Goal: Task Accomplishment & Management: Manage account settings

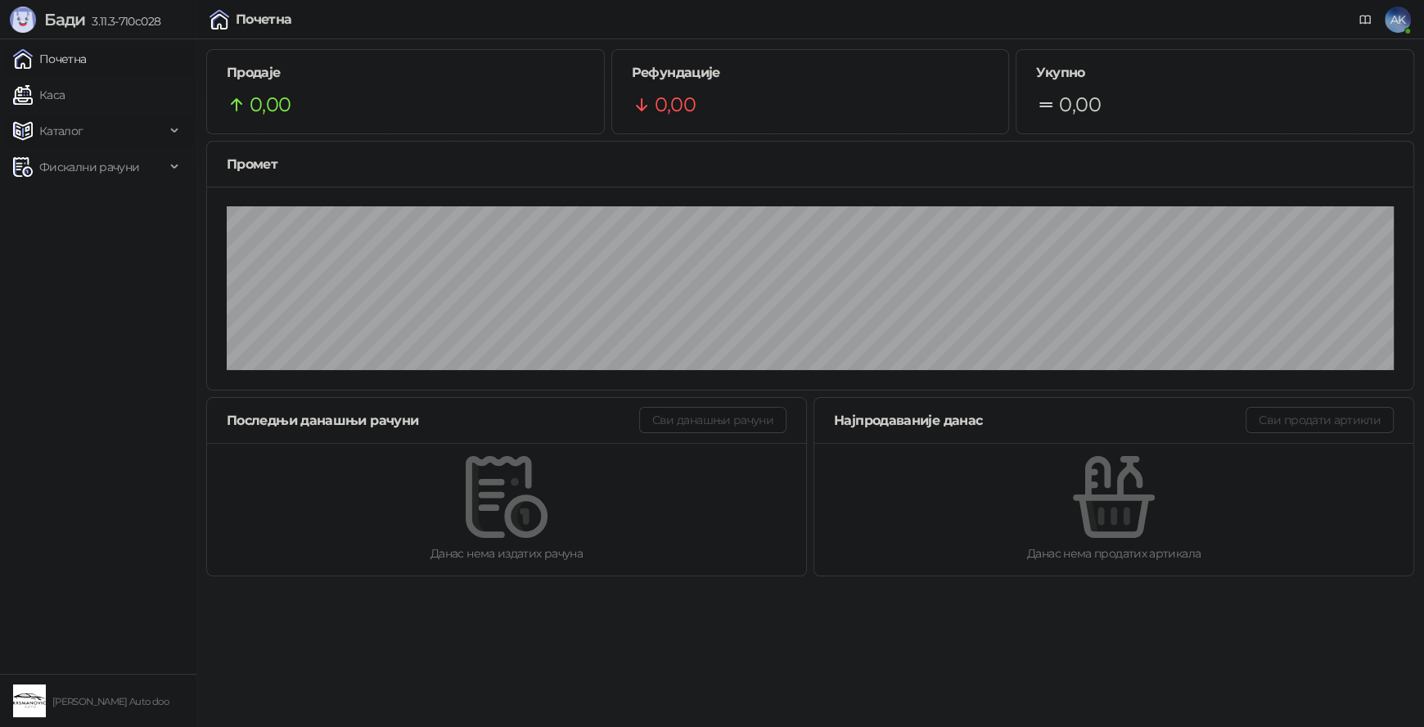
click at [71, 127] on span "Каталог" at bounding box center [61, 131] width 44 height 33
click at [83, 227] on link "Артикли" at bounding box center [57, 239] width 75 height 33
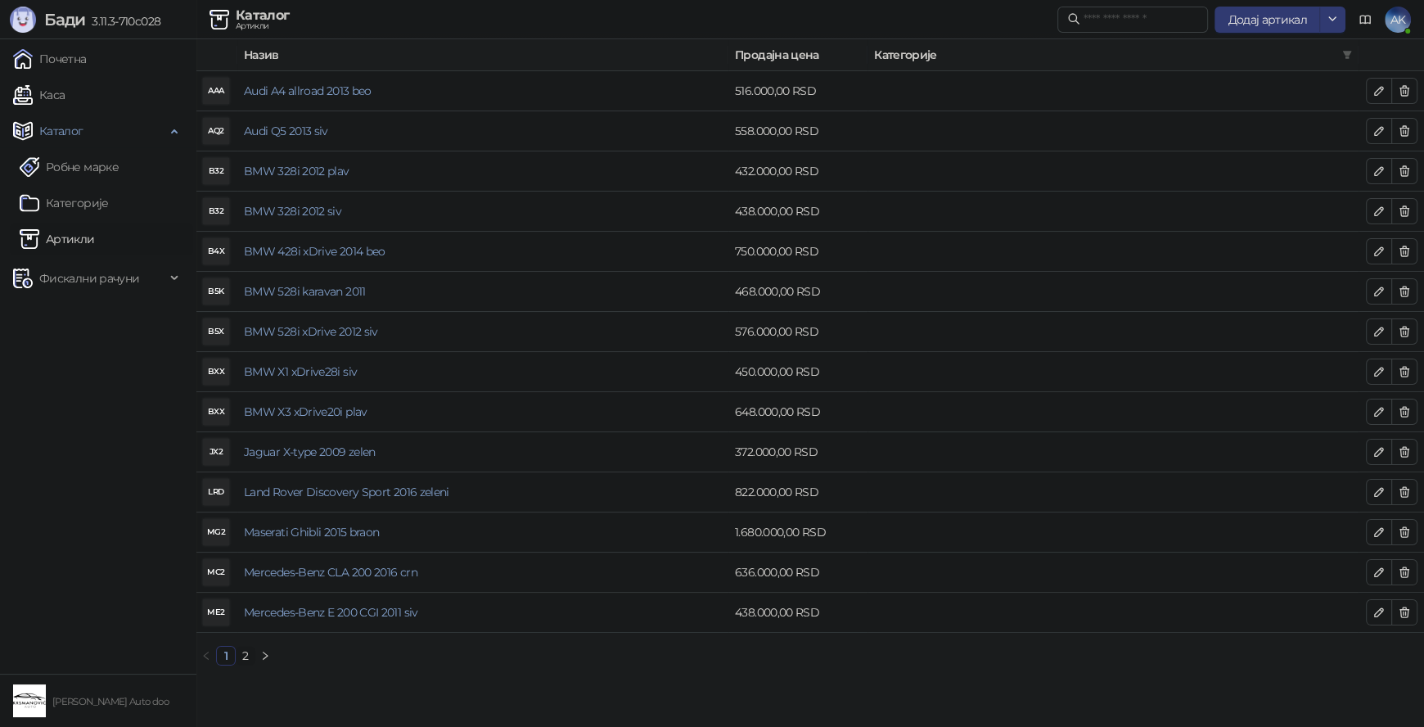
click at [242, 659] on link "2" at bounding box center [245, 655] width 18 height 18
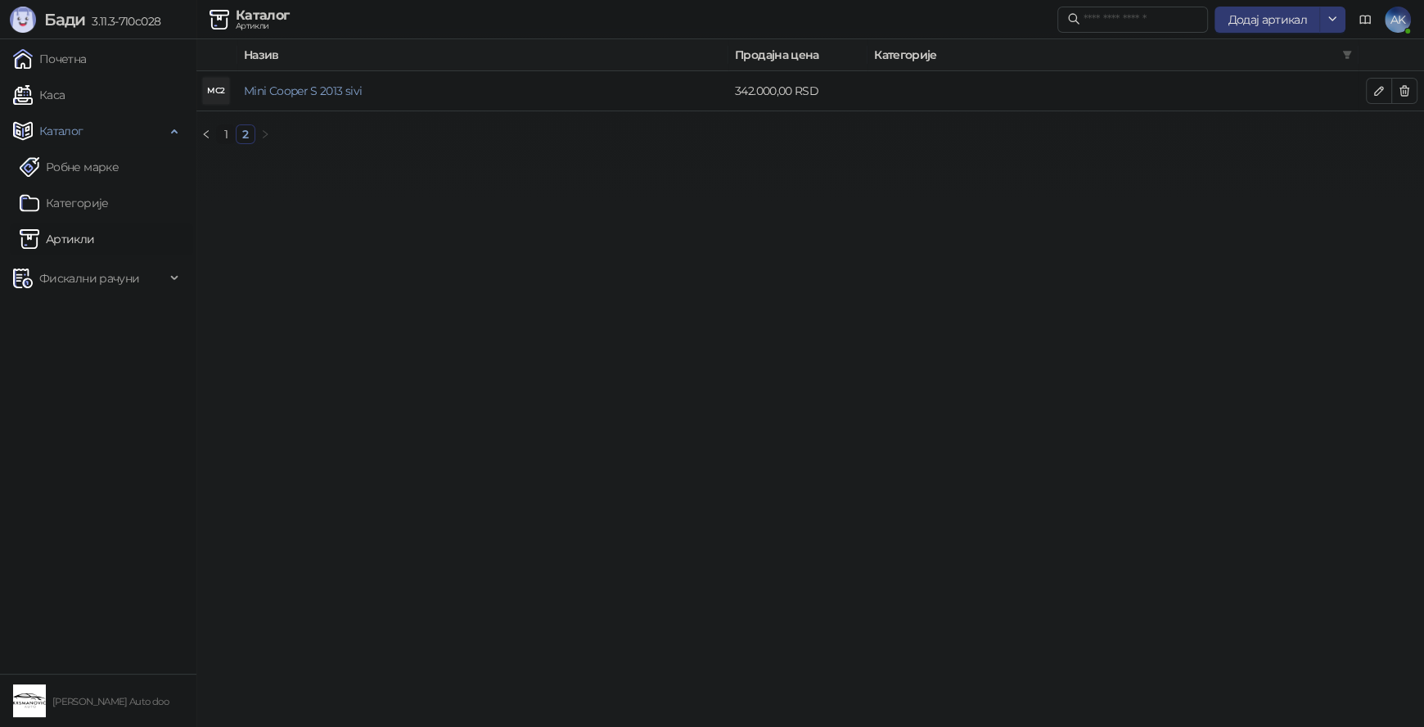
click at [227, 139] on link "1" at bounding box center [226, 134] width 18 height 18
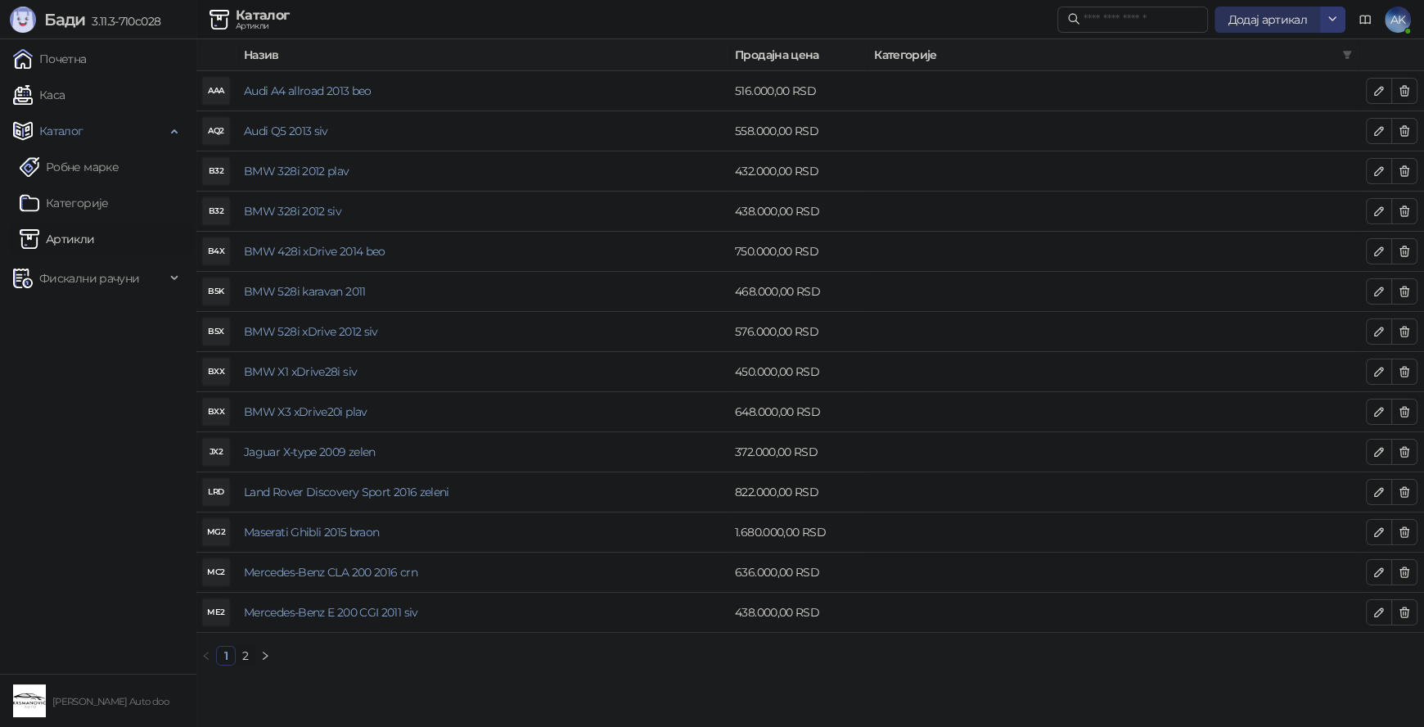
click at [1249, 20] on span "Додај артикал" at bounding box center [1266, 19] width 79 height 15
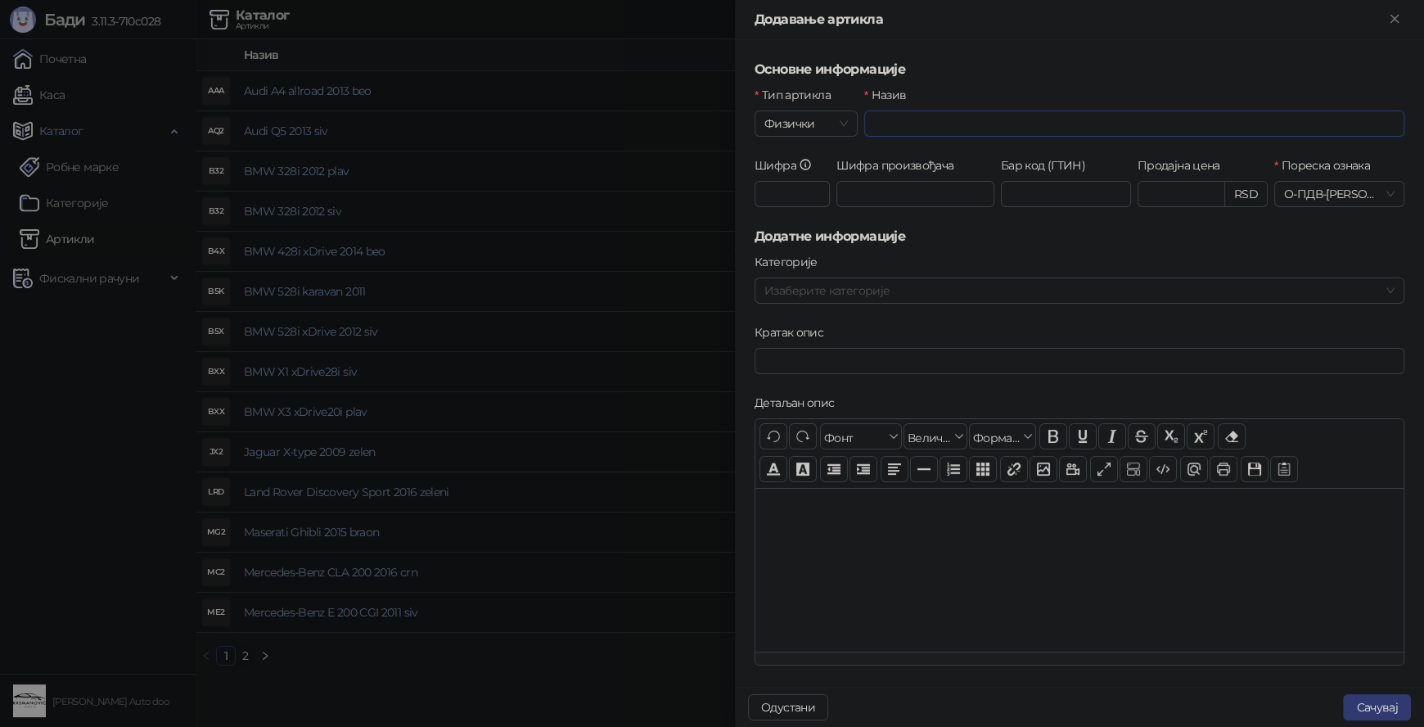
click at [1019, 129] on input "Назив" at bounding box center [1134, 123] width 540 height 26
type input "**********"
click at [1207, 119] on input "**********" at bounding box center [1134, 123] width 540 height 26
click at [1159, 196] on input "Продајна цена" at bounding box center [1181, 194] width 86 height 25
type input "*********"
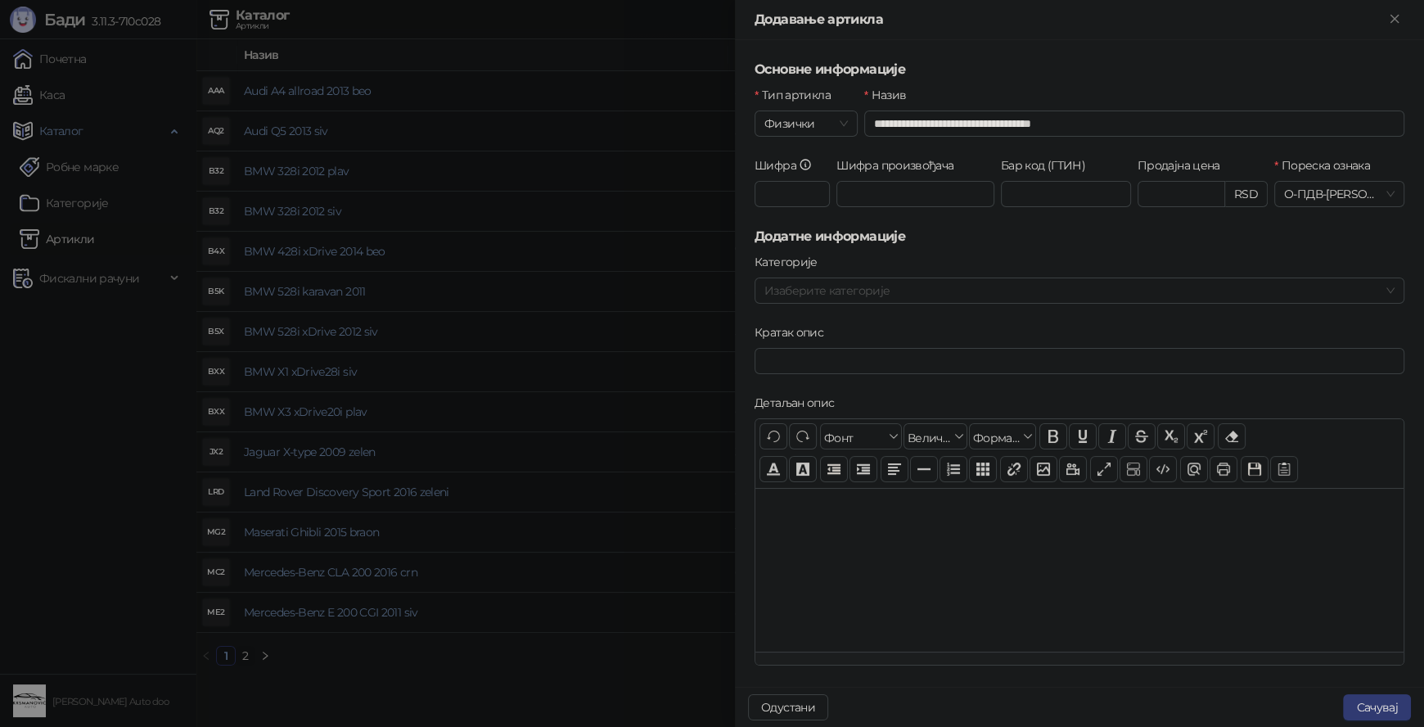
click at [1146, 234] on h5 "Додатне информације" at bounding box center [1079, 237] width 650 height 20
click at [1380, 709] on button "Сачувај" at bounding box center [1377, 707] width 68 height 26
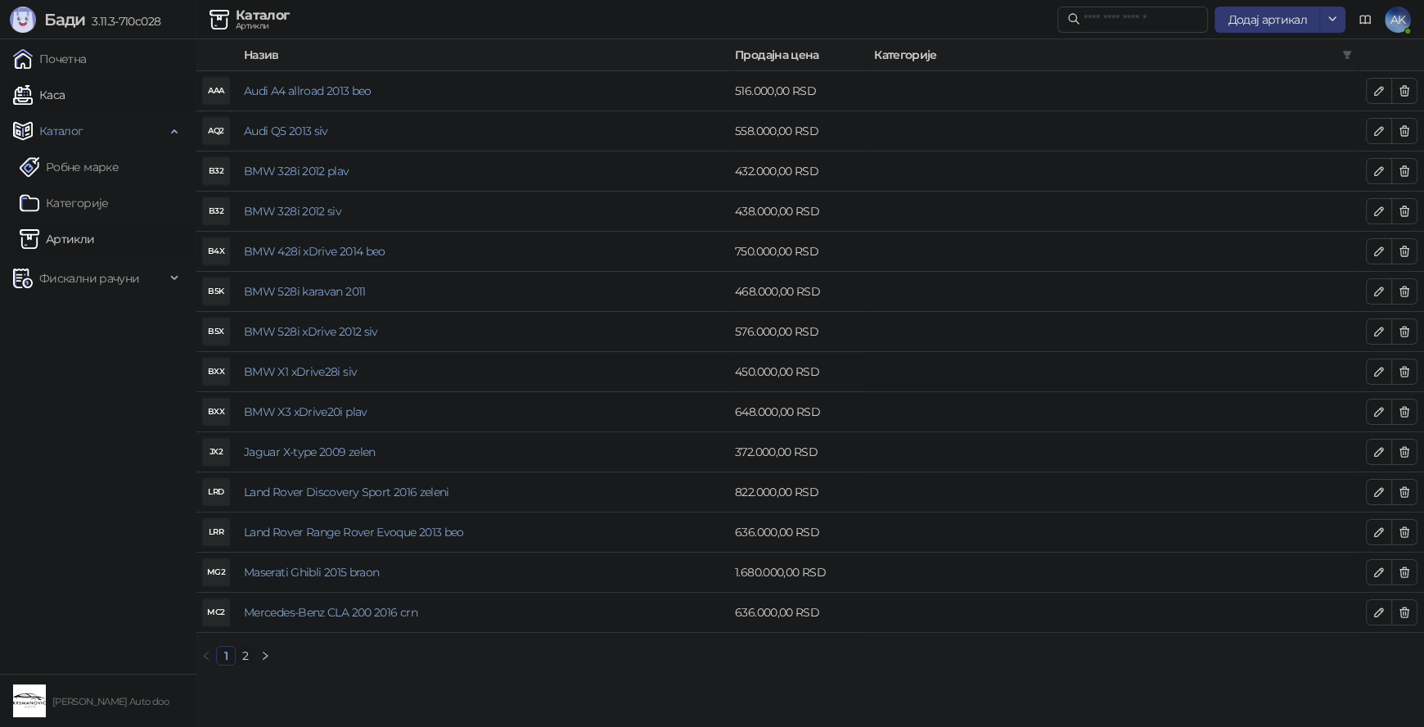
click at [48, 93] on link "Каса" at bounding box center [39, 95] width 52 height 33
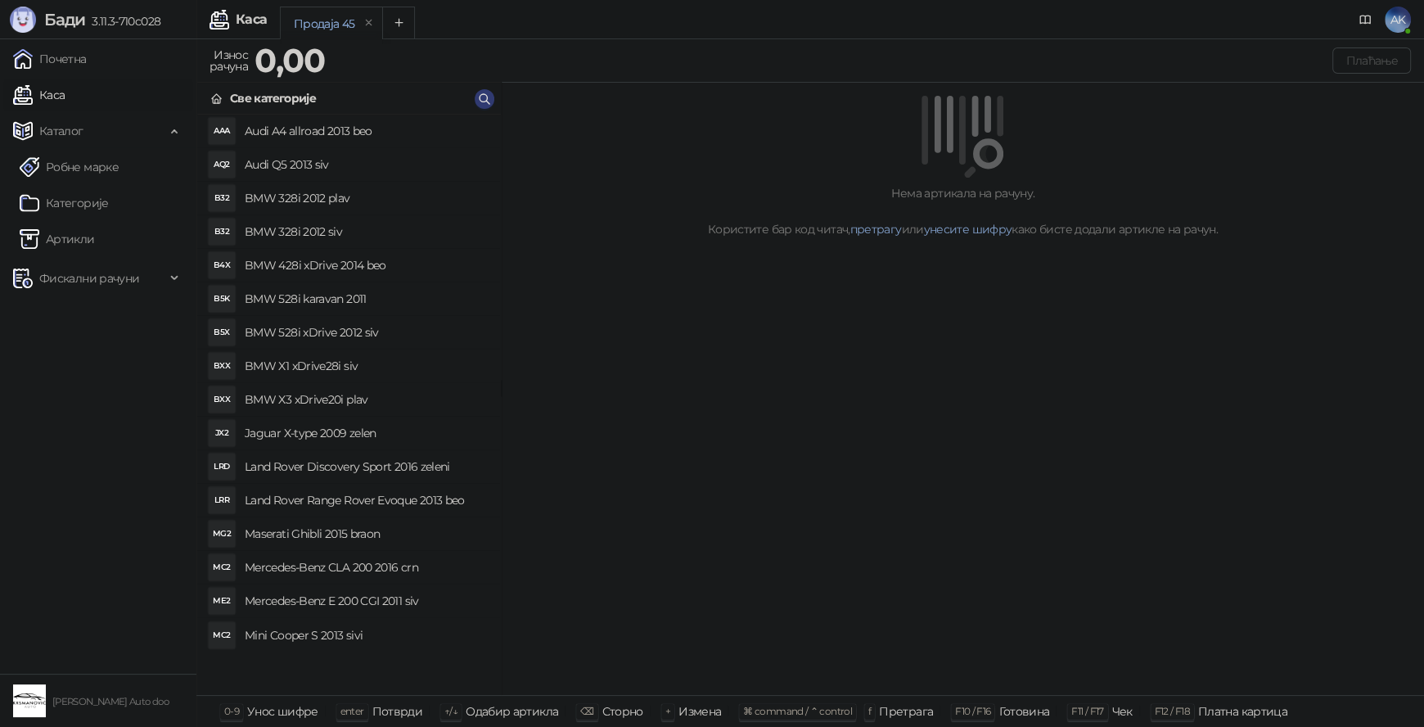
click at [422, 499] on h4 "Land Rover Range Rover Evoque 2013 beo" at bounding box center [366, 500] width 242 height 26
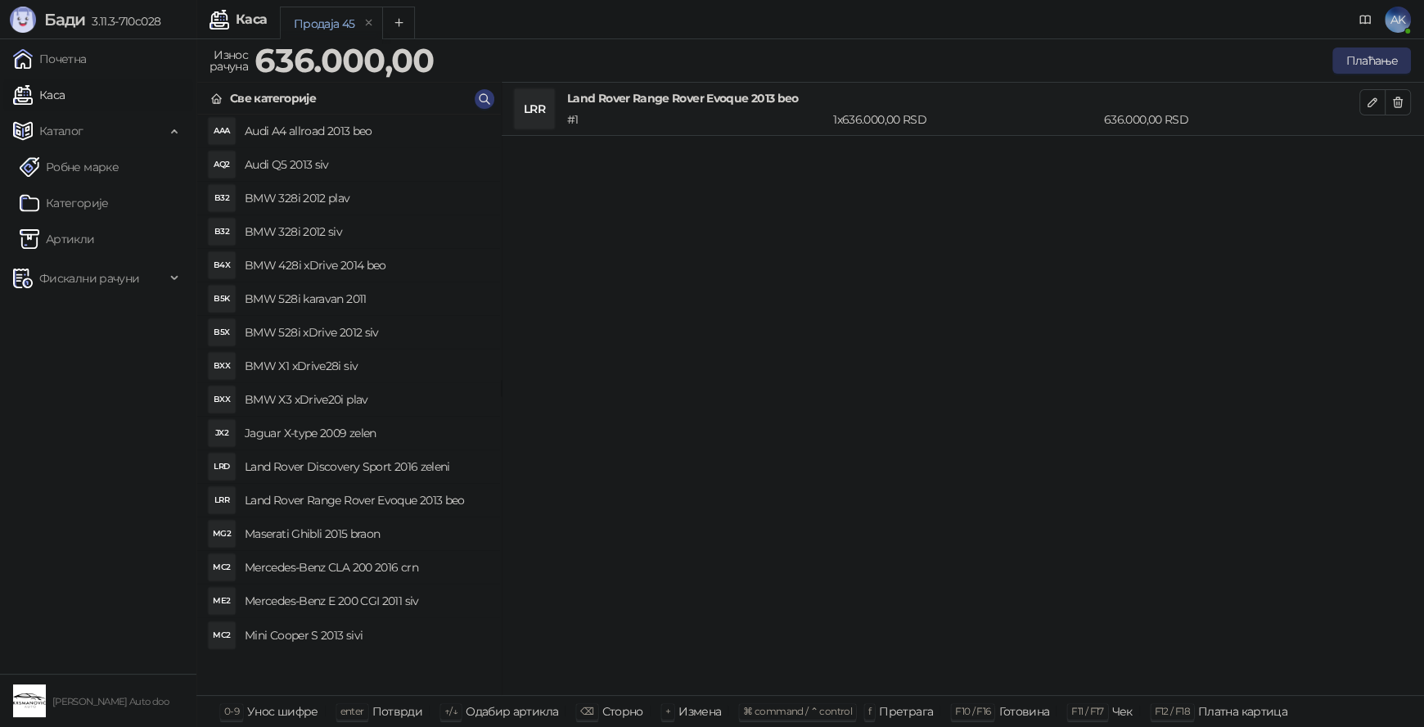
click at [1352, 61] on button "Плаћање" at bounding box center [1371, 60] width 79 height 26
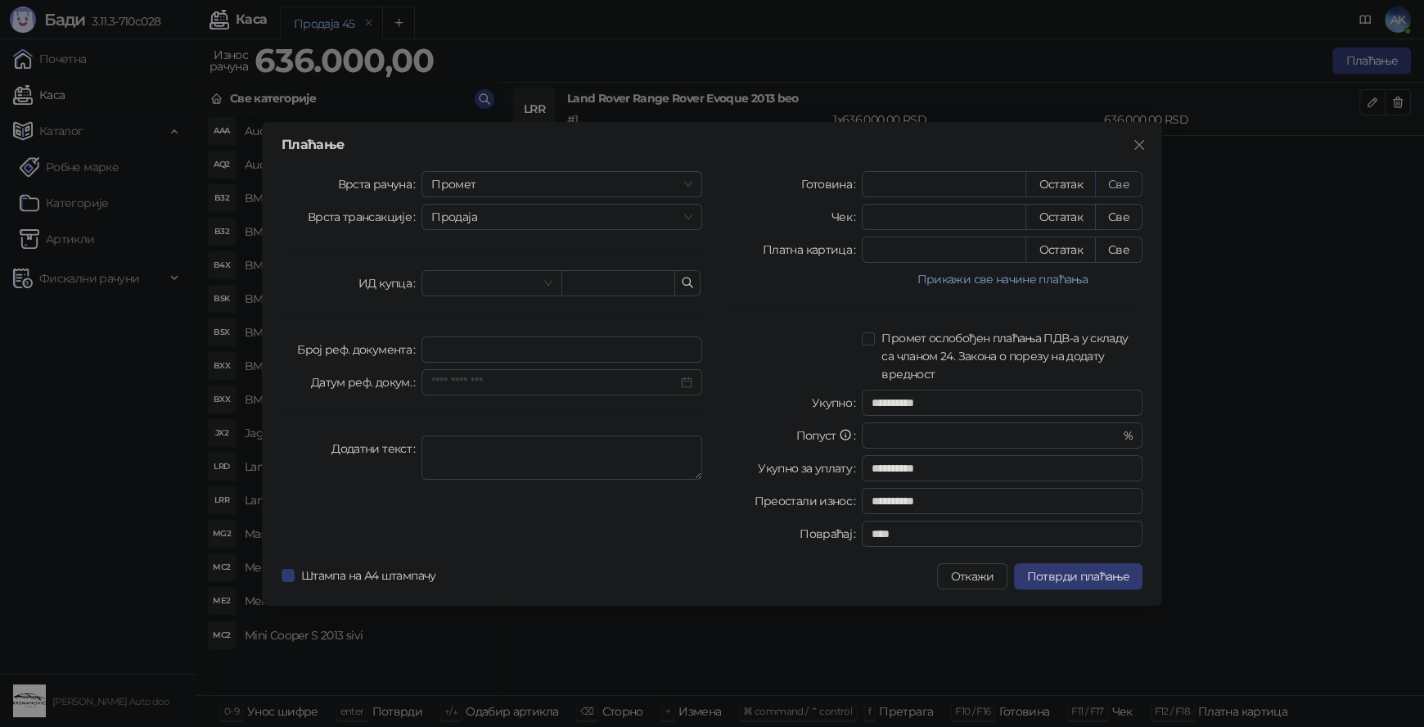
click at [1114, 186] on button "Све" at bounding box center [1118, 184] width 47 height 26
type input "******"
type input "****"
click at [890, 184] on input "******" at bounding box center [943, 184] width 163 height 25
click at [893, 182] on input "******" at bounding box center [943, 184] width 163 height 25
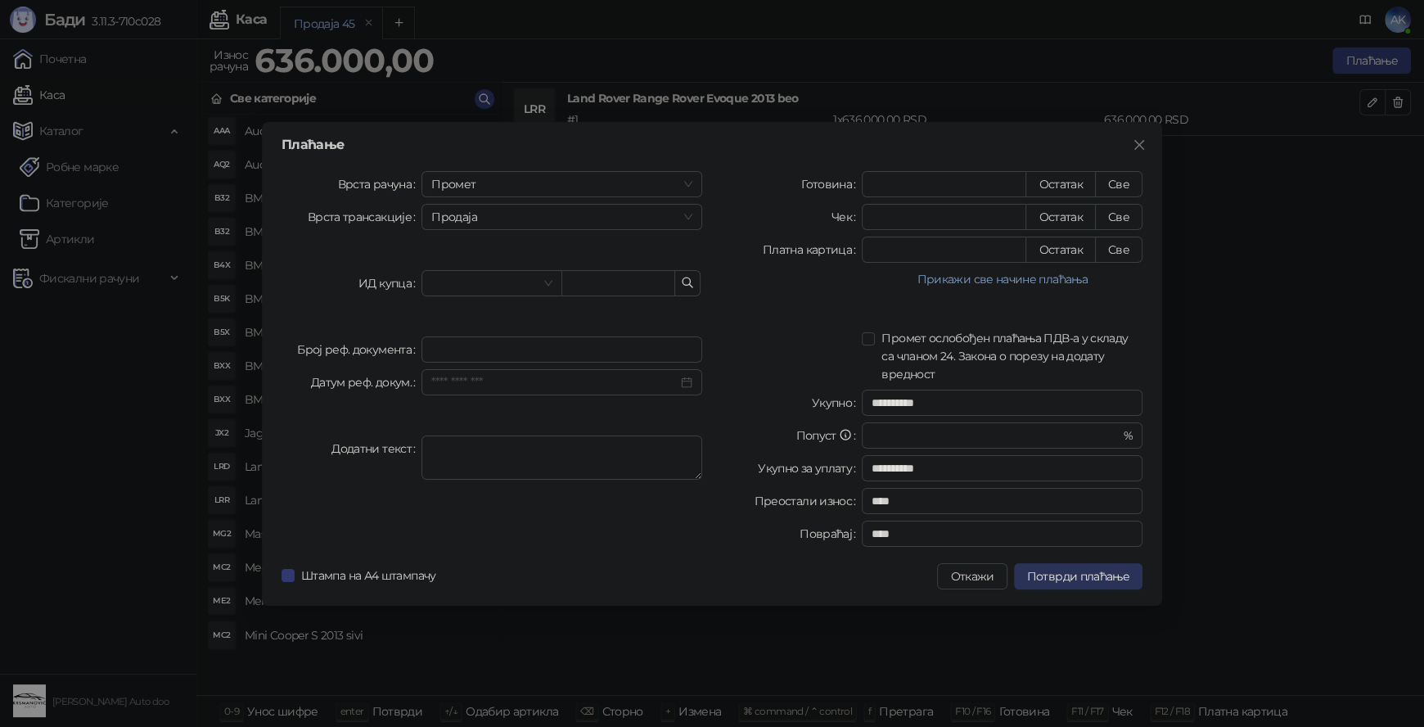
click at [1101, 574] on span "Потврди плаћање" at bounding box center [1078, 576] width 102 height 15
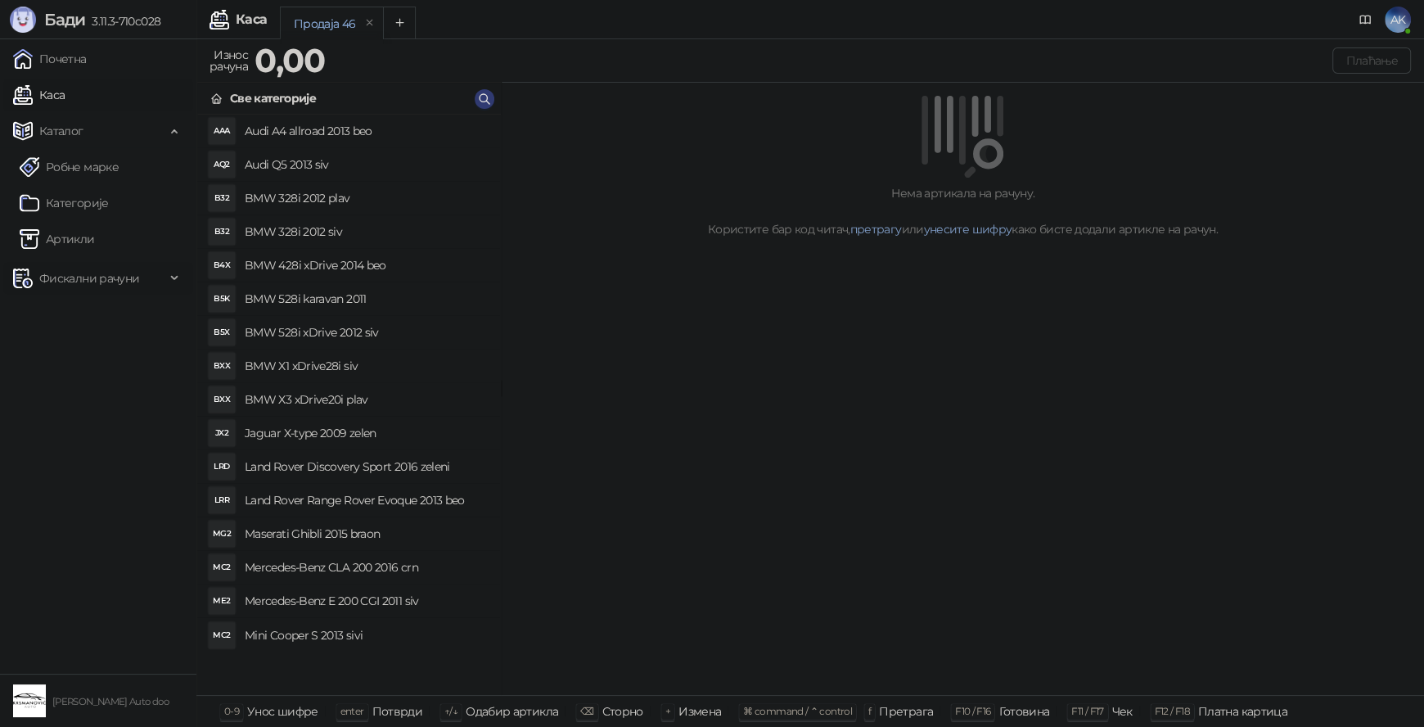
click at [90, 279] on span "Фискални рачуни" at bounding box center [89, 278] width 100 height 33
click at [106, 321] on link "Издати рачуни" at bounding box center [75, 314] width 110 height 33
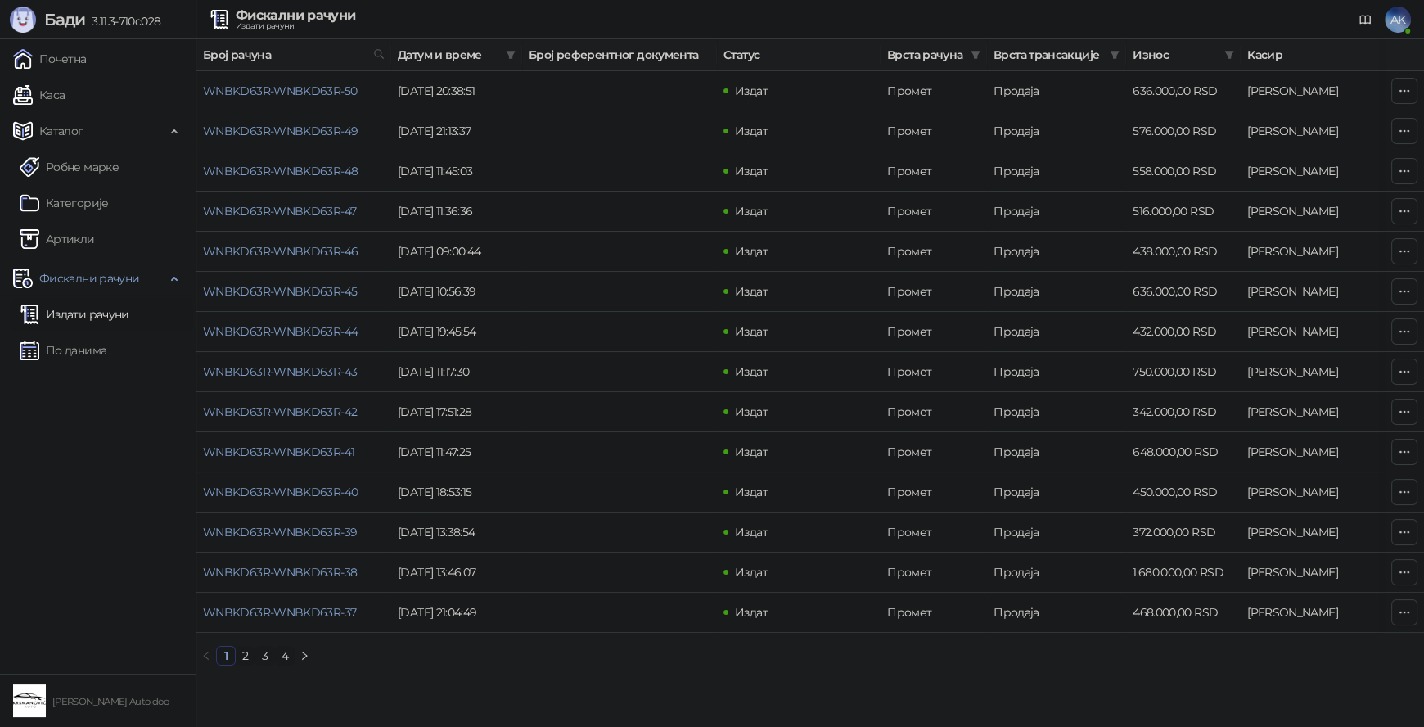
click at [246, 664] on link "2" at bounding box center [245, 655] width 18 height 18
click at [263, 664] on link "3" at bounding box center [265, 655] width 18 height 18
click at [245, 664] on link "2" at bounding box center [245, 655] width 18 height 18
click at [223, 664] on link "1" at bounding box center [226, 655] width 18 height 18
click at [246, 664] on link "2" at bounding box center [245, 655] width 18 height 18
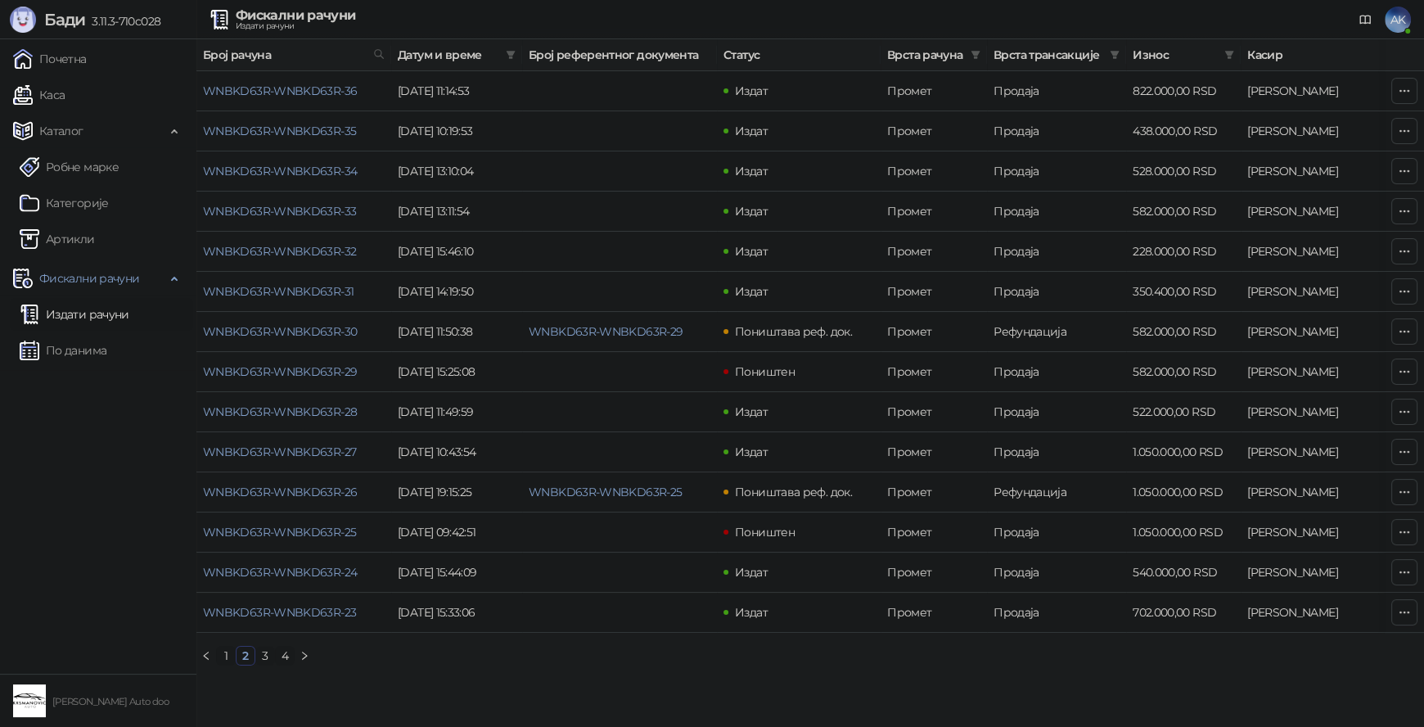
click at [265, 664] on link "3" at bounding box center [265, 655] width 18 height 18
click at [246, 664] on link "2" at bounding box center [245, 655] width 18 height 18
click at [314, 610] on link "WNBKD63R-WNBKD63R-23" at bounding box center [279, 612] width 153 height 15
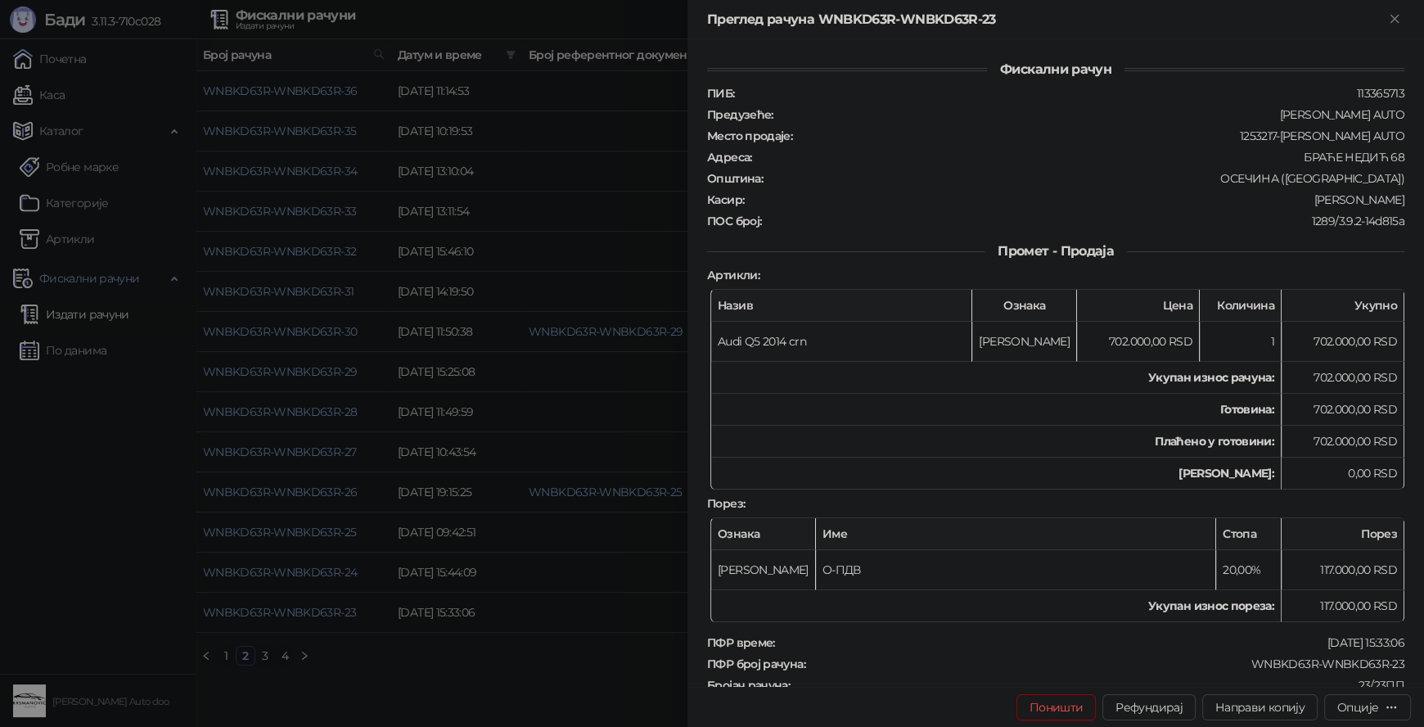
click at [394, 688] on div at bounding box center [712, 363] width 1424 height 727
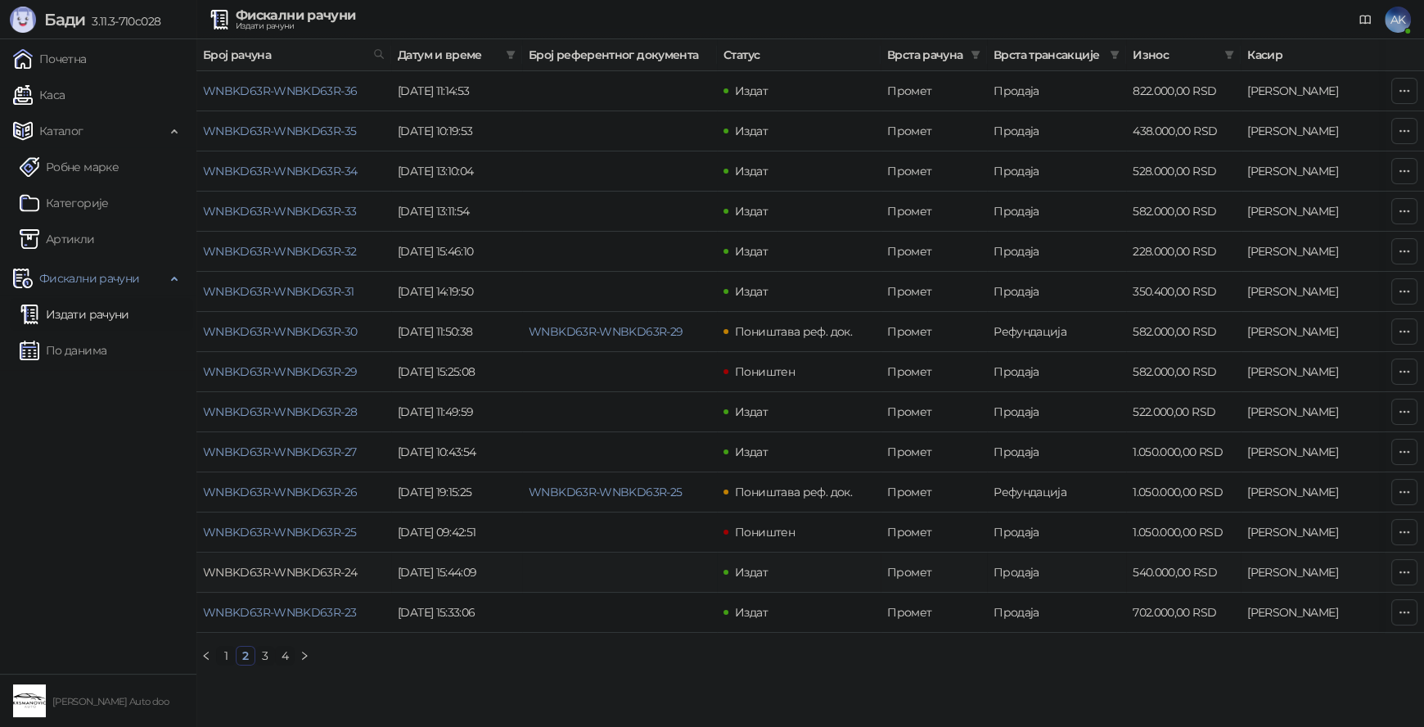
click at [319, 573] on link "WNBKD63R-WNBKD63R-24" at bounding box center [280, 572] width 154 height 15
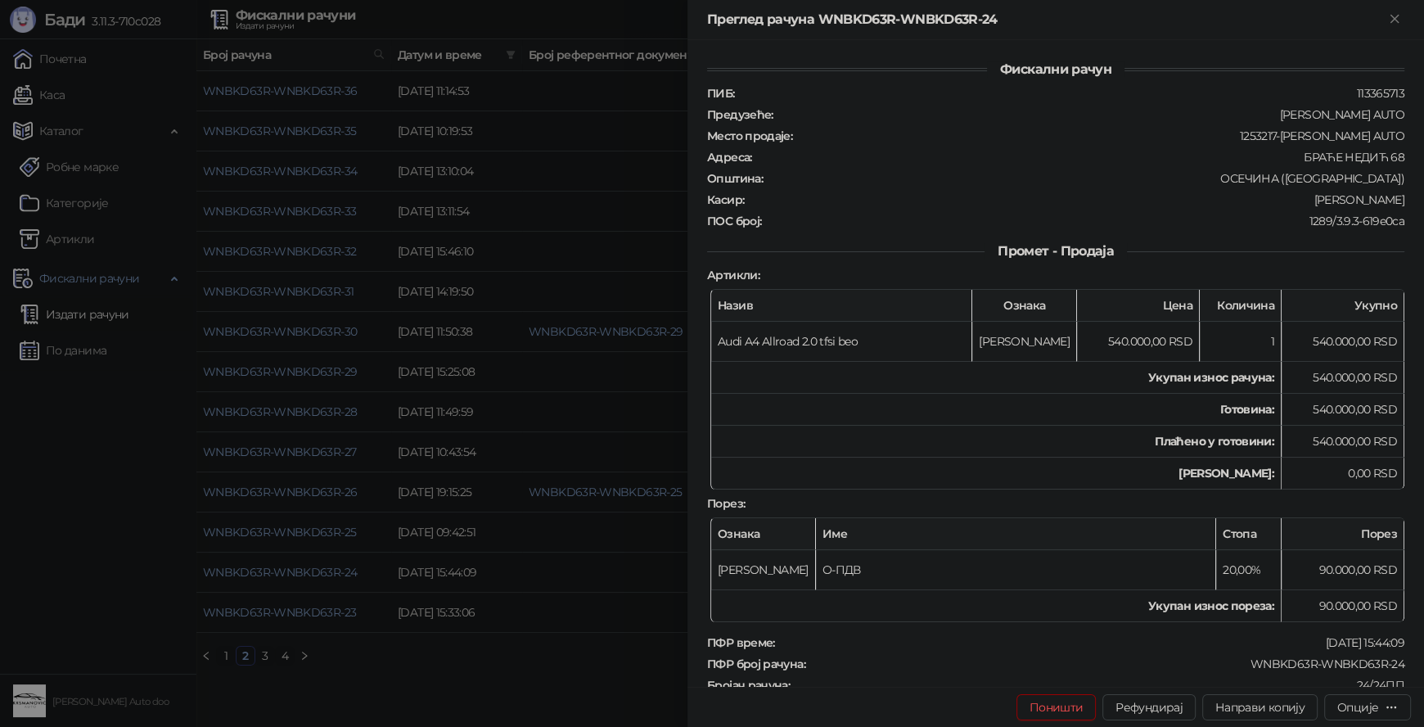
click at [408, 678] on div at bounding box center [712, 363] width 1424 height 727
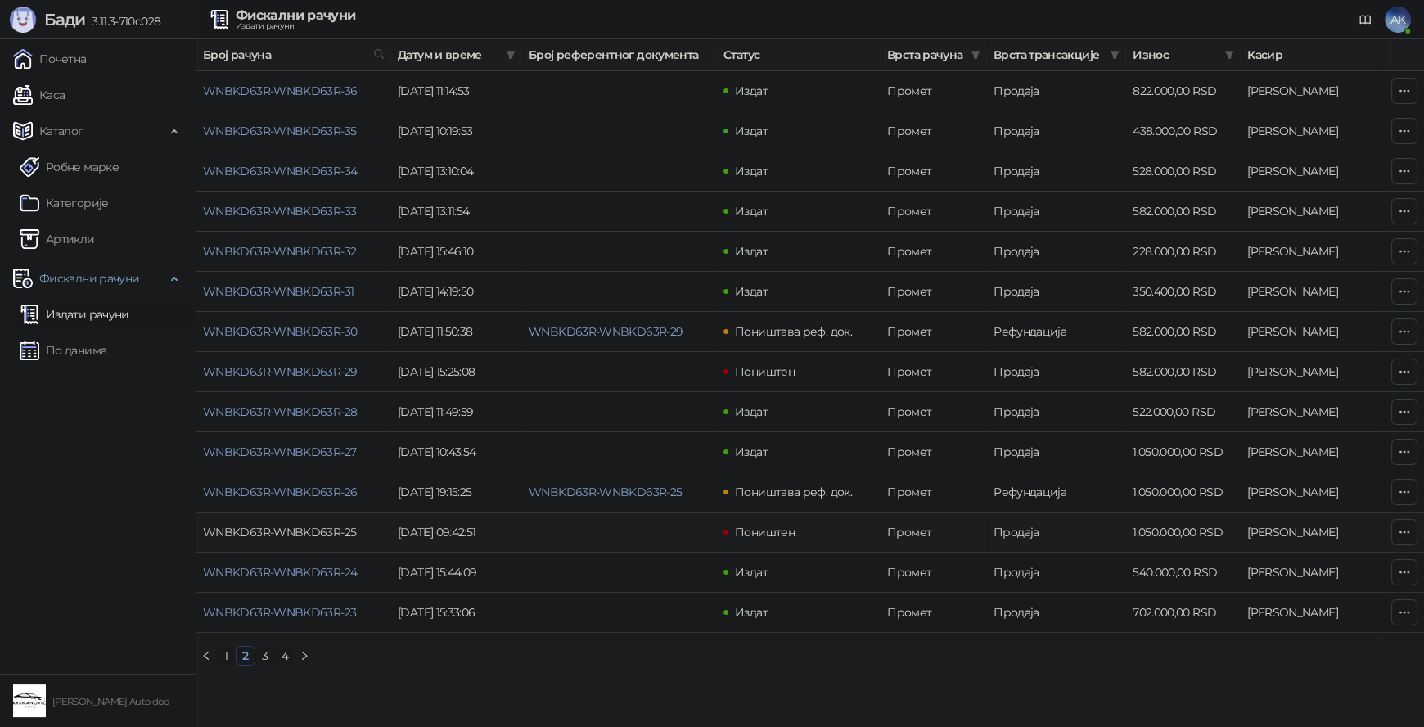
click at [300, 536] on link "WNBKD63R-WNBKD63R-25" at bounding box center [279, 531] width 153 height 15
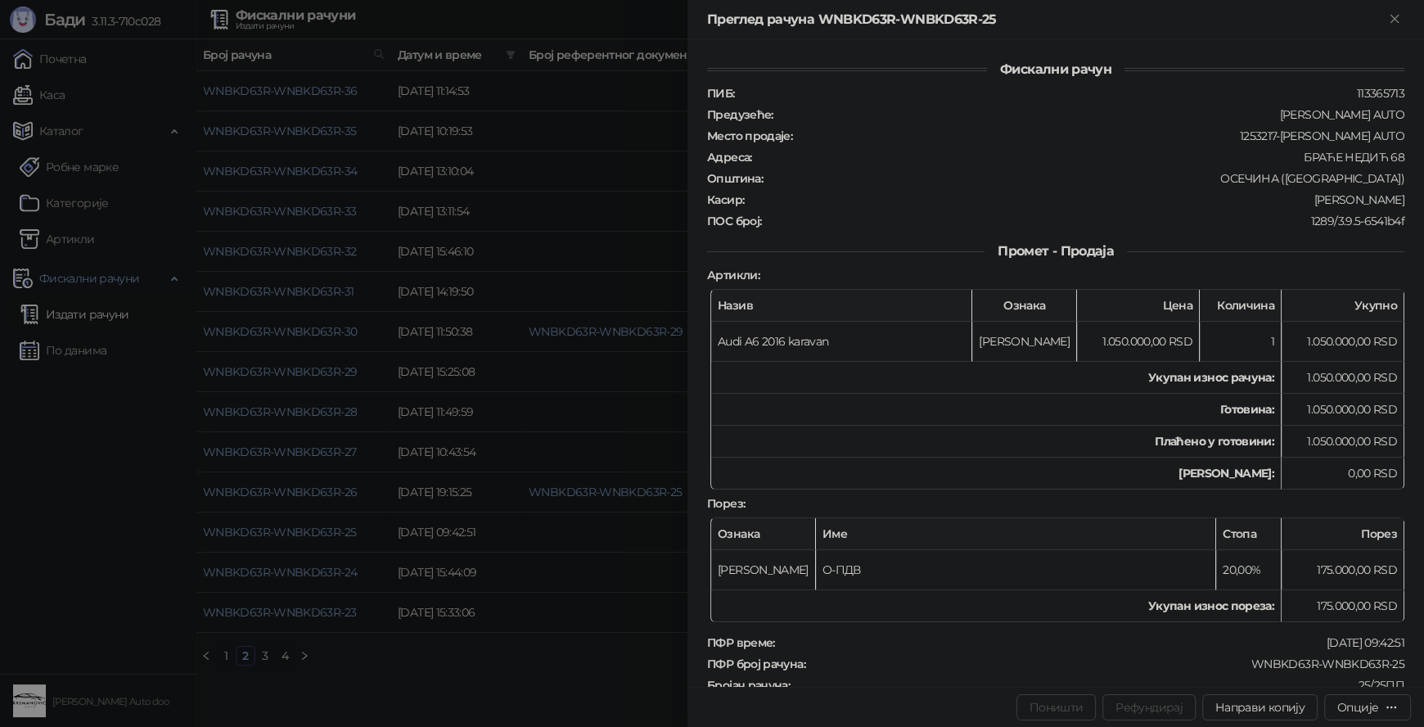
click at [468, 695] on div at bounding box center [712, 363] width 1424 height 727
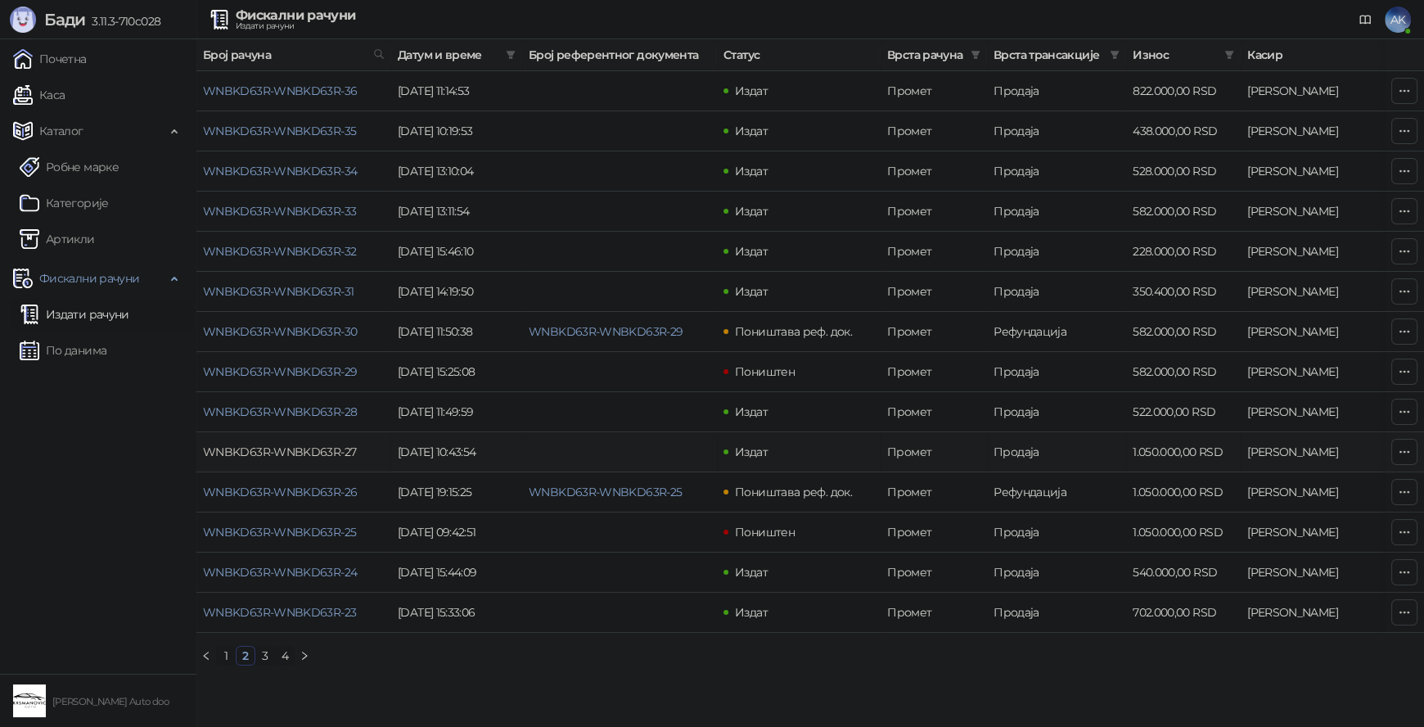
click at [307, 448] on link "WNBKD63R-WNBKD63R-27" at bounding box center [279, 451] width 153 height 15
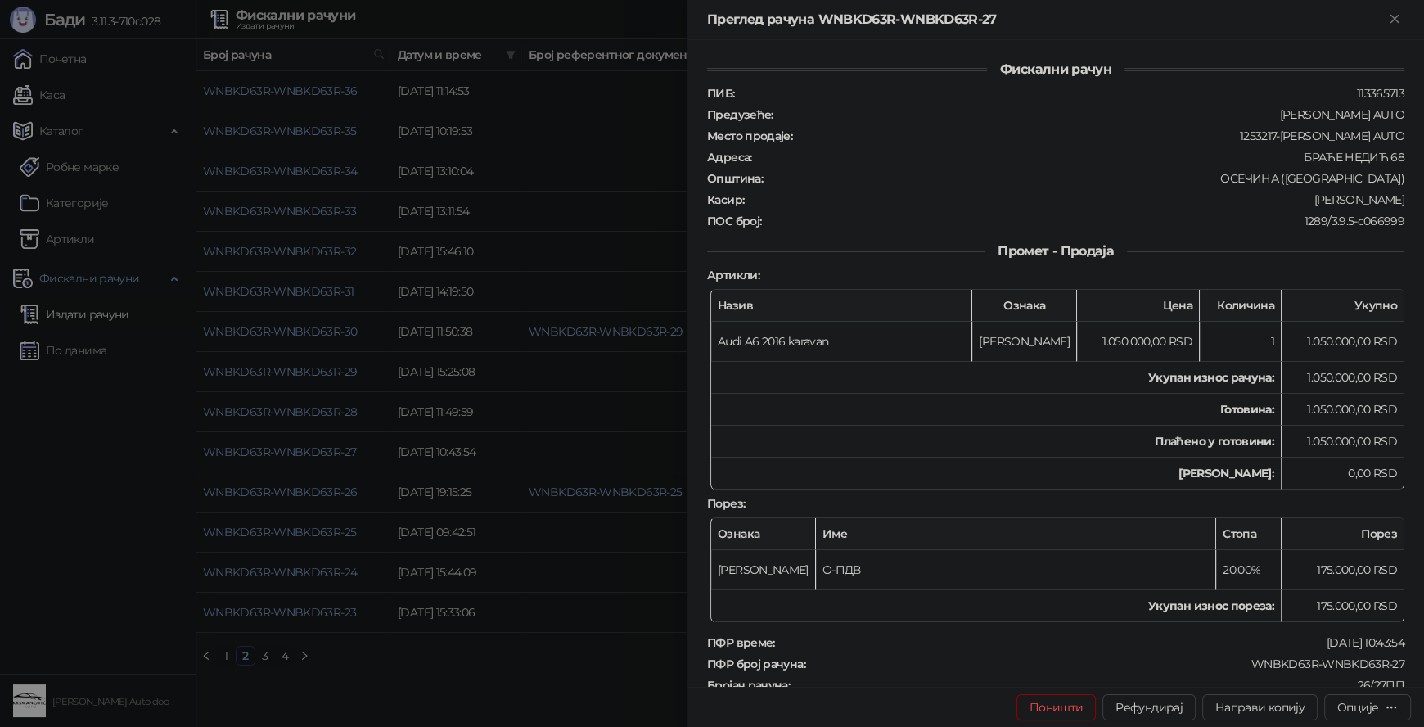
click at [542, 684] on div at bounding box center [712, 363] width 1424 height 727
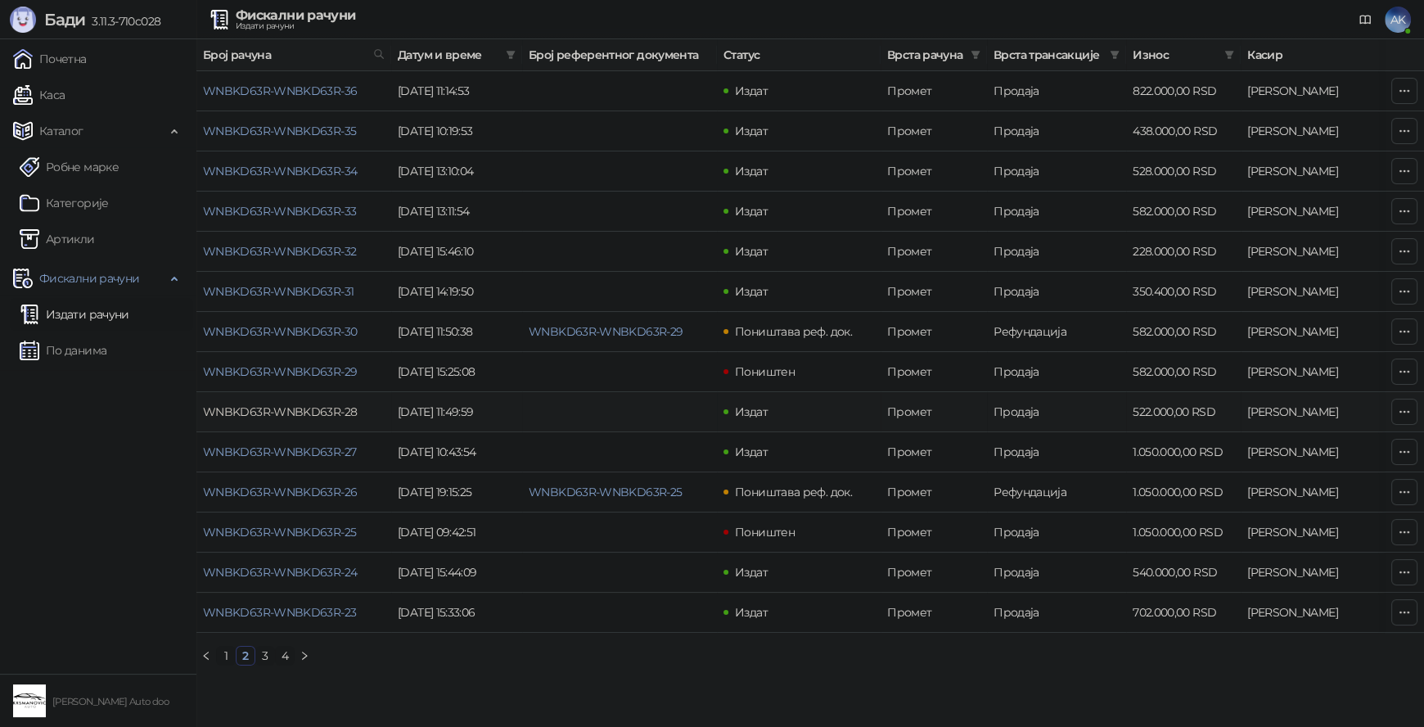
click at [308, 407] on link "WNBKD63R-WNBKD63R-28" at bounding box center [280, 411] width 154 height 15
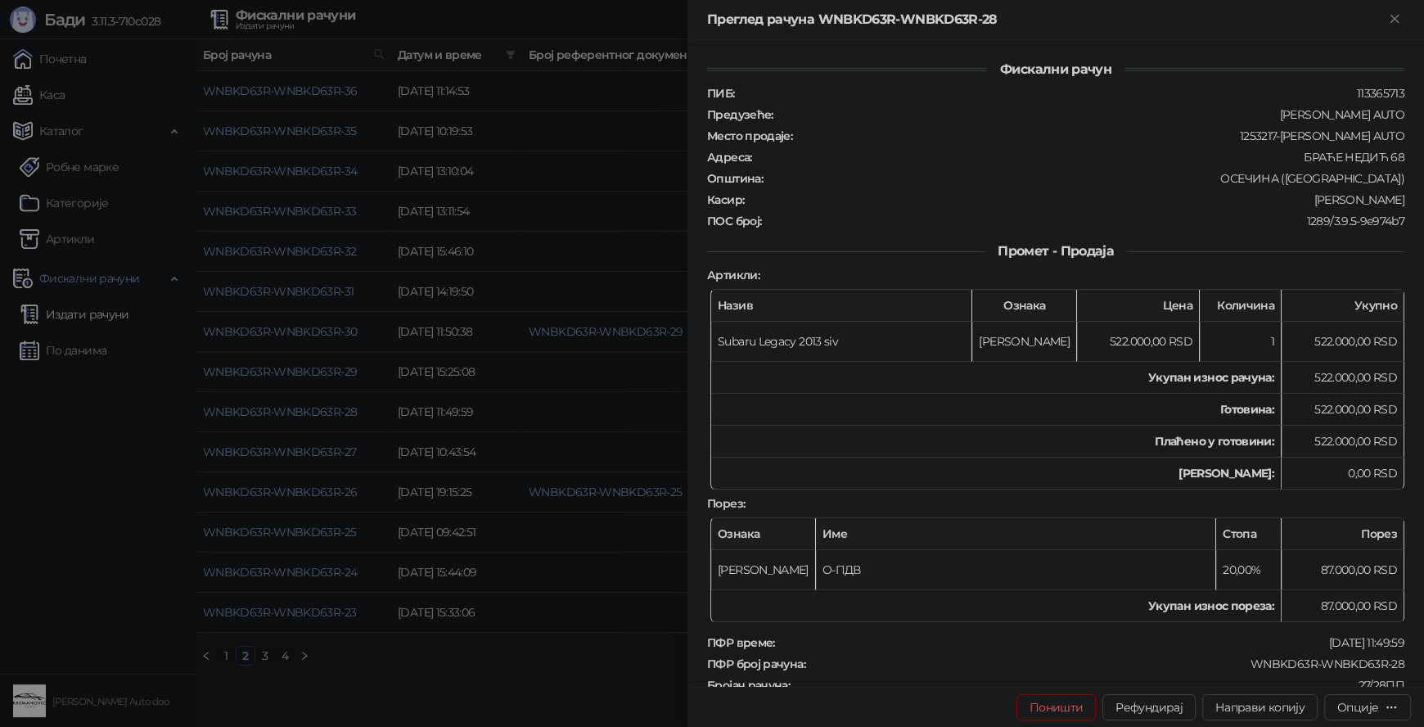
click at [511, 683] on div at bounding box center [712, 363] width 1424 height 727
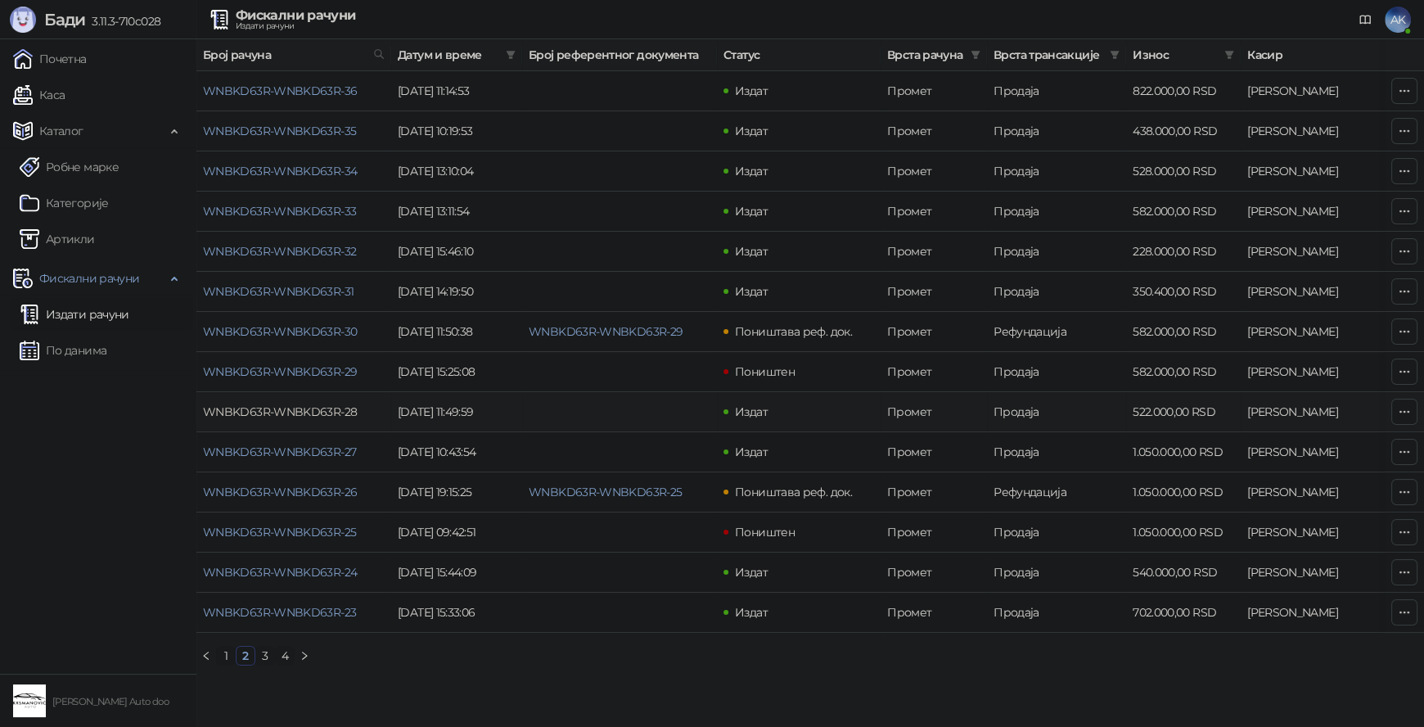
click at [316, 410] on link "WNBKD63R-WNBKD63R-28" at bounding box center [280, 411] width 154 height 15
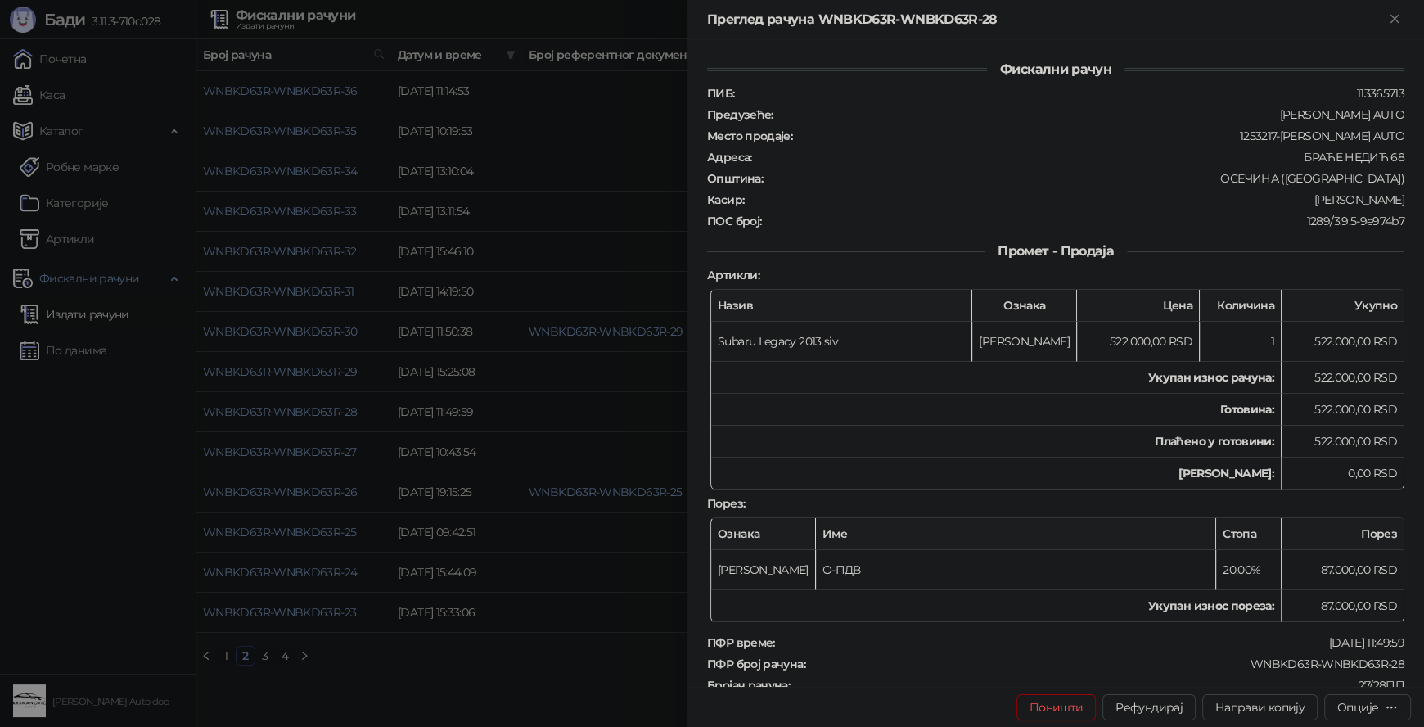
click at [456, 636] on div at bounding box center [712, 363] width 1424 height 727
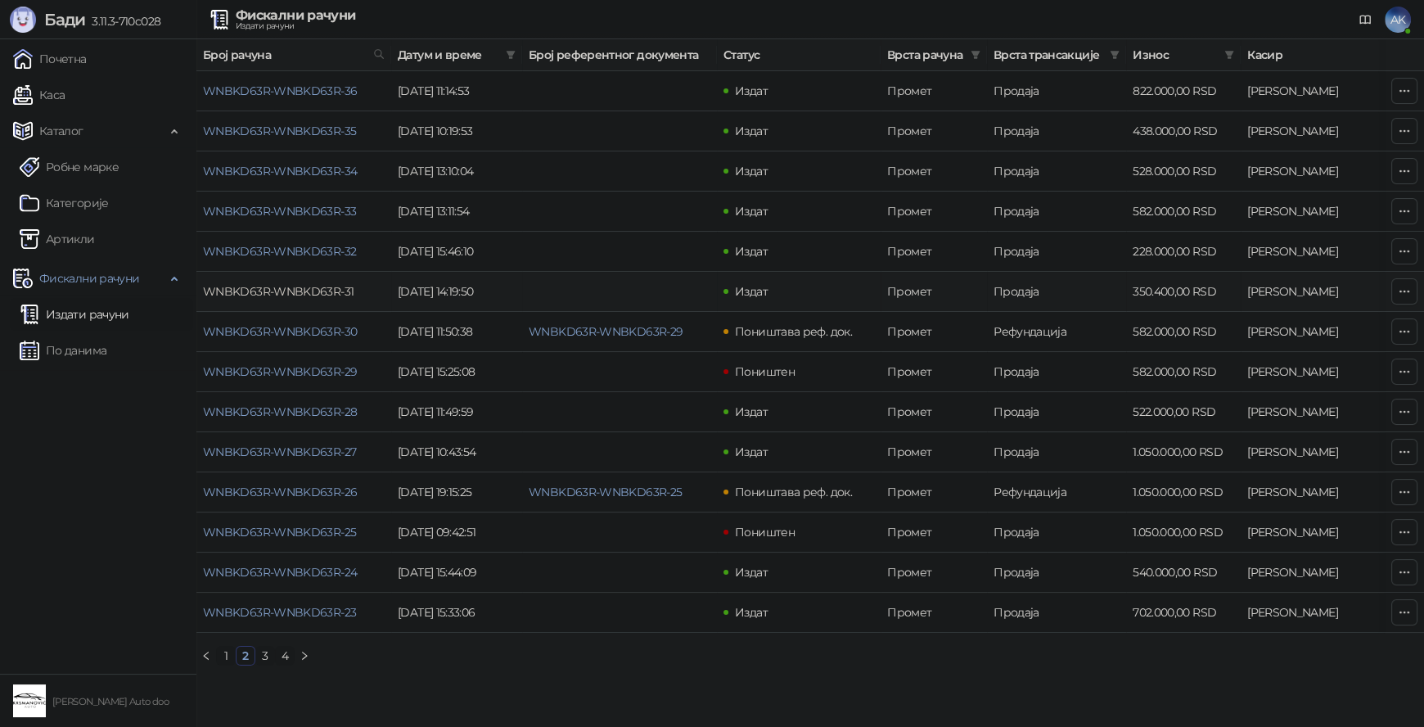
click at [284, 295] on link "WNBKD63R-WNBKD63R-31" at bounding box center [278, 291] width 151 height 15
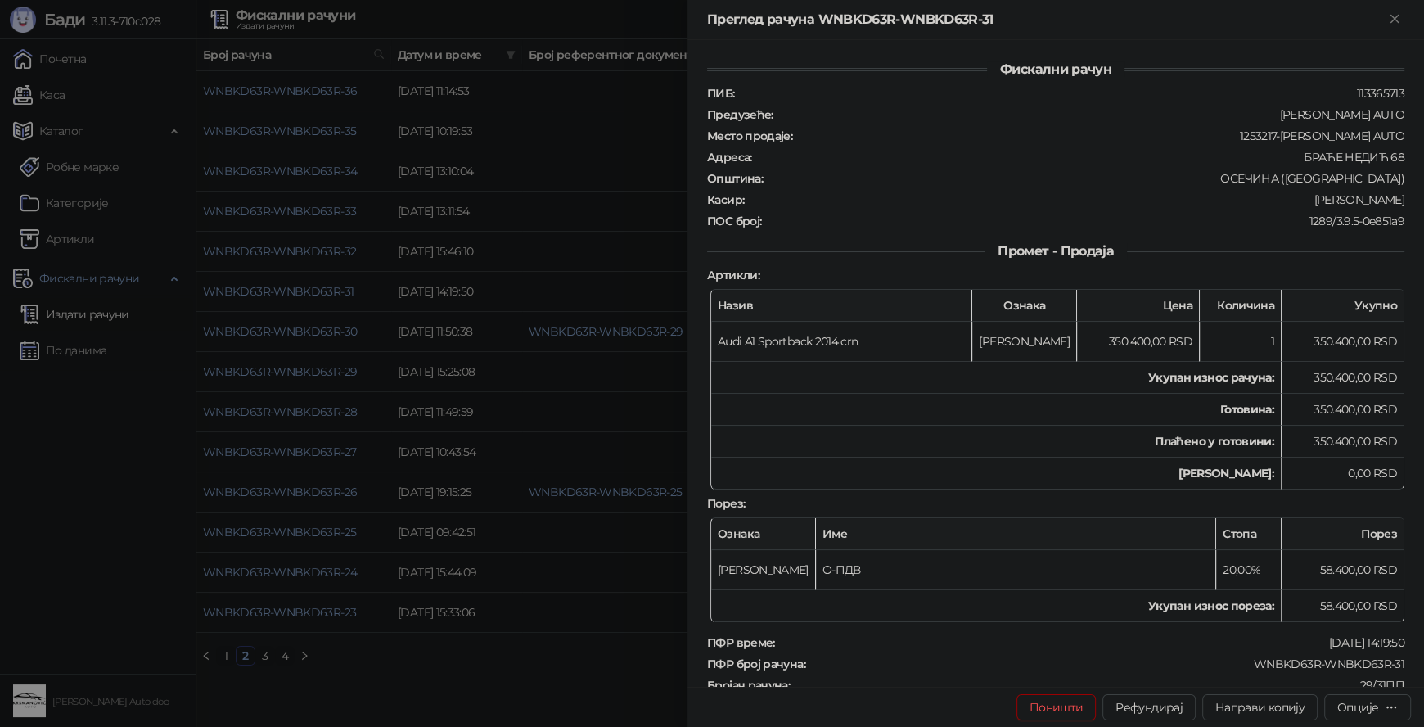
click at [473, 672] on div at bounding box center [712, 363] width 1424 height 727
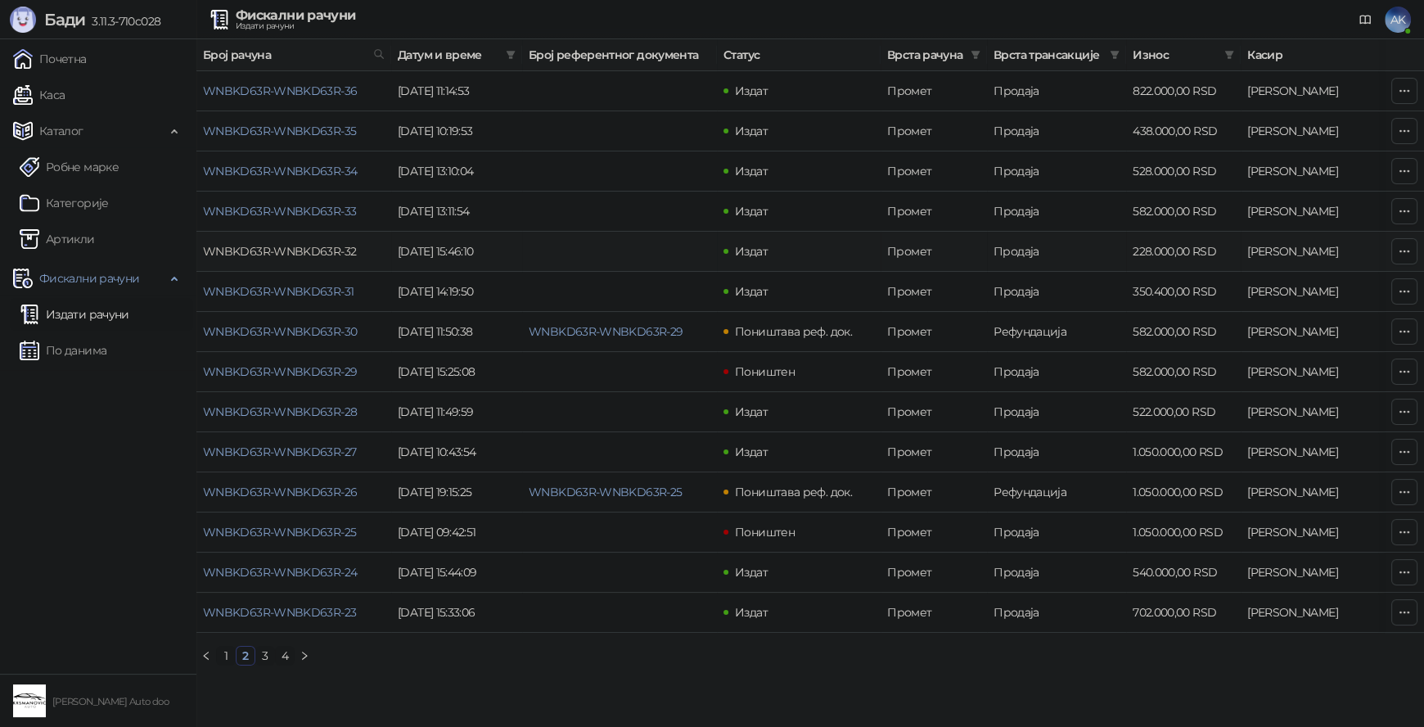
click at [275, 249] on link "WNBKD63R-WNBKD63R-32" at bounding box center [279, 251] width 153 height 15
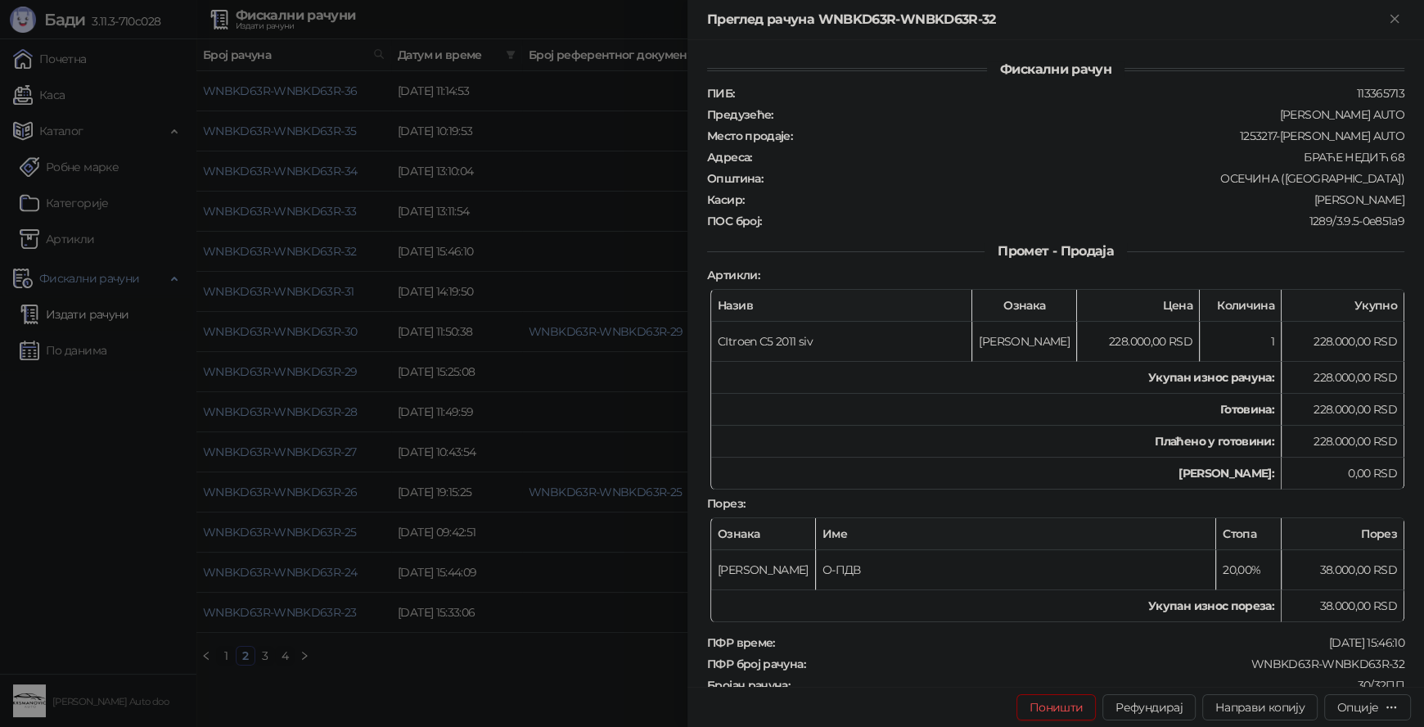
click at [509, 692] on div at bounding box center [712, 363] width 1424 height 727
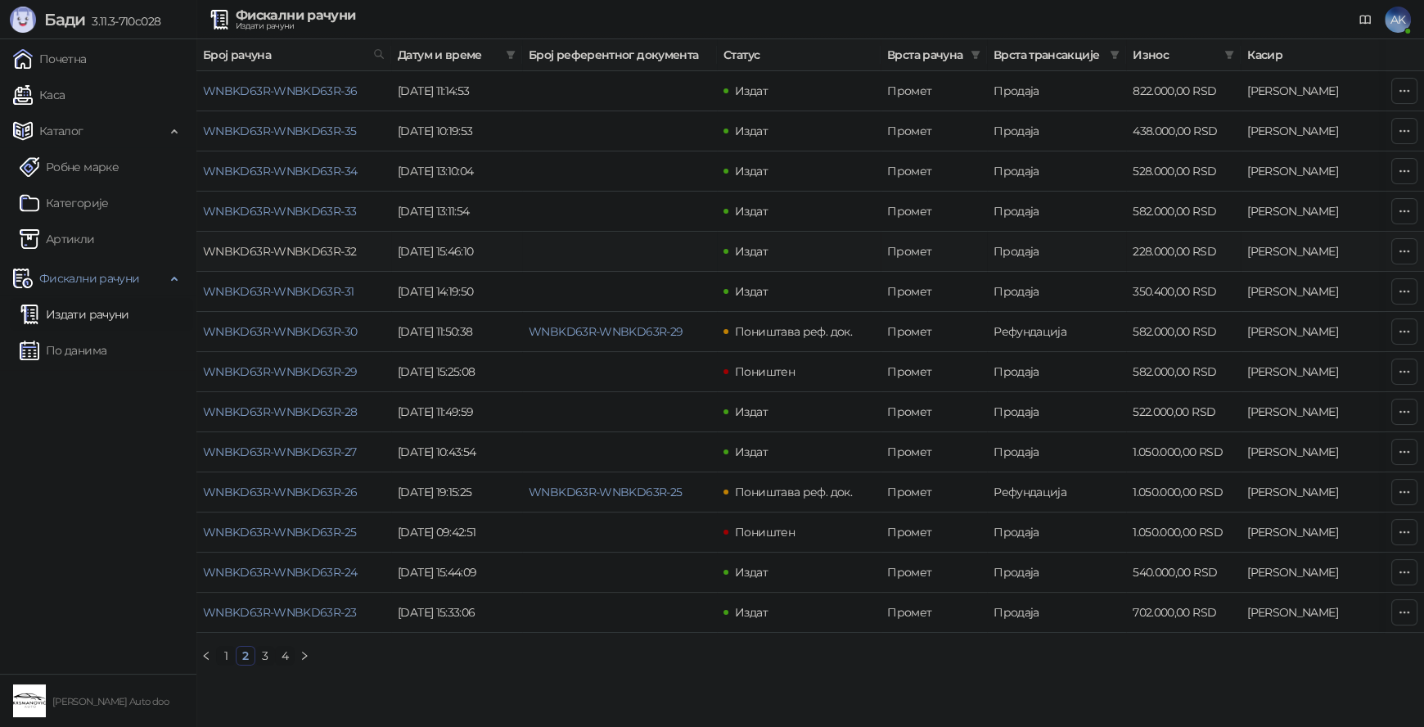
click at [290, 250] on link "WNBKD63R-WNBKD63R-32" at bounding box center [279, 251] width 153 height 15
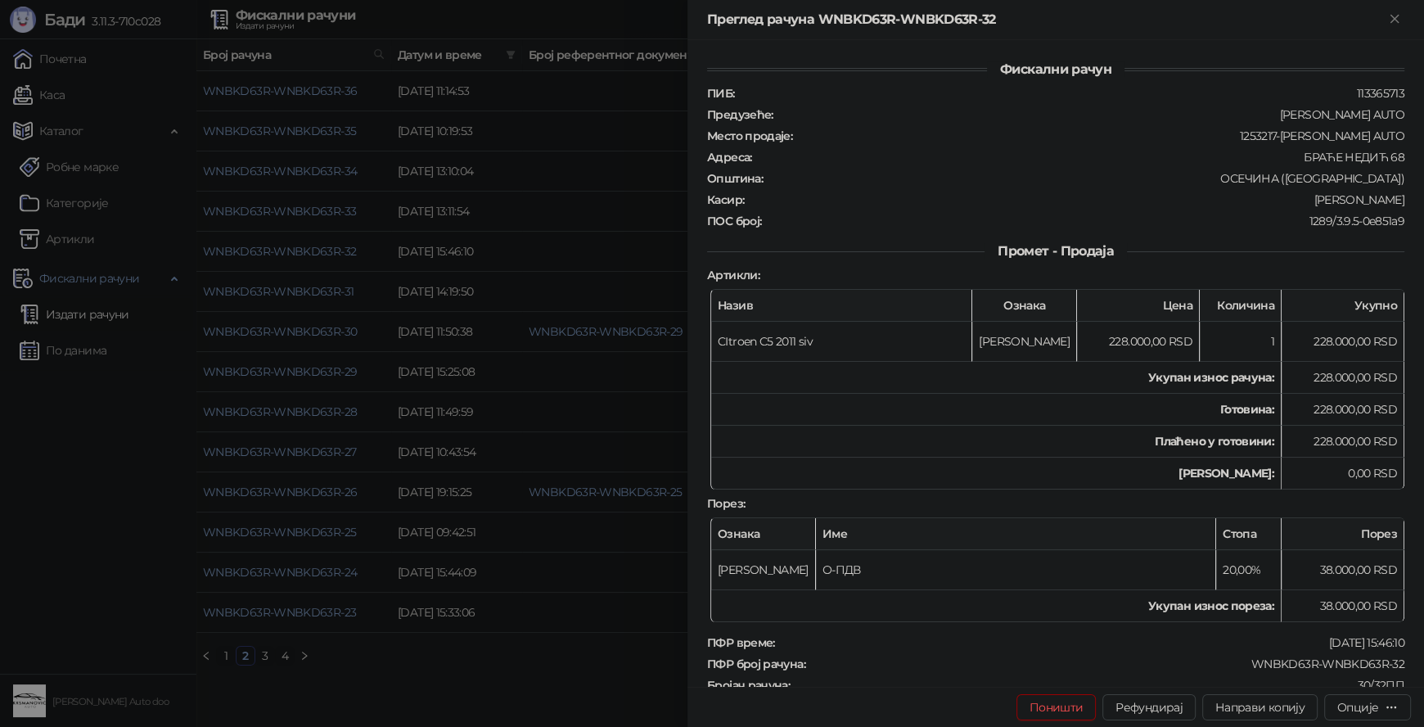
click at [531, 700] on div at bounding box center [712, 363] width 1424 height 727
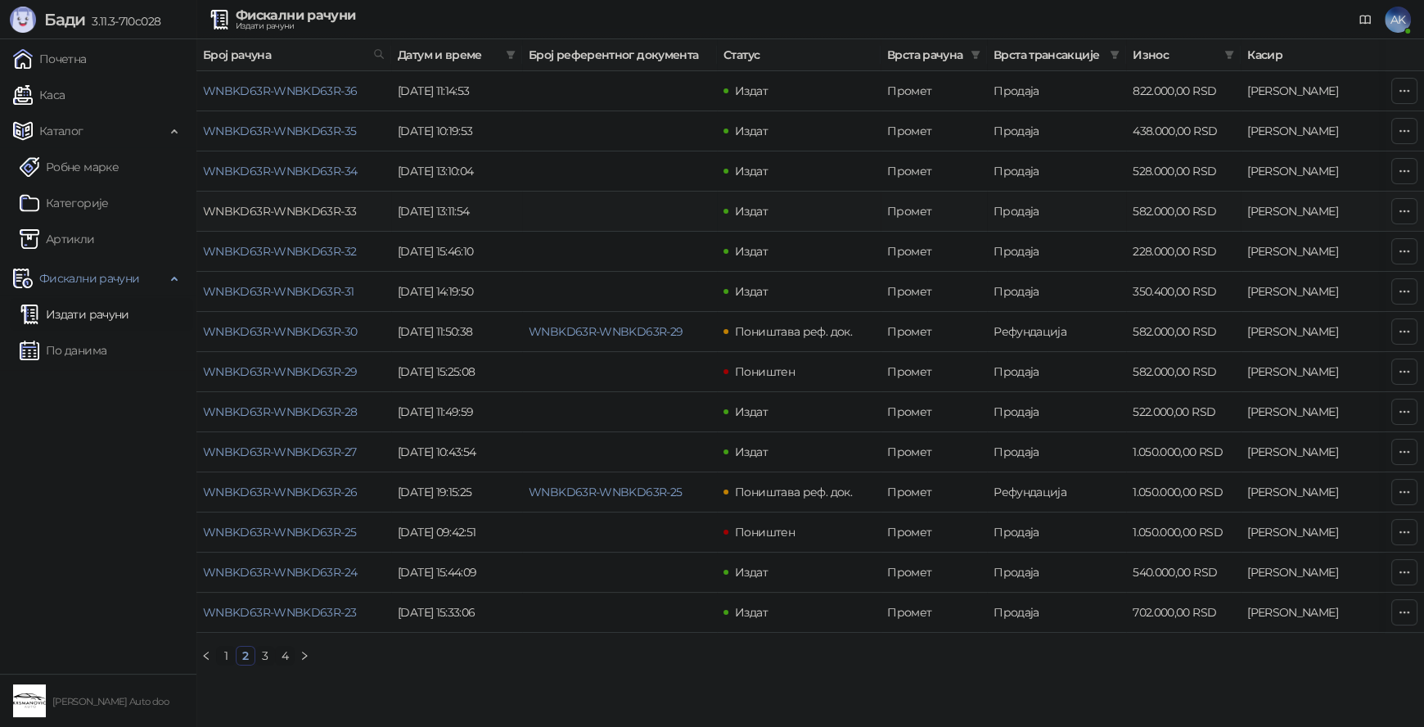
click at [307, 206] on link "WNBKD63R-WNBKD63R-33" at bounding box center [279, 211] width 153 height 15
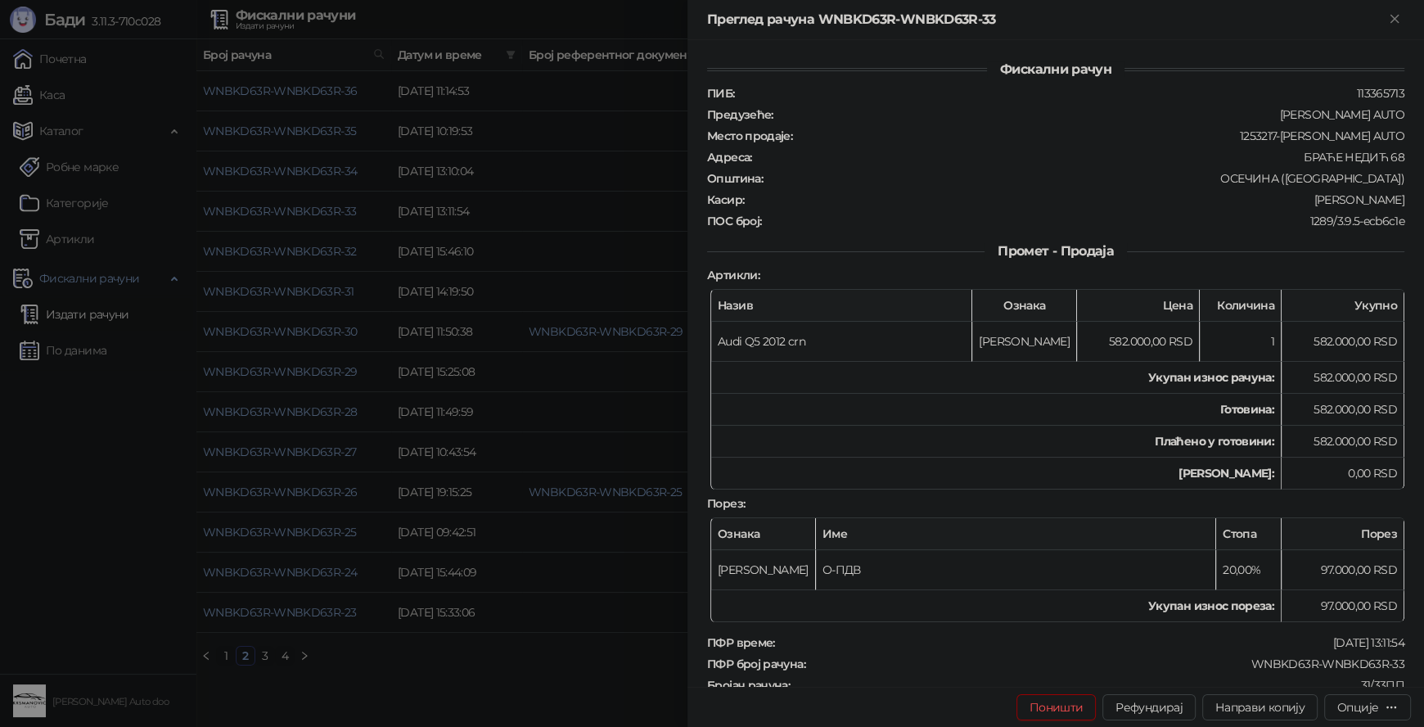
click at [534, 688] on div at bounding box center [712, 363] width 1424 height 727
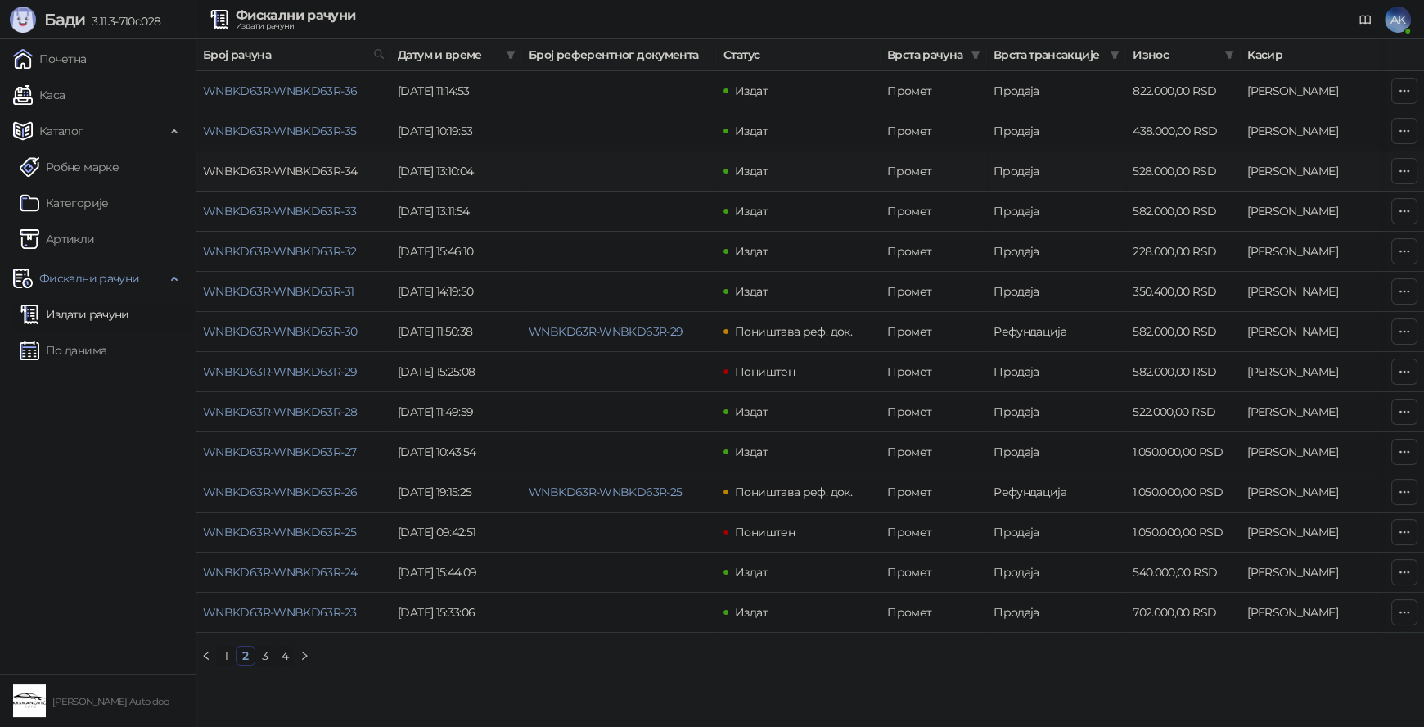
click at [304, 164] on link "WNBKD63R-WNBKD63R-34" at bounding box center [280, 171] width 154 height 15
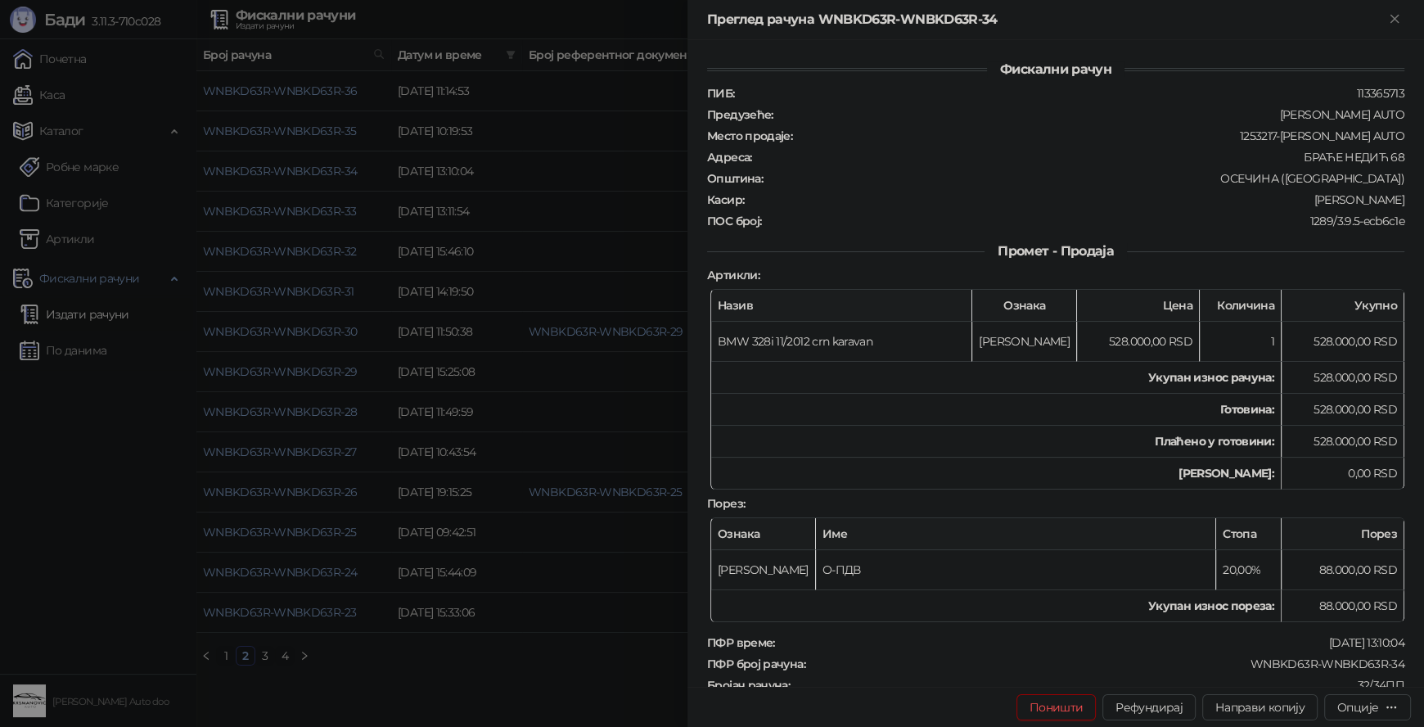
click at [518, 691] on div at bounding box center [712, 363] width 1424 height 727
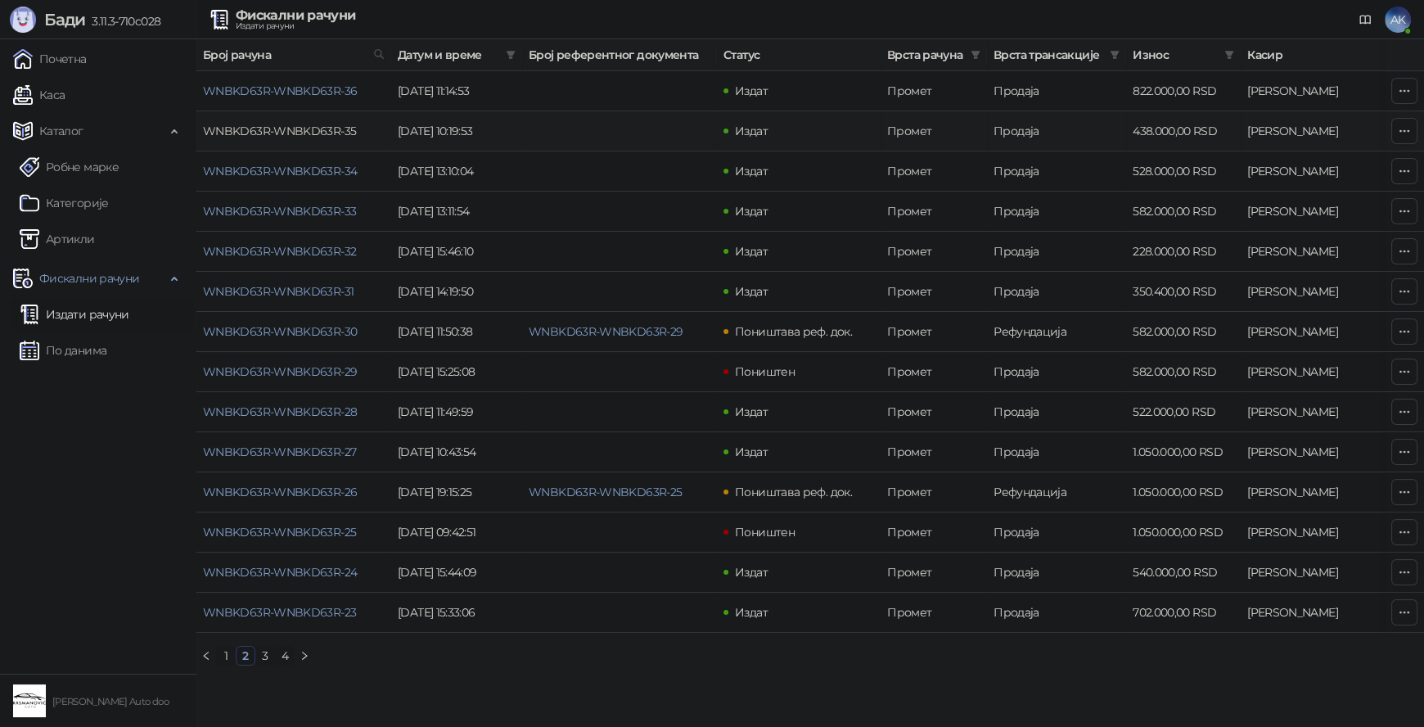
click at [329, 130] on link "WNBKD63R-WNBKD63R-35" at bounding box center [279, 131] width 153 height 15
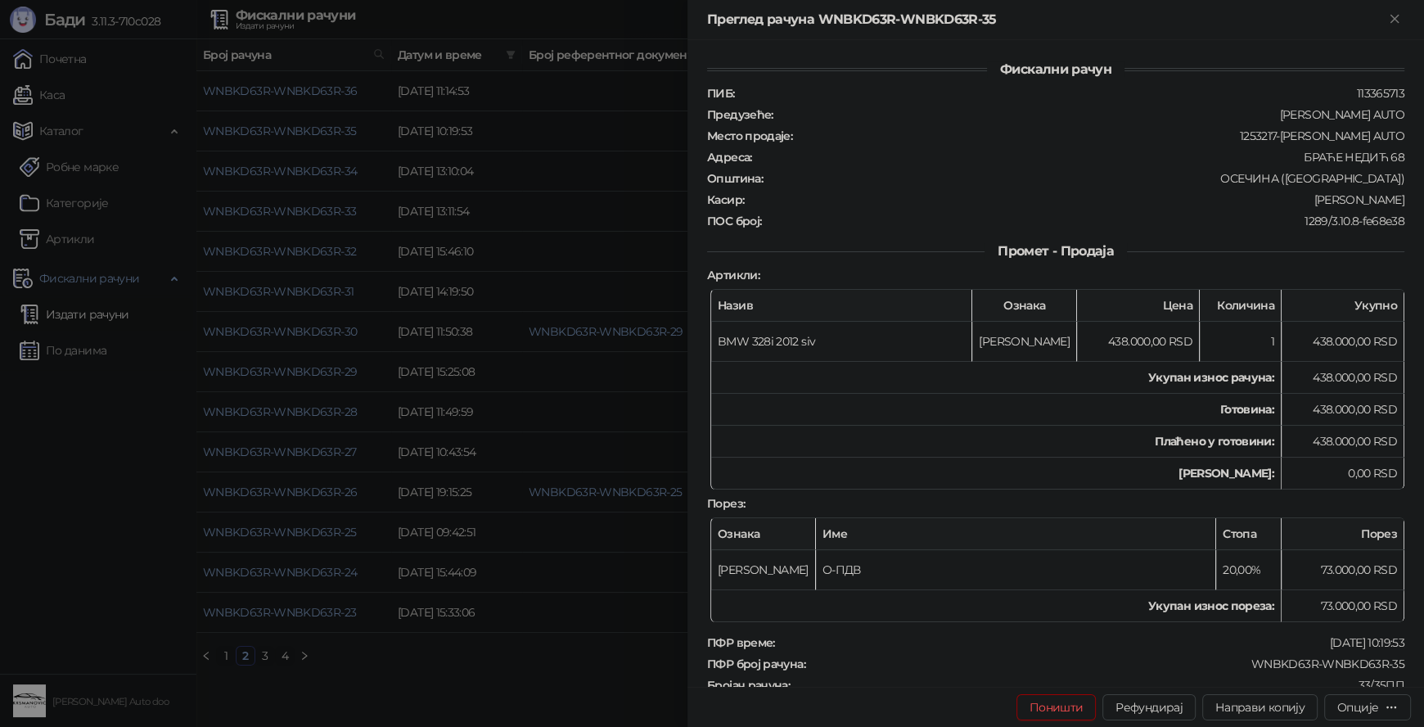
click at [528, 688] on div at bounding box center [712, 363] width 1424 height 727
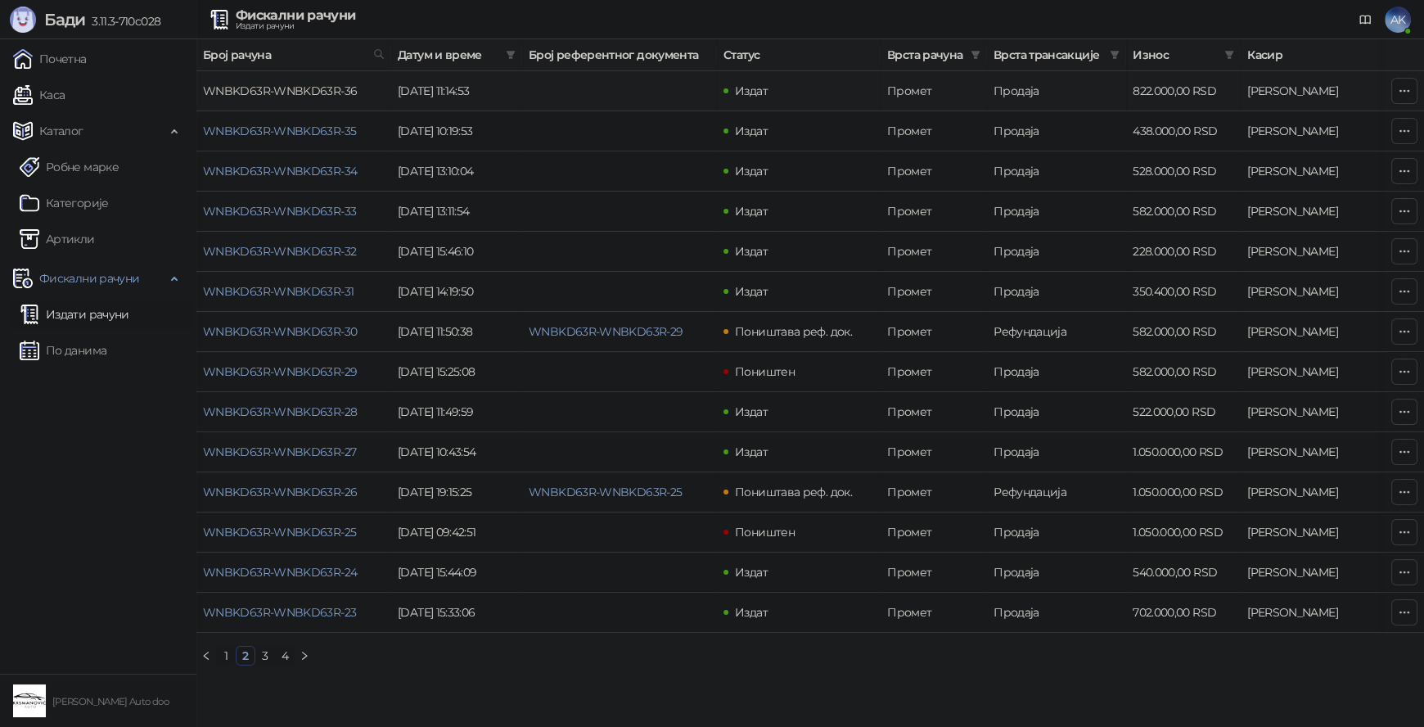
click at [303, 87] on link "WNBKD63R-WNBKD63R-36" at bounding box center [280, 90] width 154 height 15
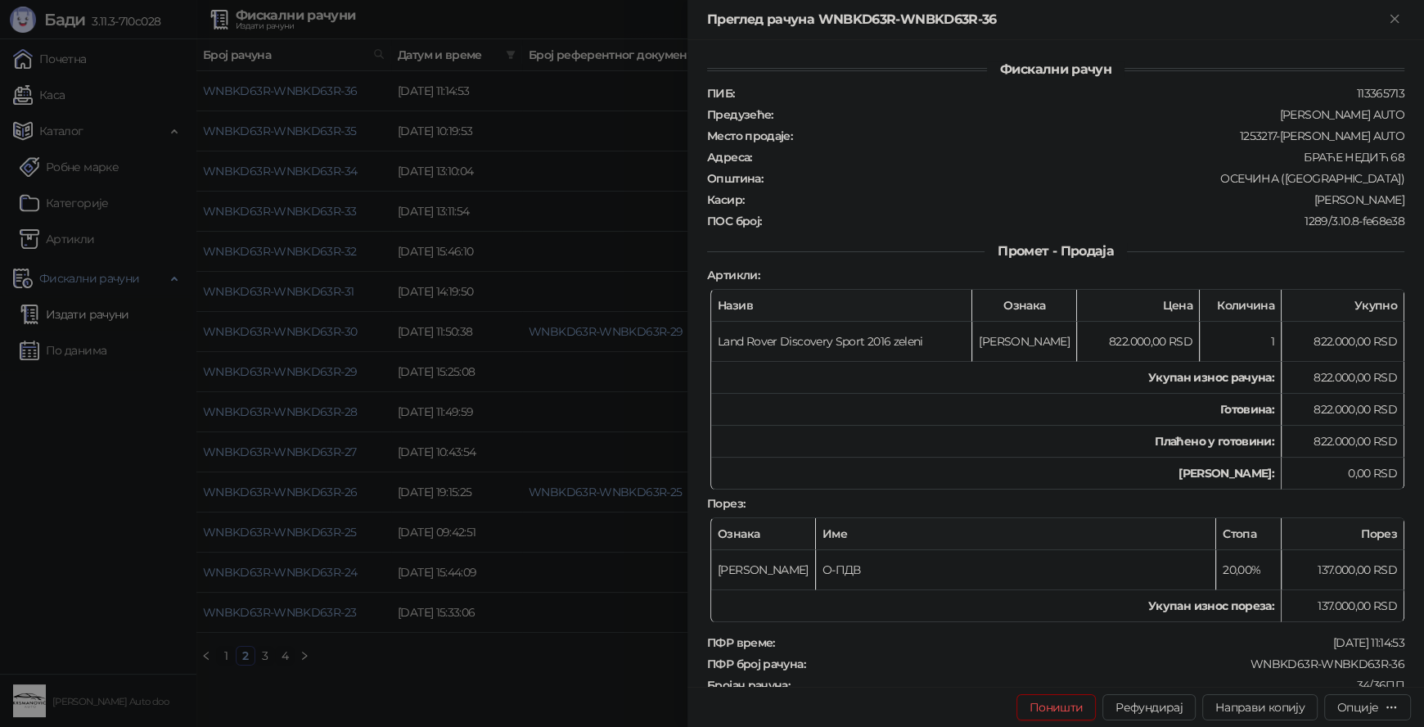
click at [473, 689] on div at bounding box center [712, 363] width 1424 height 727
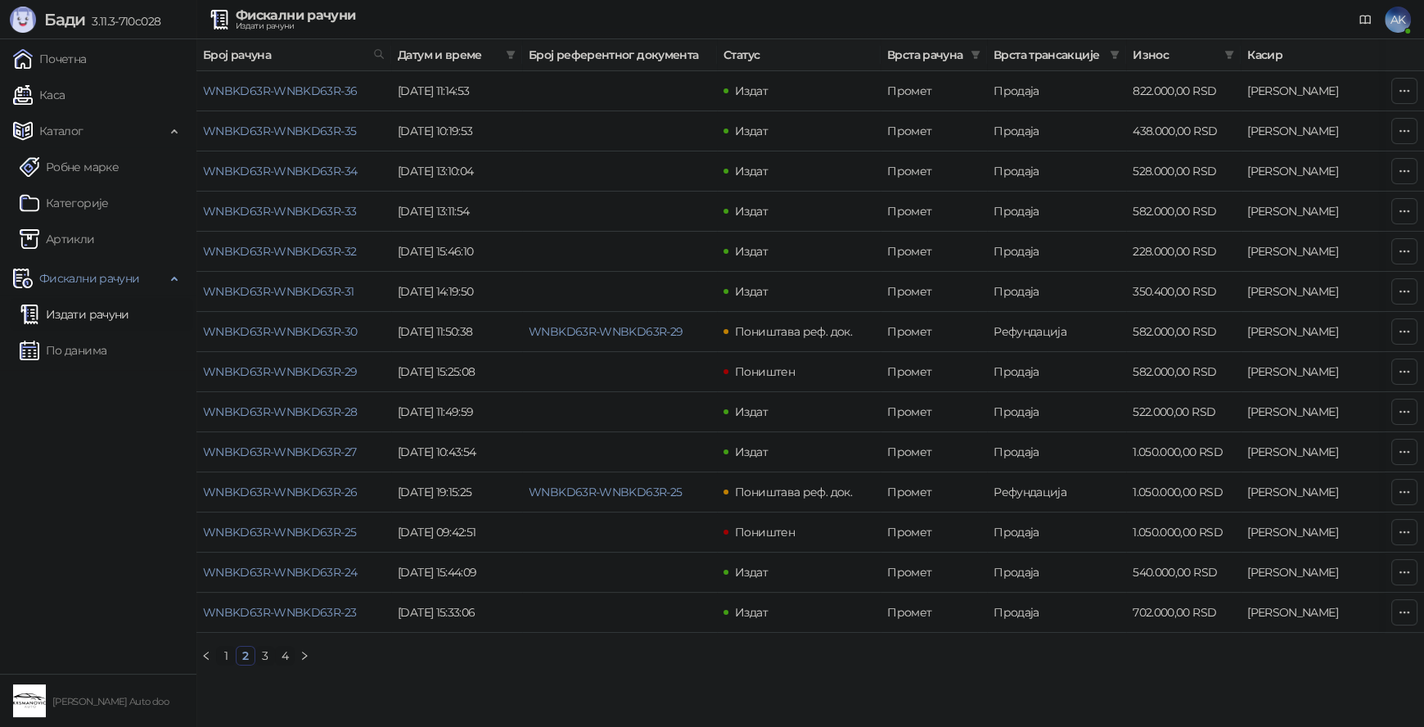
drag, startPoint x: 225, startPoint y: 672, endPoint x: 422, endPoint y: 685, distance: 197.6
click at [225, 664] on link "1" at bounding box center [226, 655] width 18 height 18
click at [340, 616] on link "WNBKD63R-WNBKD63R-37" at bounding box center [279, 612] width 153 height 15
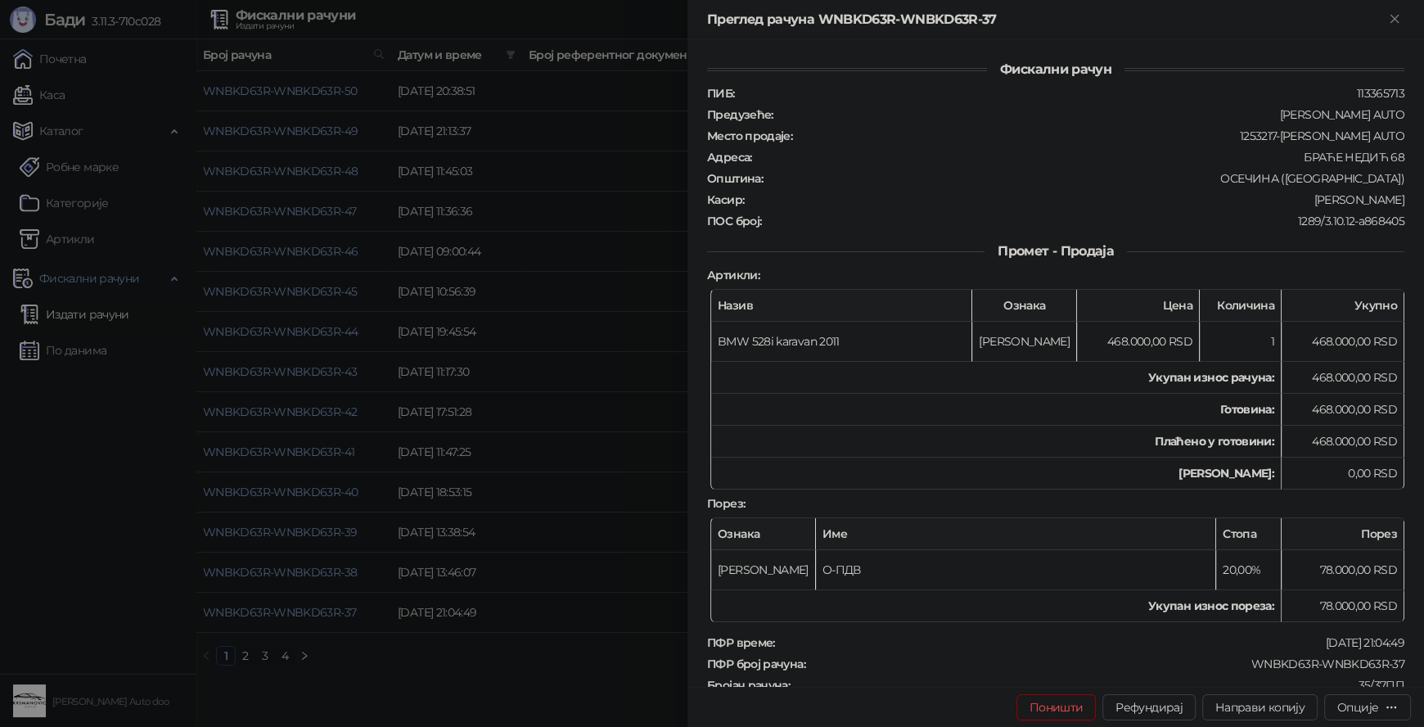
click at [414, 677] on div at bounding box center [712, 363] width 1424 height 727
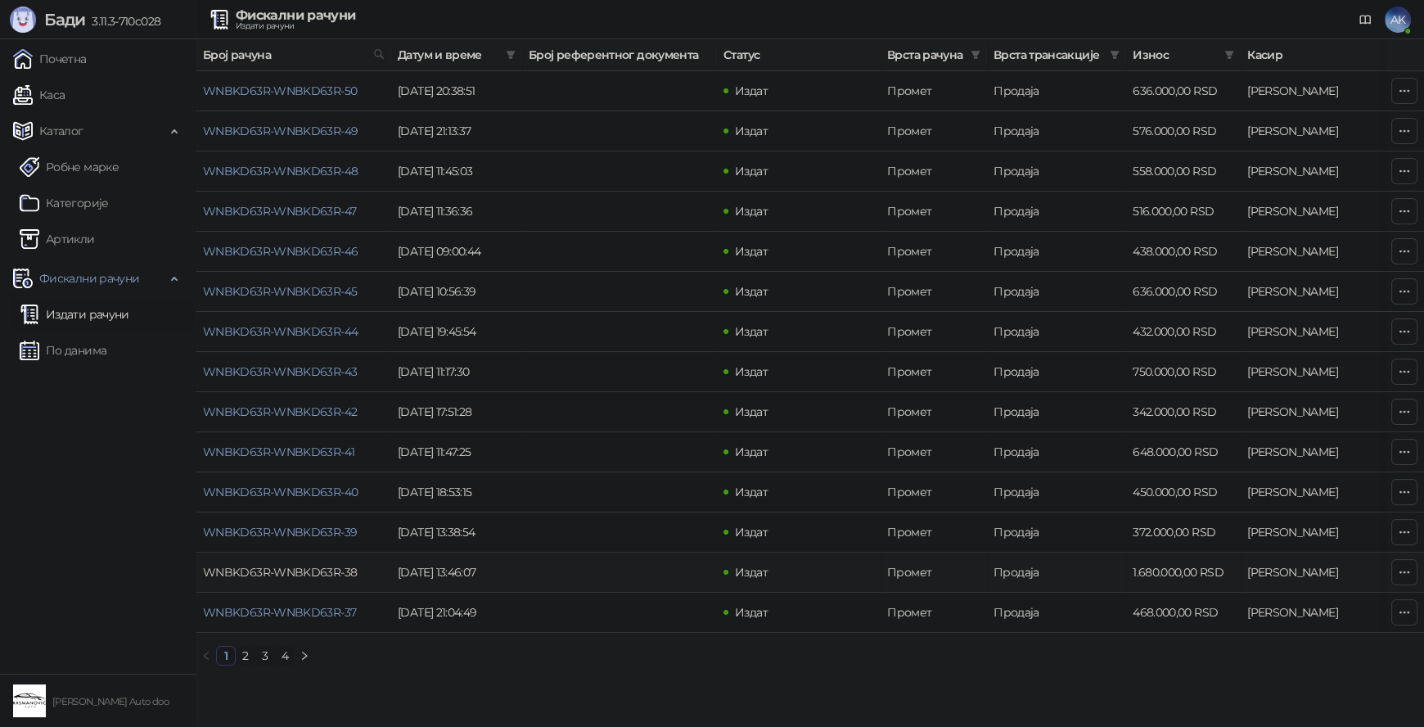
click at [317, 568] on link "WNBKD63R-WNBKD63R-38" at bounding box center [280, 572] width 154 height 15
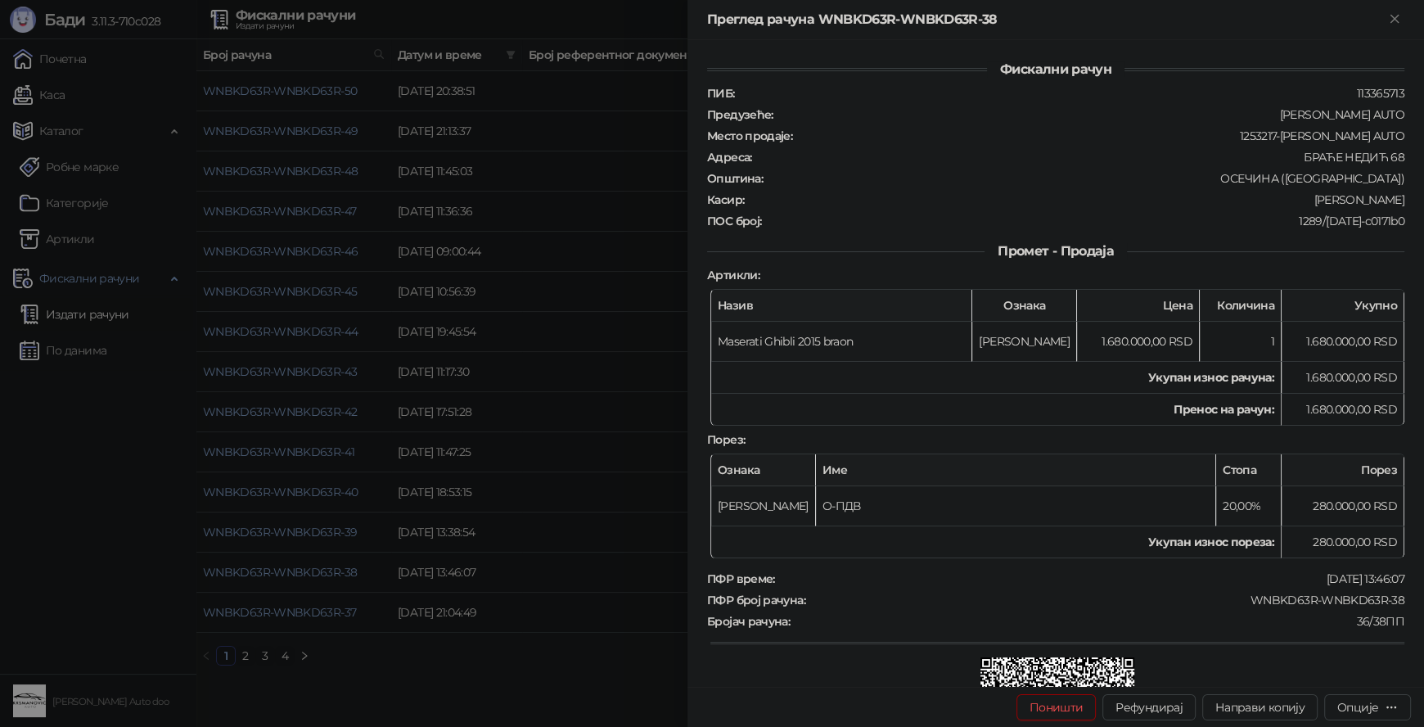
click at [414, 680] on div at bounding box center [712, 363] width 1424 height 727
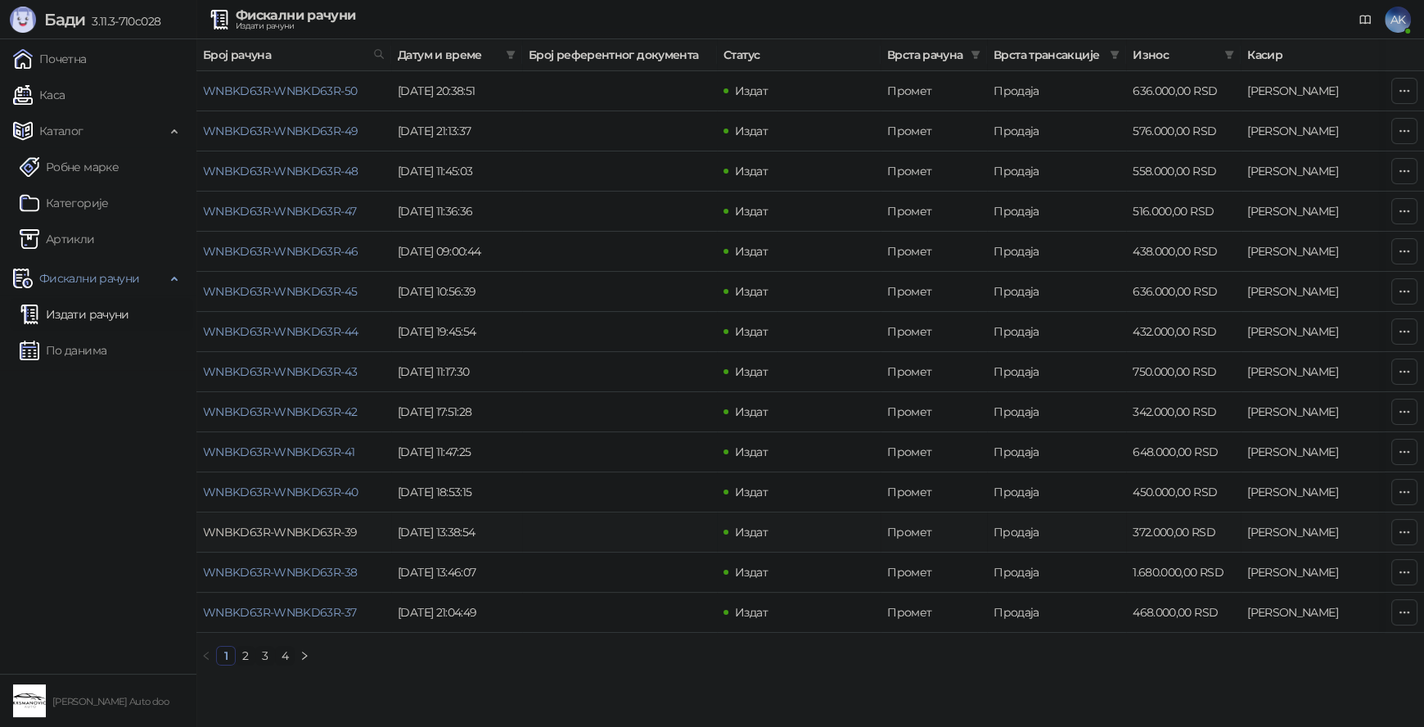
click at [322, 533] on link "WNBKD63R-WNBKD63R-39" at bounding box center [280, 531] width 154 height 15
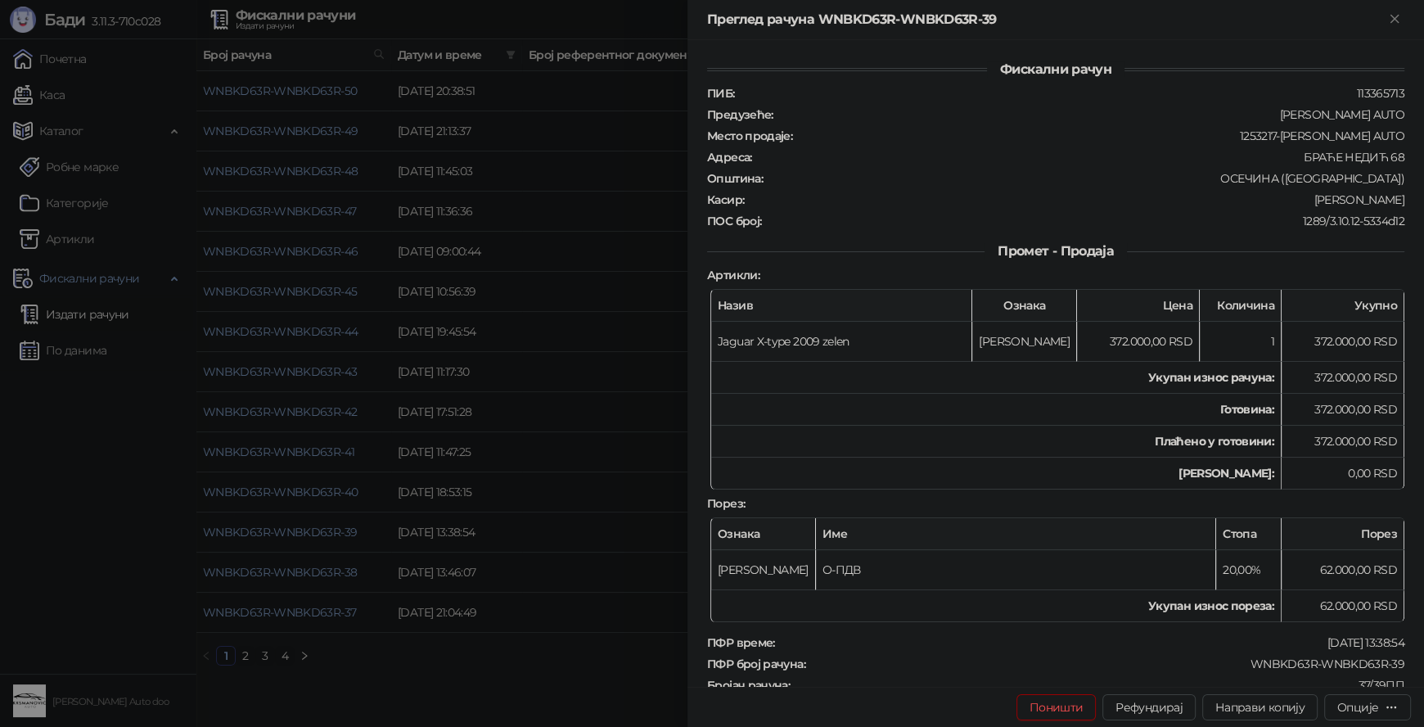
click at [404, 647] on div at bounding box center [712, 363] width 1424 height 727
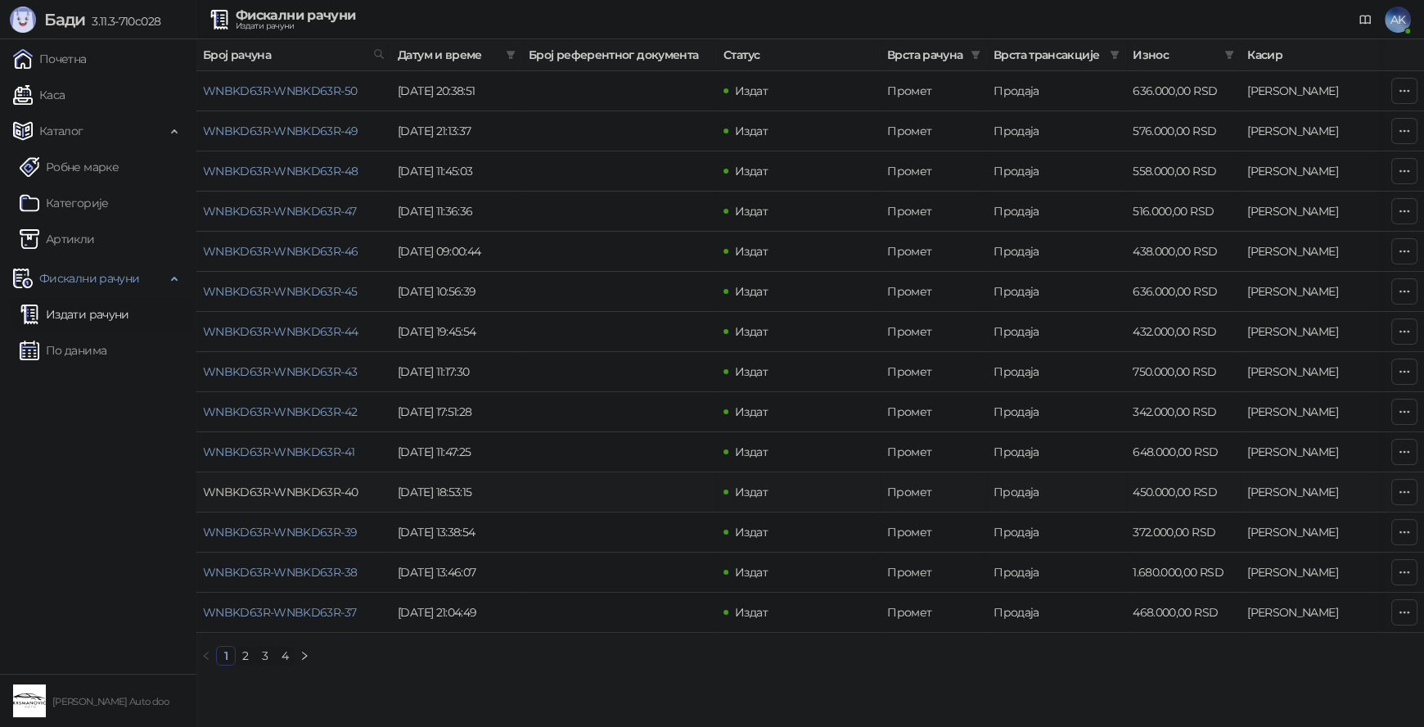
click at [326, 486] on link "WNBKD63R-WNBKD63R-40" at bounding box center [280, 491] width 155 height 15
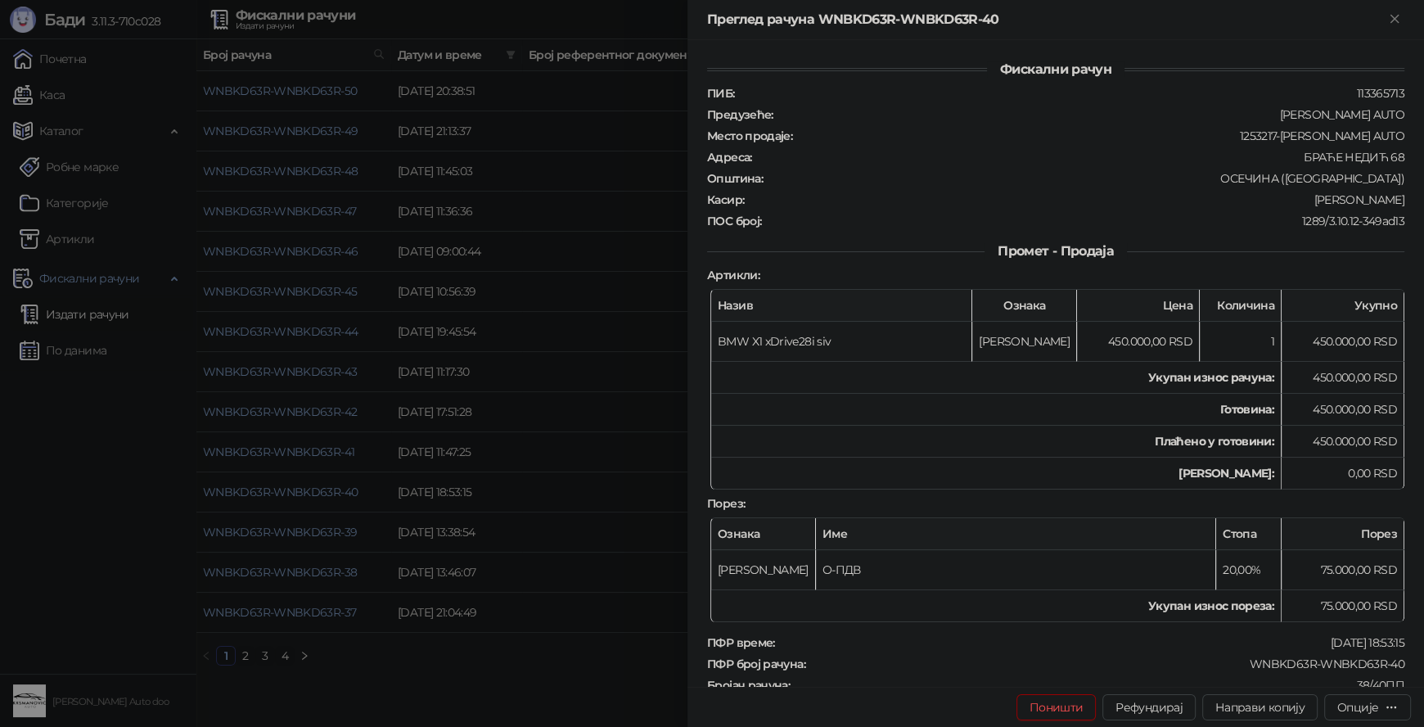
click at [428, 671] on div at bounding box center [712, 363] width 1424 height 727
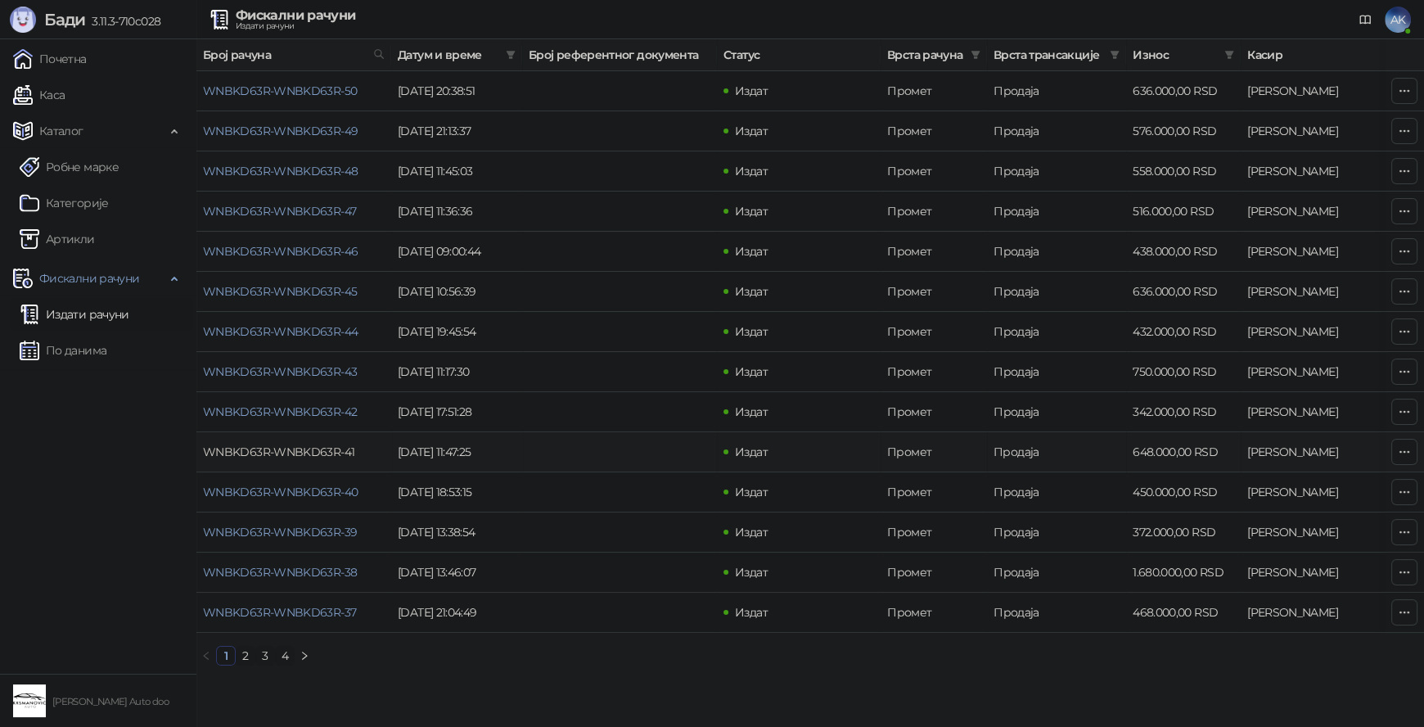
click at [322, 454] on link "WNBKD63R-WNBKD63R-41" at bounding box center [278, 451] width 151 height 15
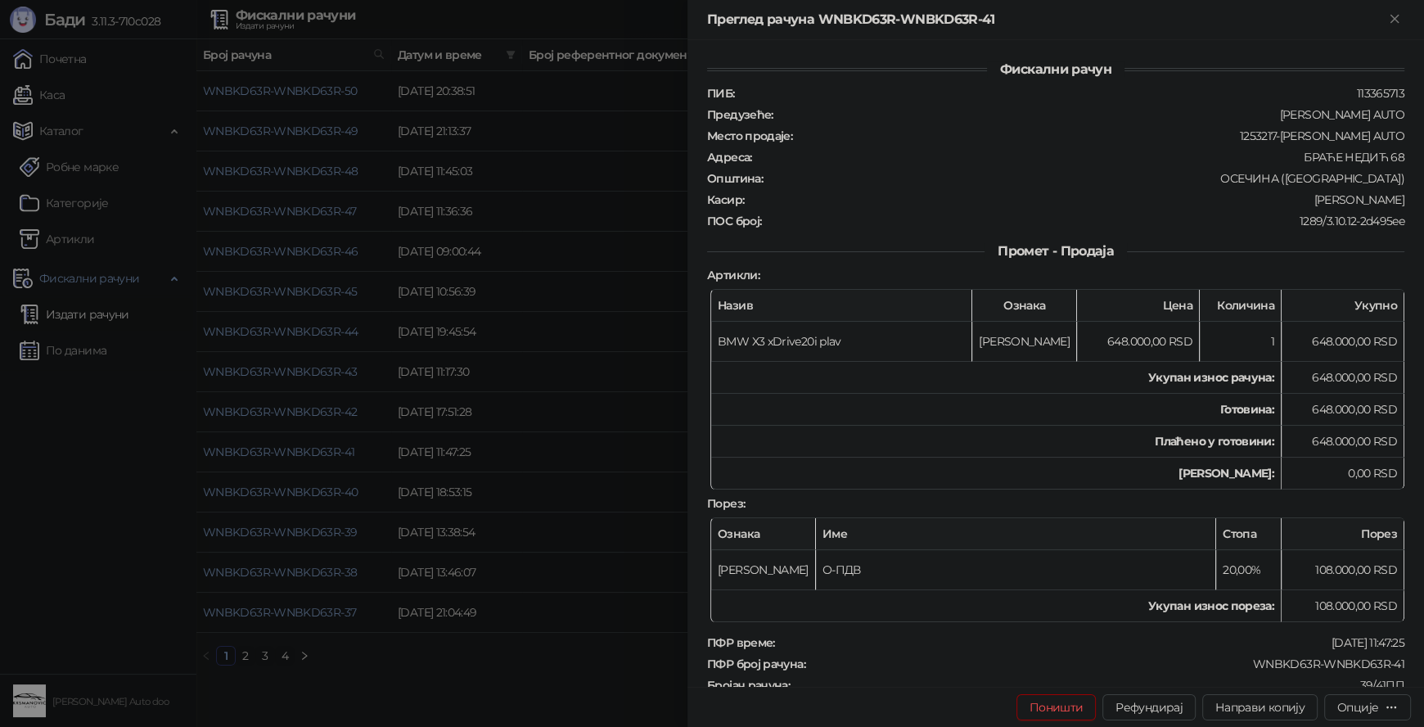
click at [499, 695] on div at bounding box center [712, 363] width 1424 height 727
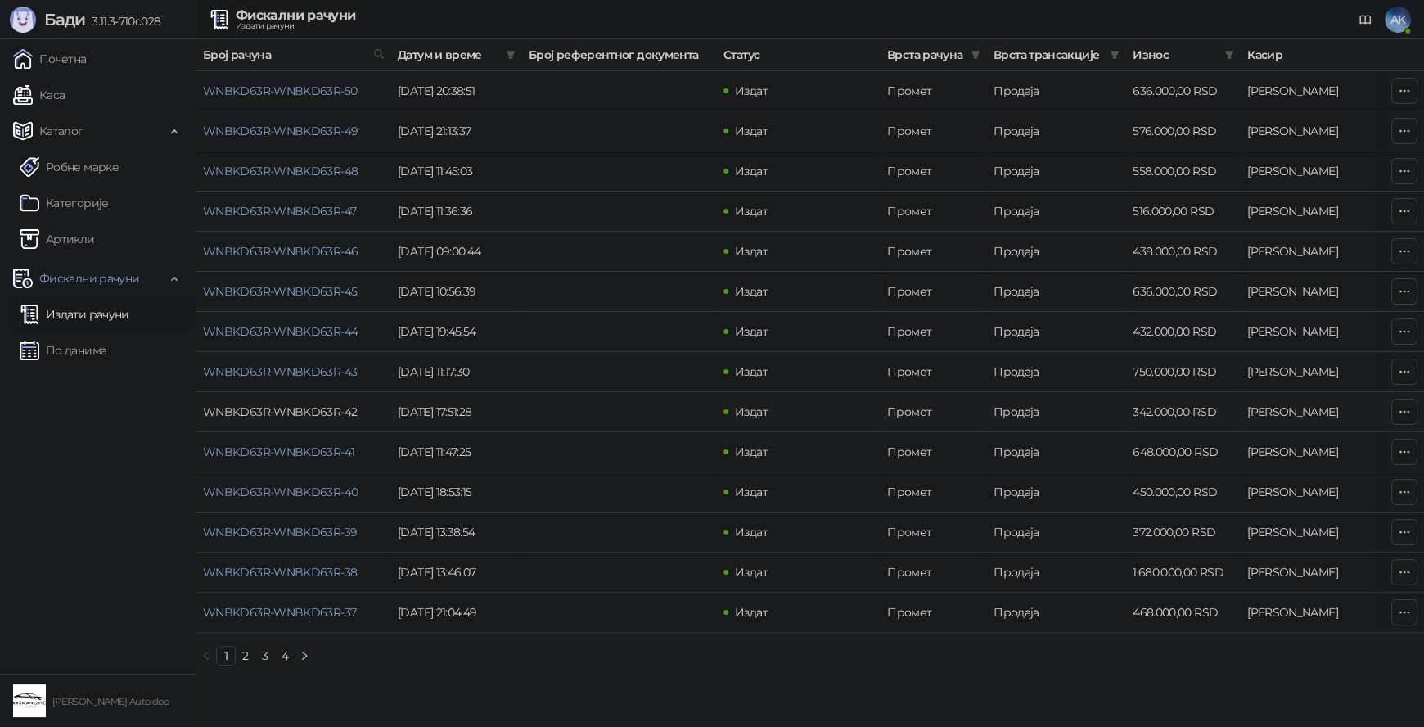
click at [314, 407] on link "WNBKD63R-WNBKD63R-42" at bounding box center [280, 411] width 154 height 15
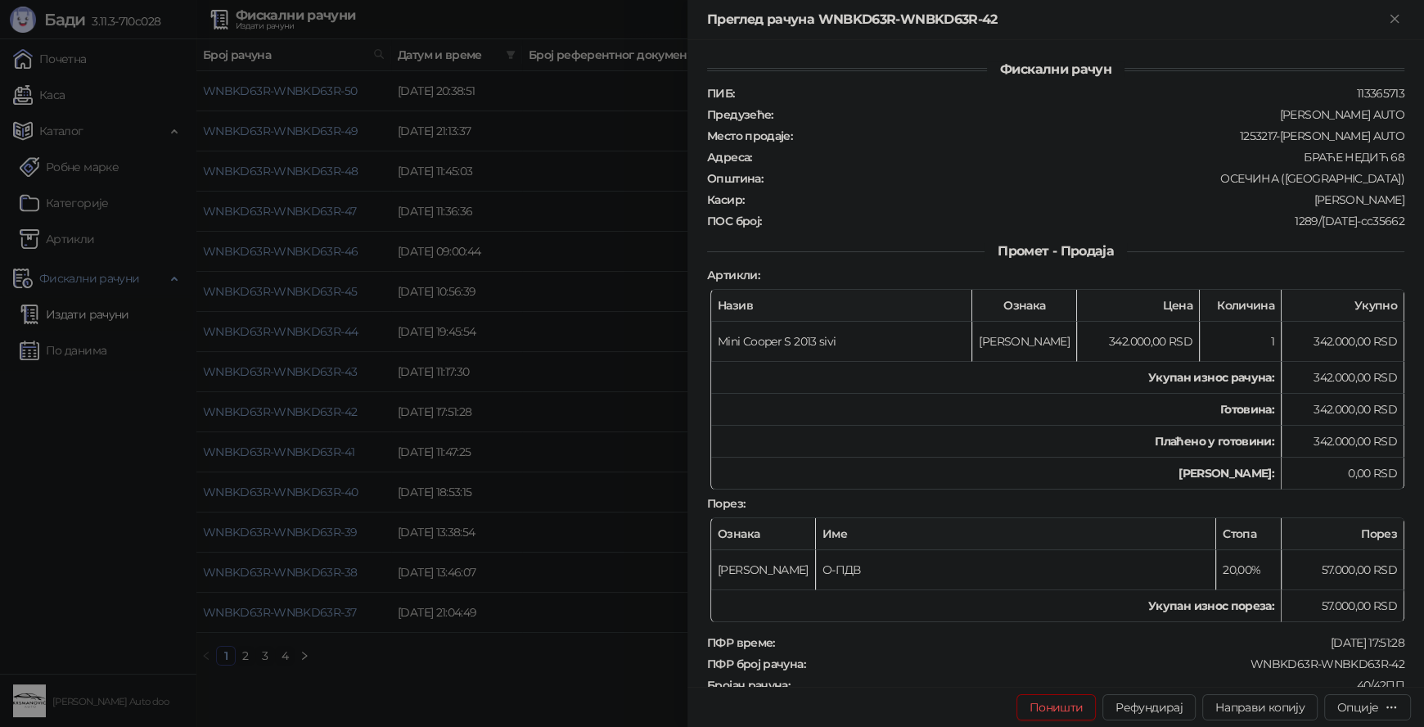
click at [521, 680] on div at bounding box center [712, 363] width 1424 height 727
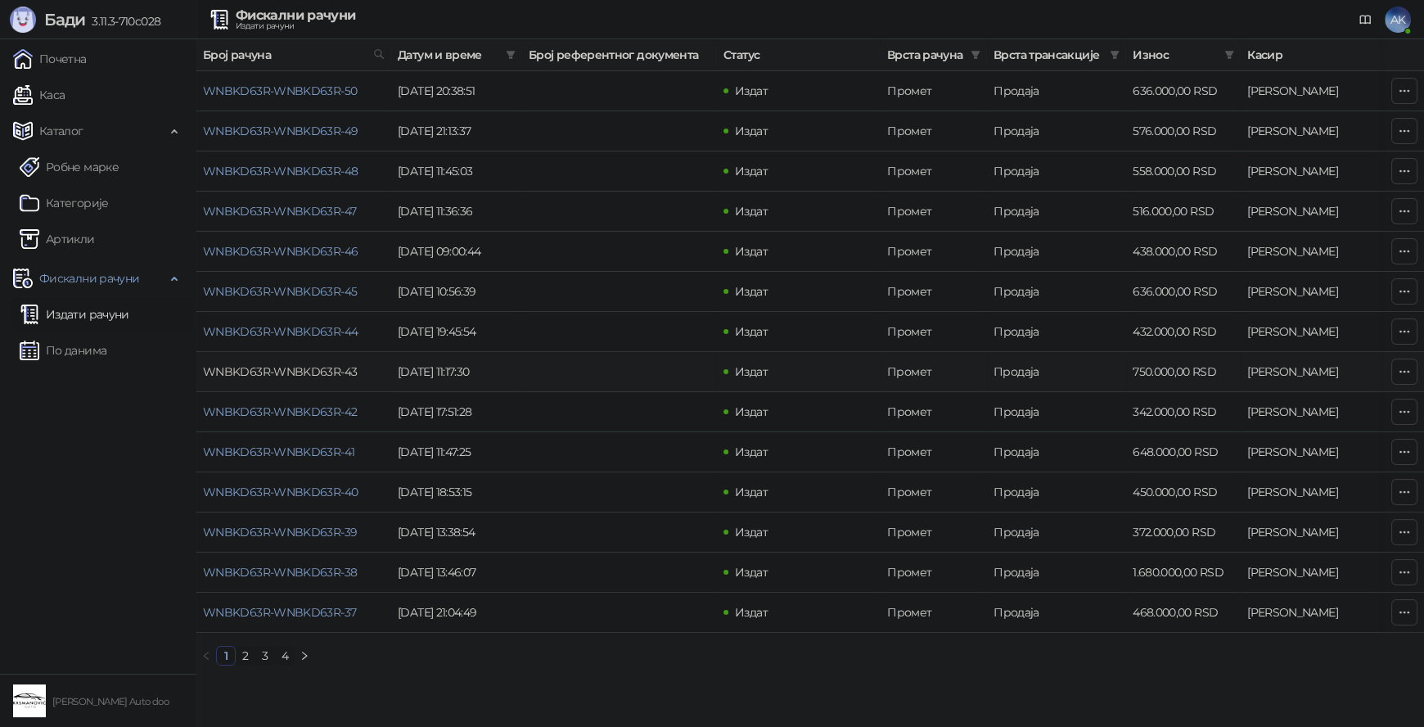
click at [326, 368] on link "WNBKD63R-WNBKD63R-43" at bounding box center [280, 371] width 154 height 15
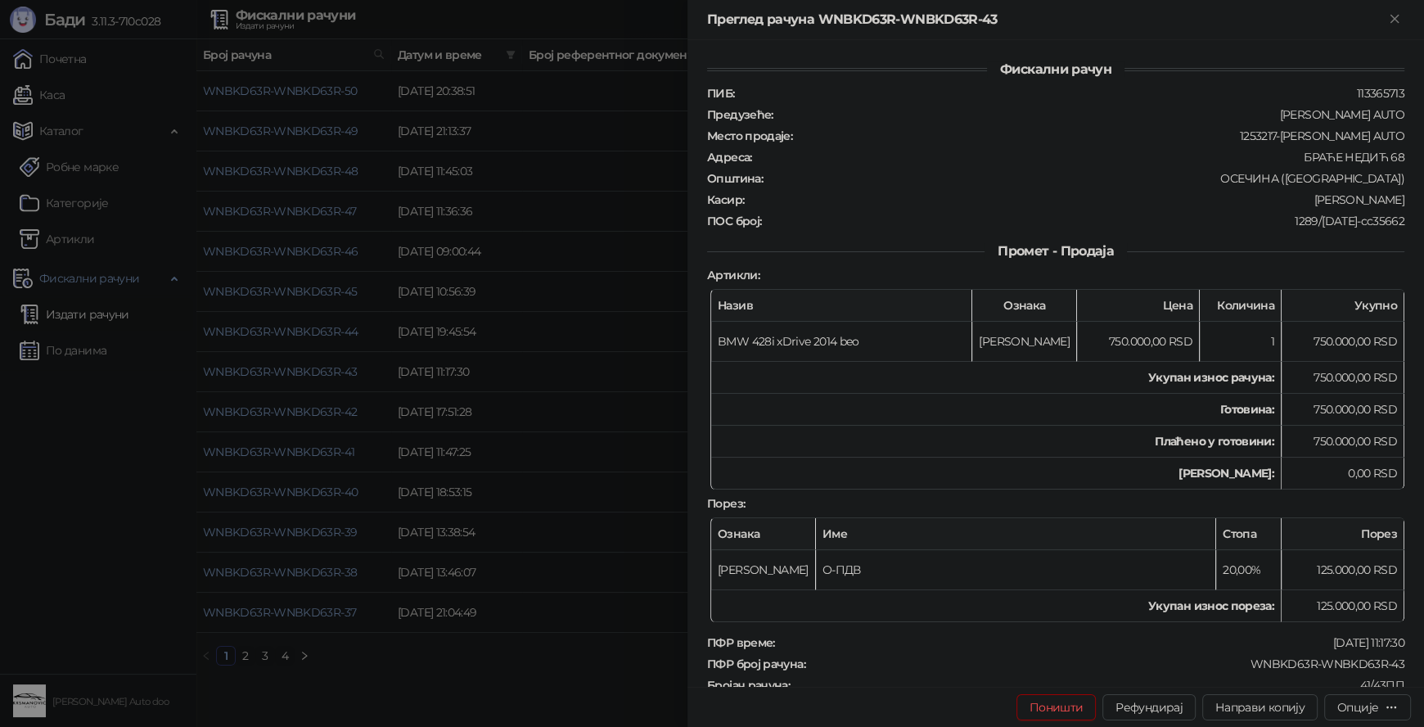
drag, startPoint x: 498, startPoint y: 682, endPoint x: 425, endPoint y: 510, distance: 187.7
click at [498, 681] on div at bounding box center [712, 363] width 1424 height 727
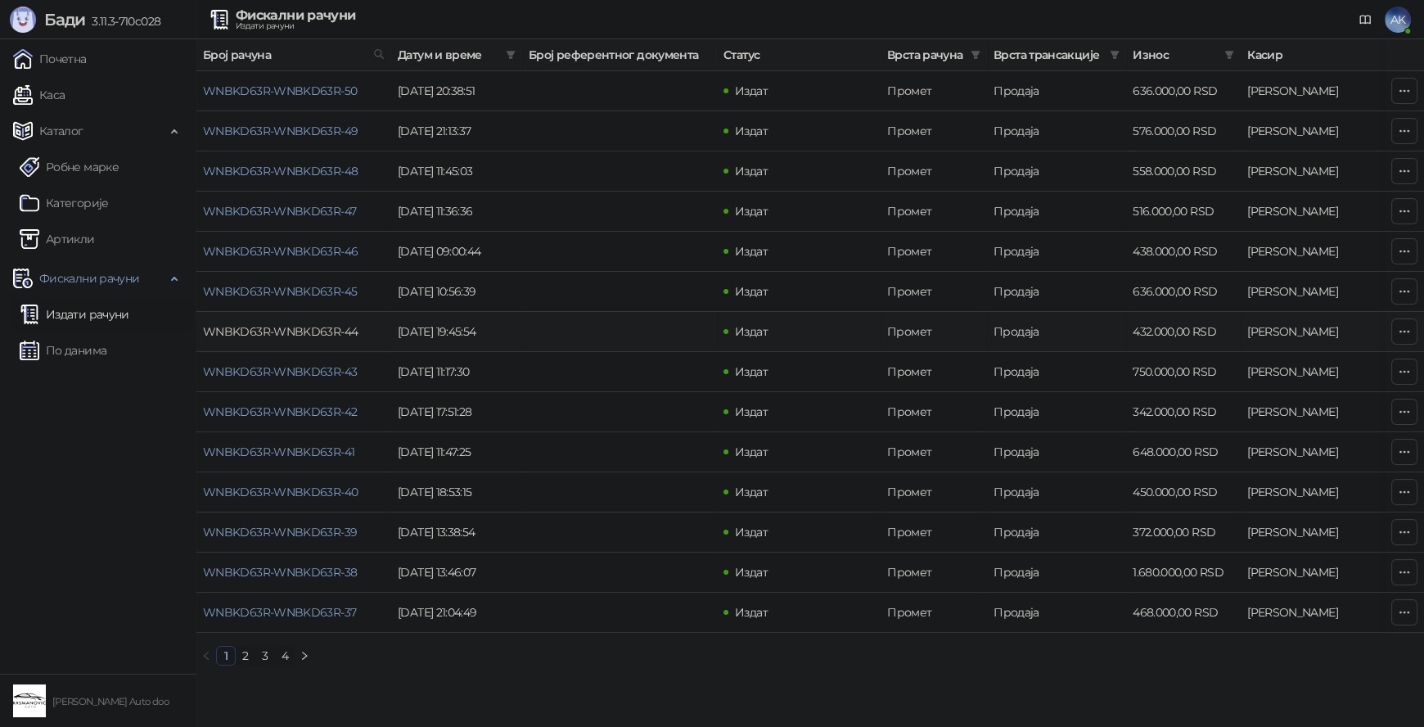
click at [310, 335] on link "WNBKD63R-WNBKD63R-44" at bounding box center [280, 331] width 155 height 15
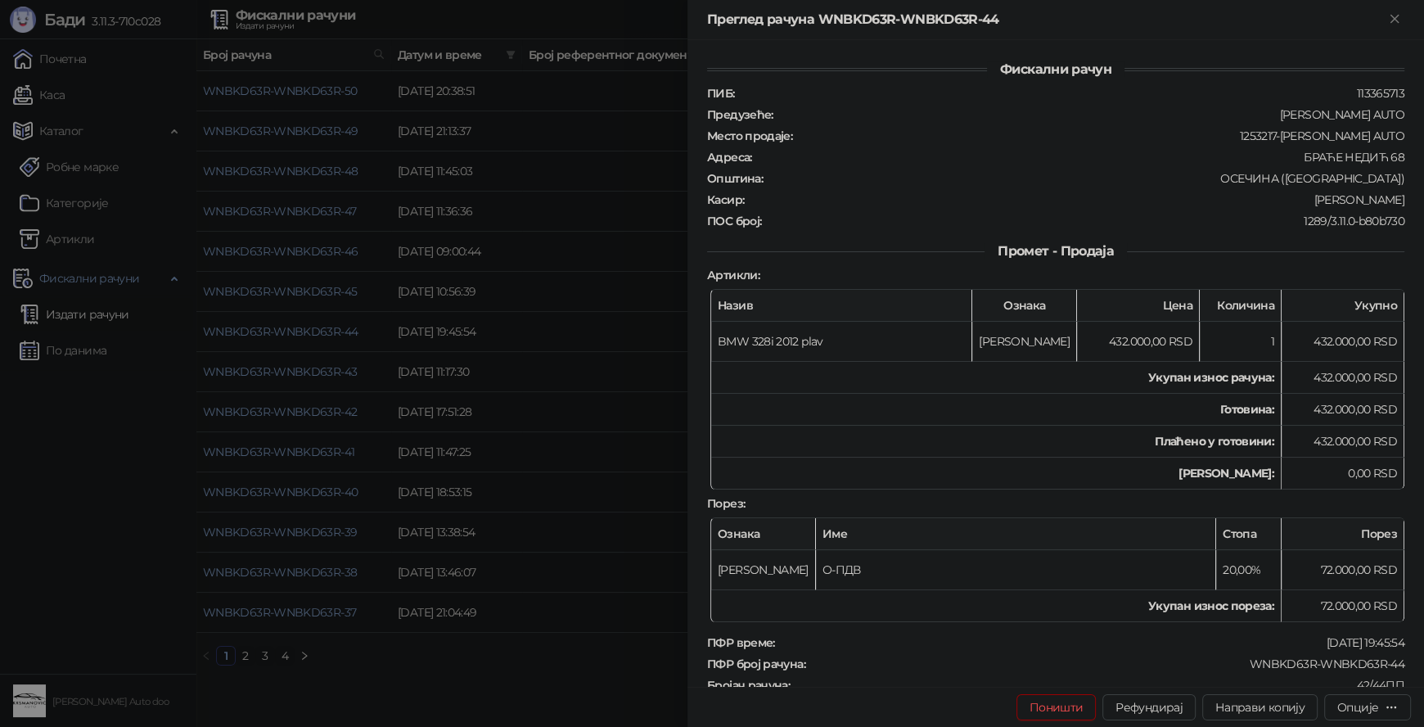
click at [486, 668] on div at bounding box center [712, 363] width 1424 height 727
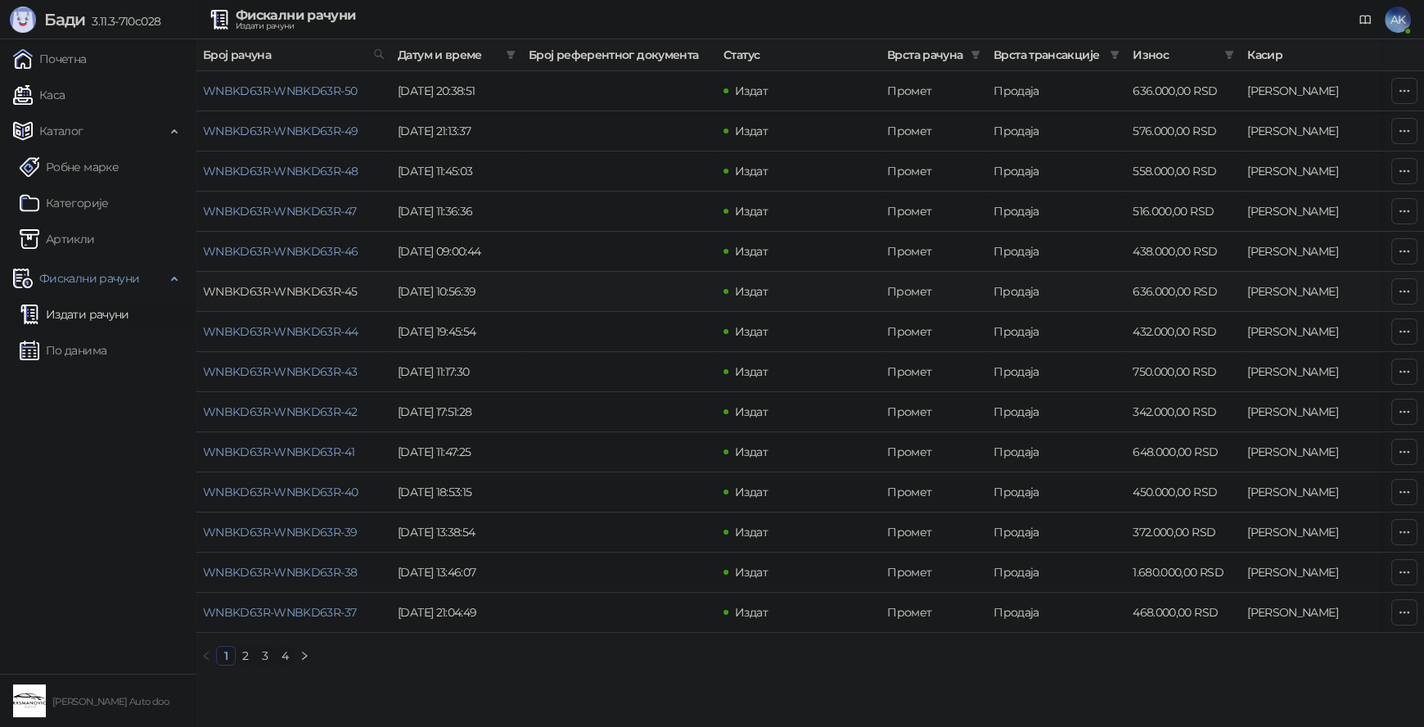
click at [322, 289] on link "WNBKD63R-WNBKD63R-45" at bounding box center [280, 291] width 154 height 15
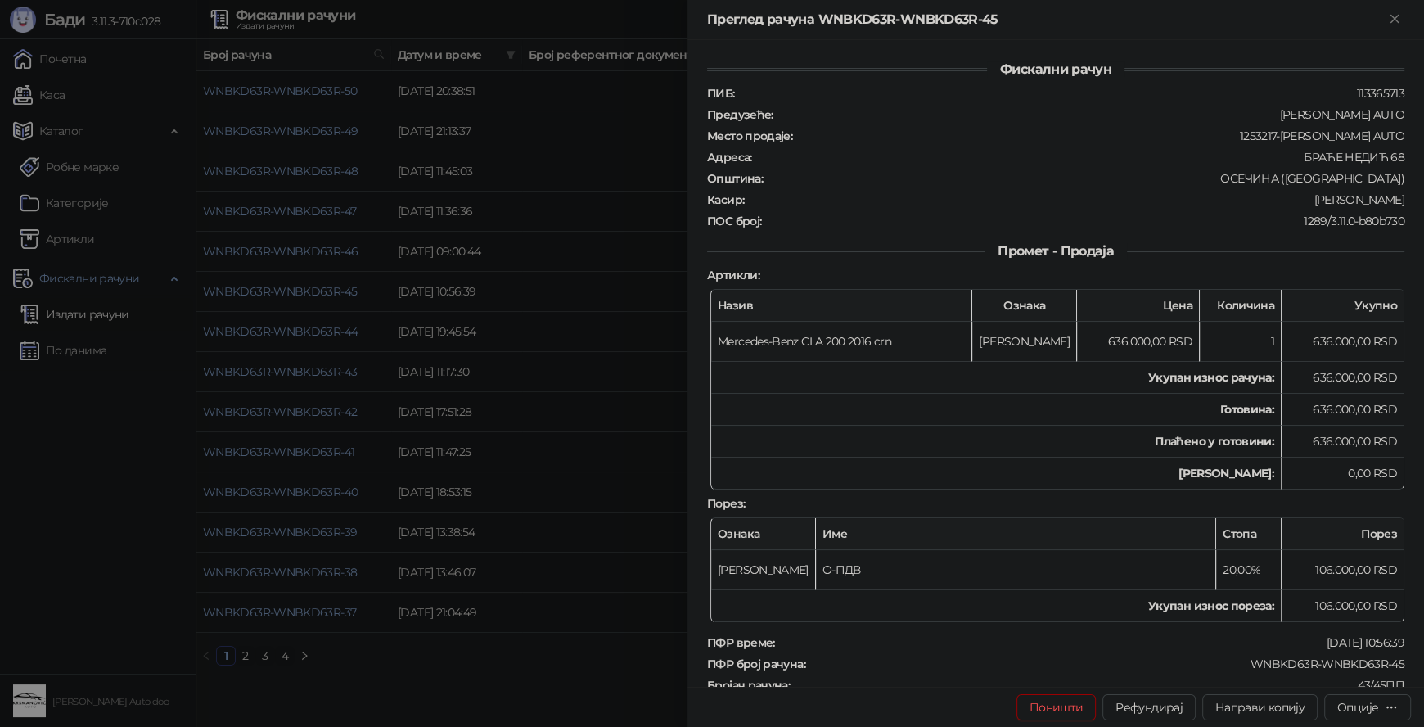
click at [443, 673] on div at bounding box center [712, 363] width 1424 height 727
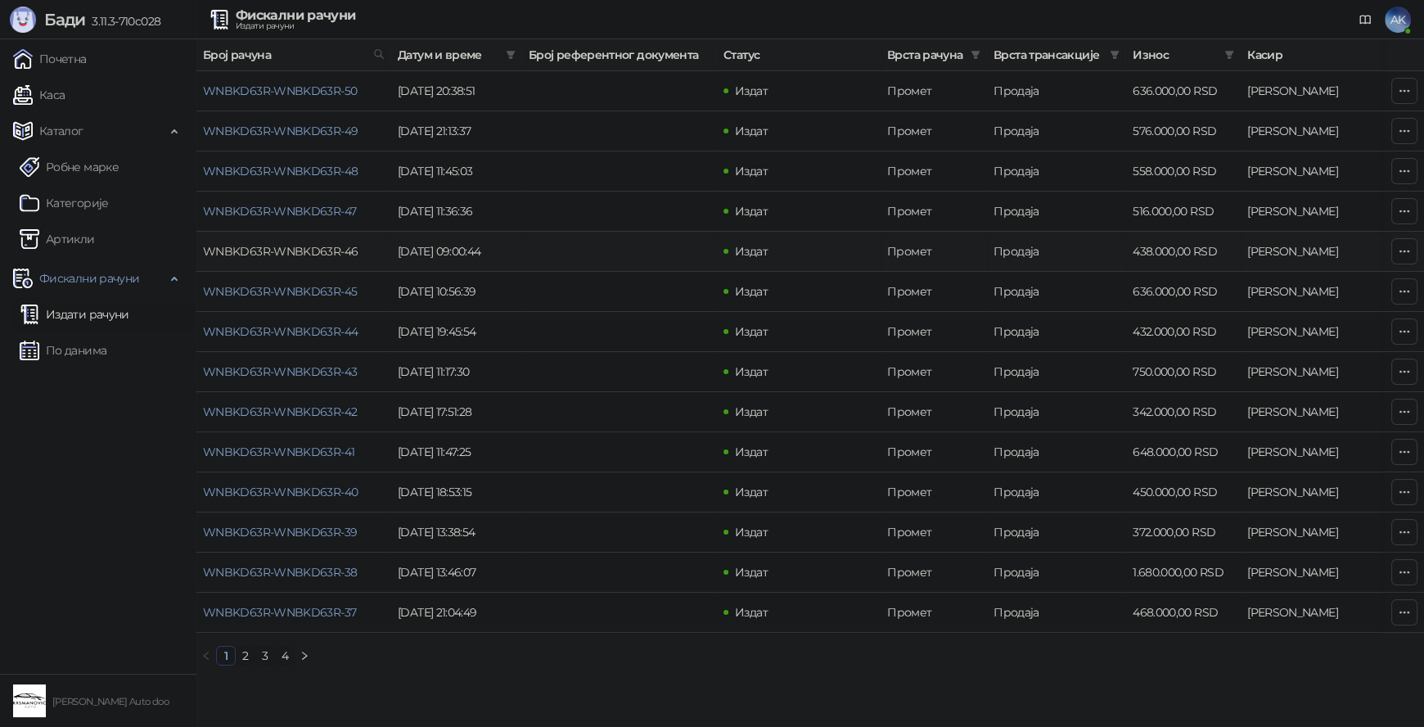
click at [314, 251] on link "WNBKD63R-WNBKD63R-46" at bounding box center [280, 251] width 155 height 15
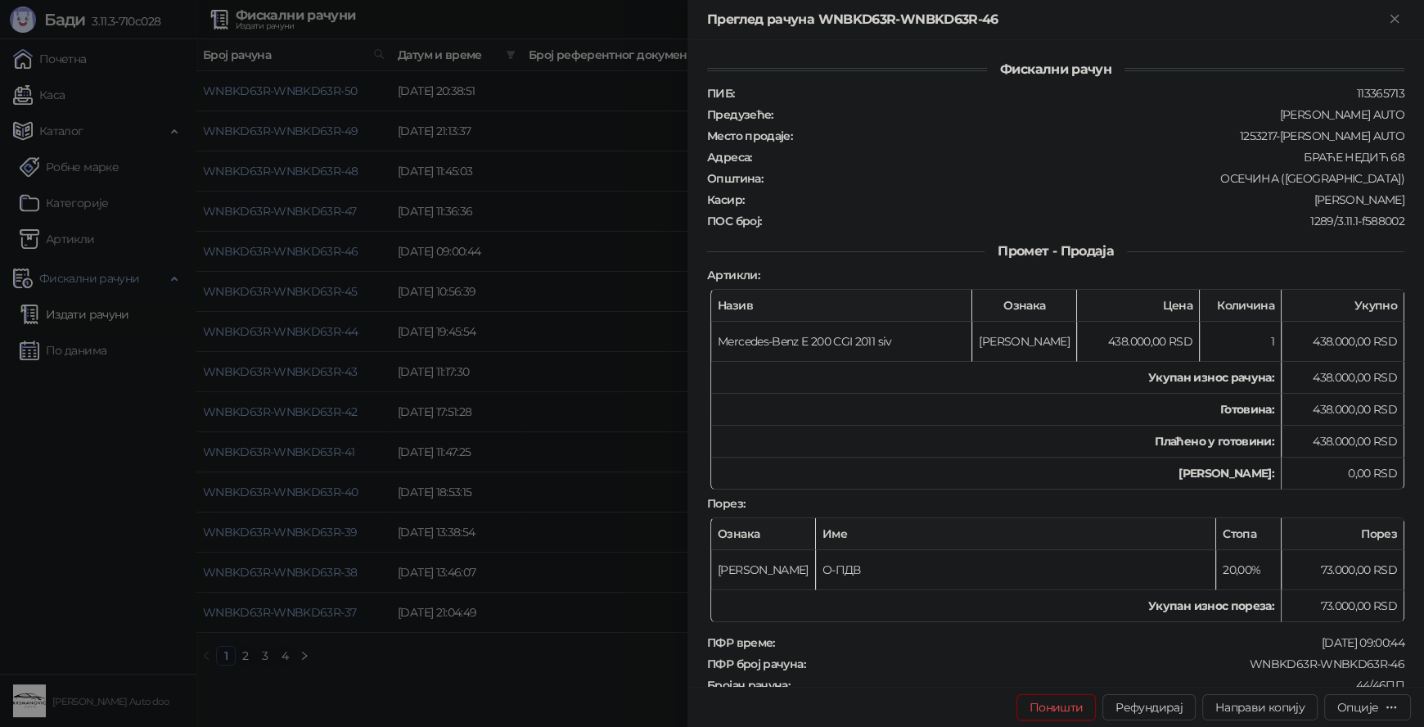
click at [534, 628] on div at bounding box center [712, 363] width 1424 height 727
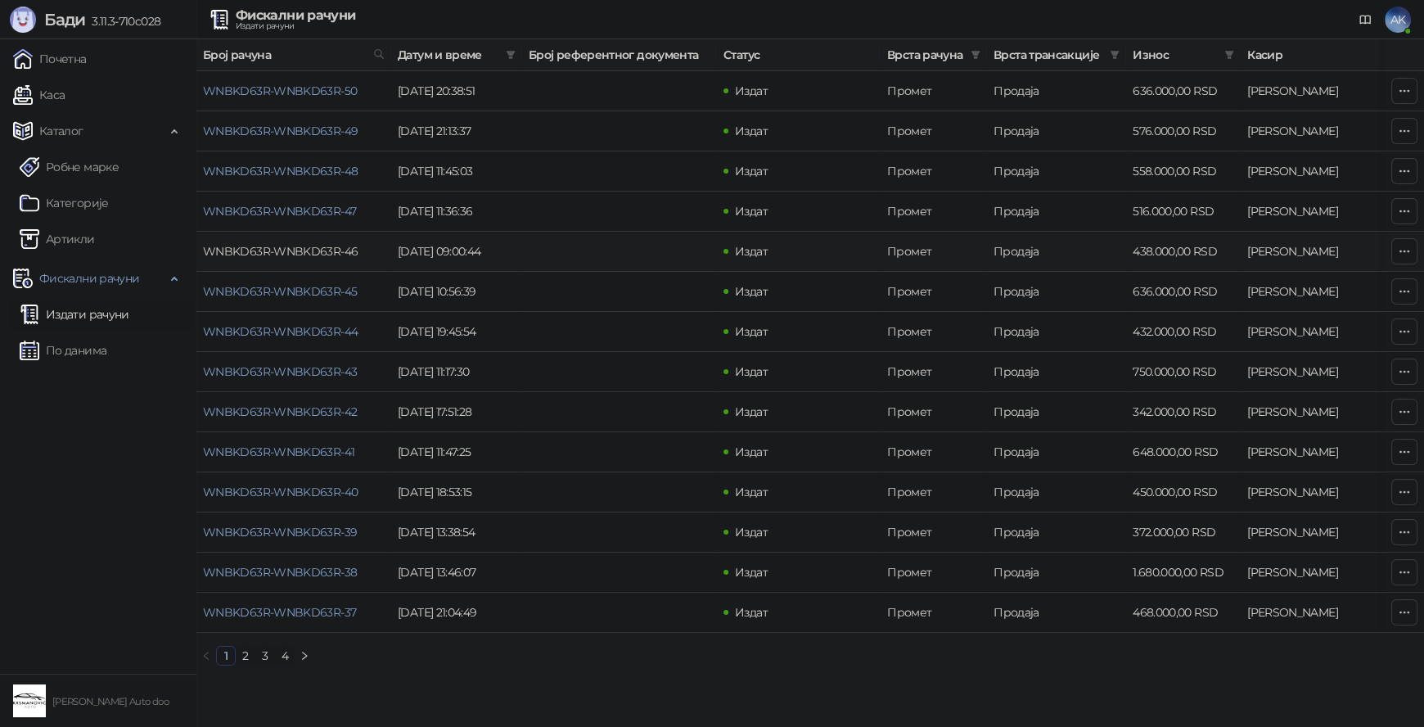
click at [332, 249] on link "WNBKD63R-WNBKD63R-46" at bounding box center [280, 251] width 155 height 15
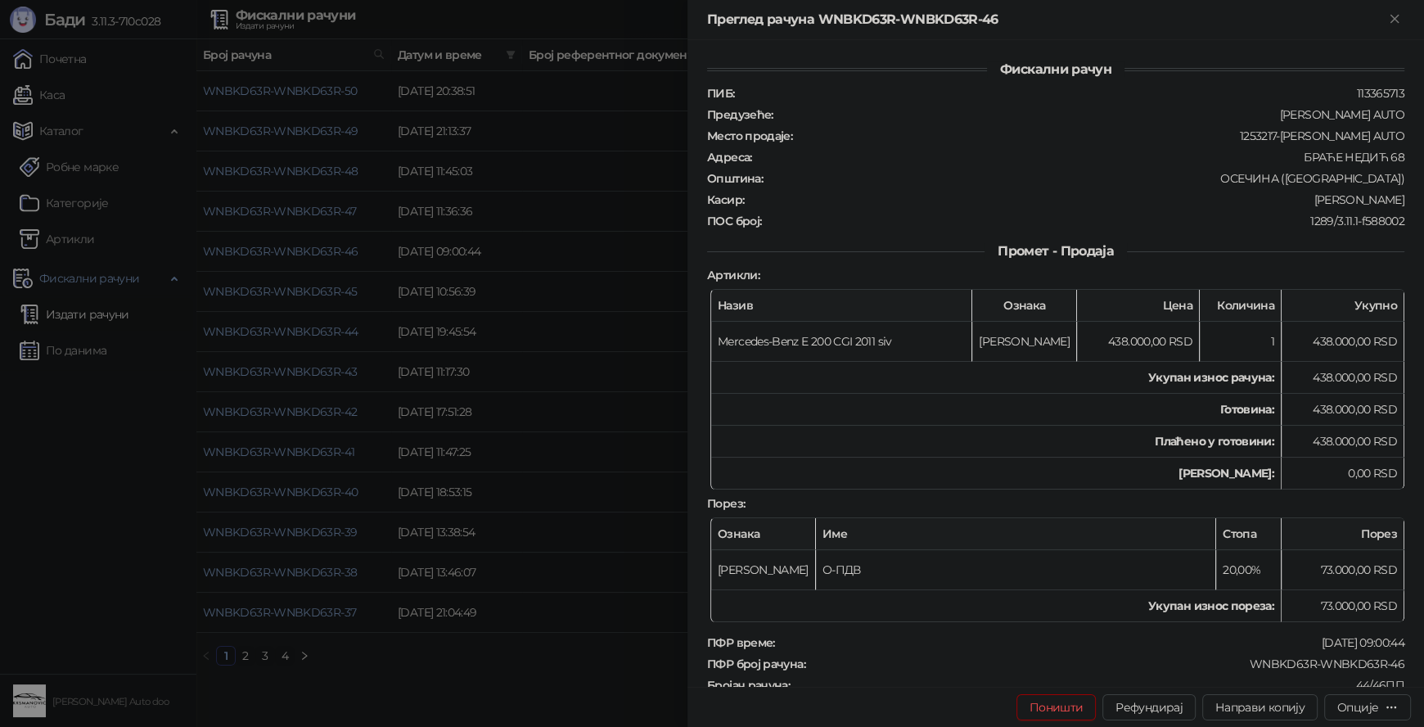
click at [536, 664] on div at bounding box center [712, 363] width 1424 height 727
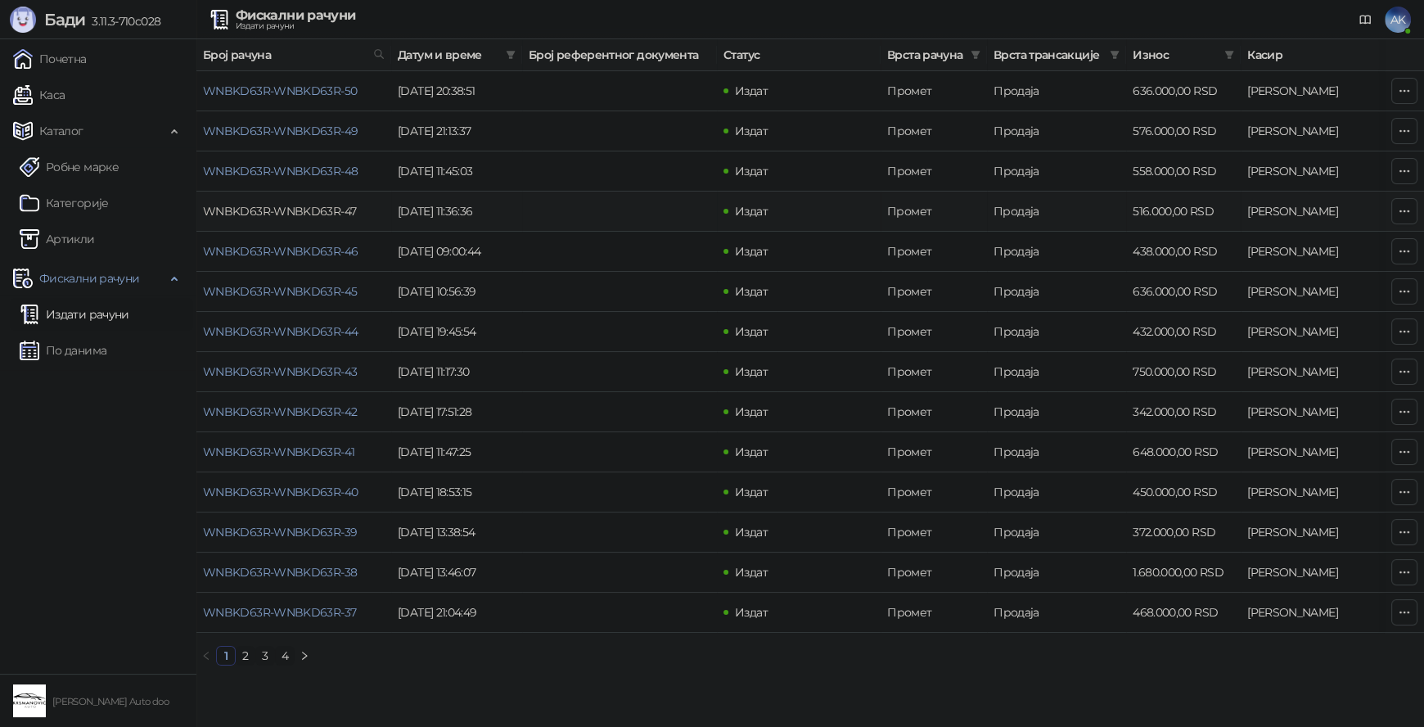
click at [321, 211] on link "WNBKD63R-WNBKD63R-47" at bounding box center [279, 211] width 153 height 15
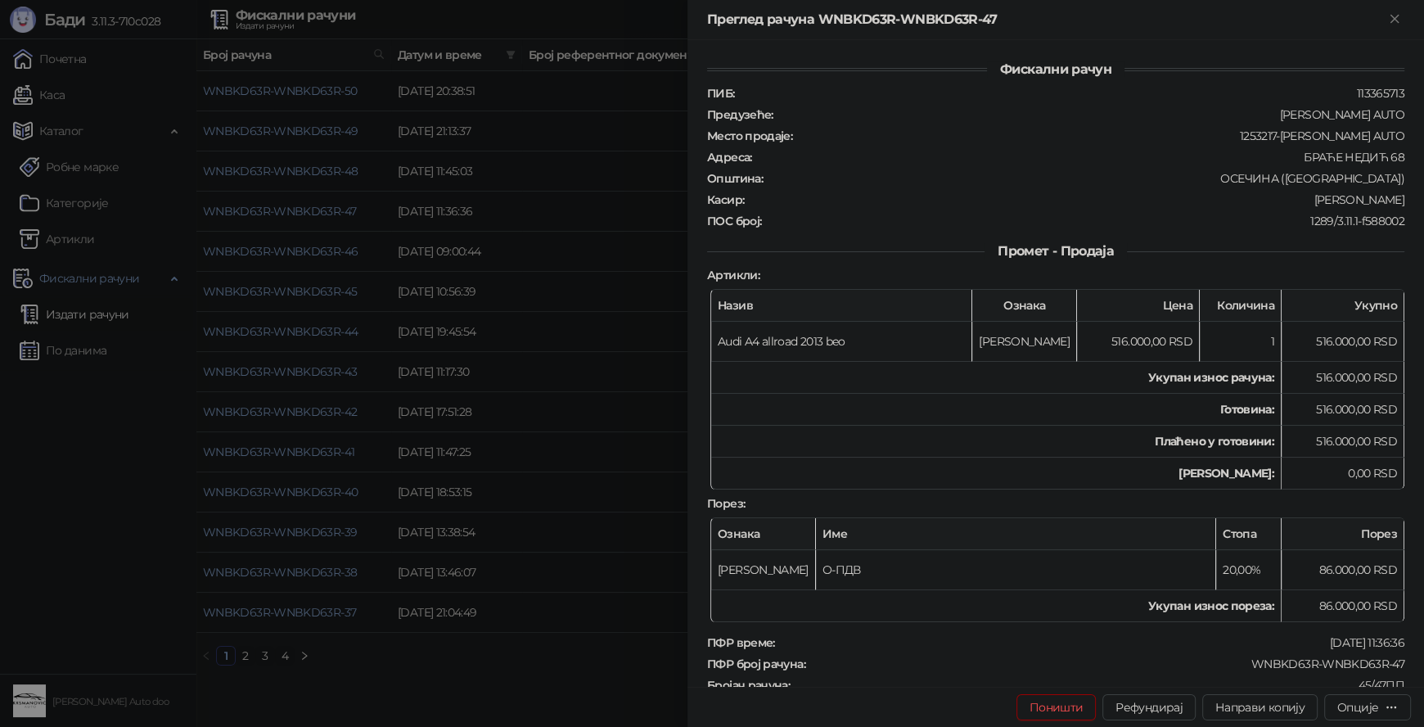
click at [531, 667] on div at bounding box center [712, 363] width 1424 height 727
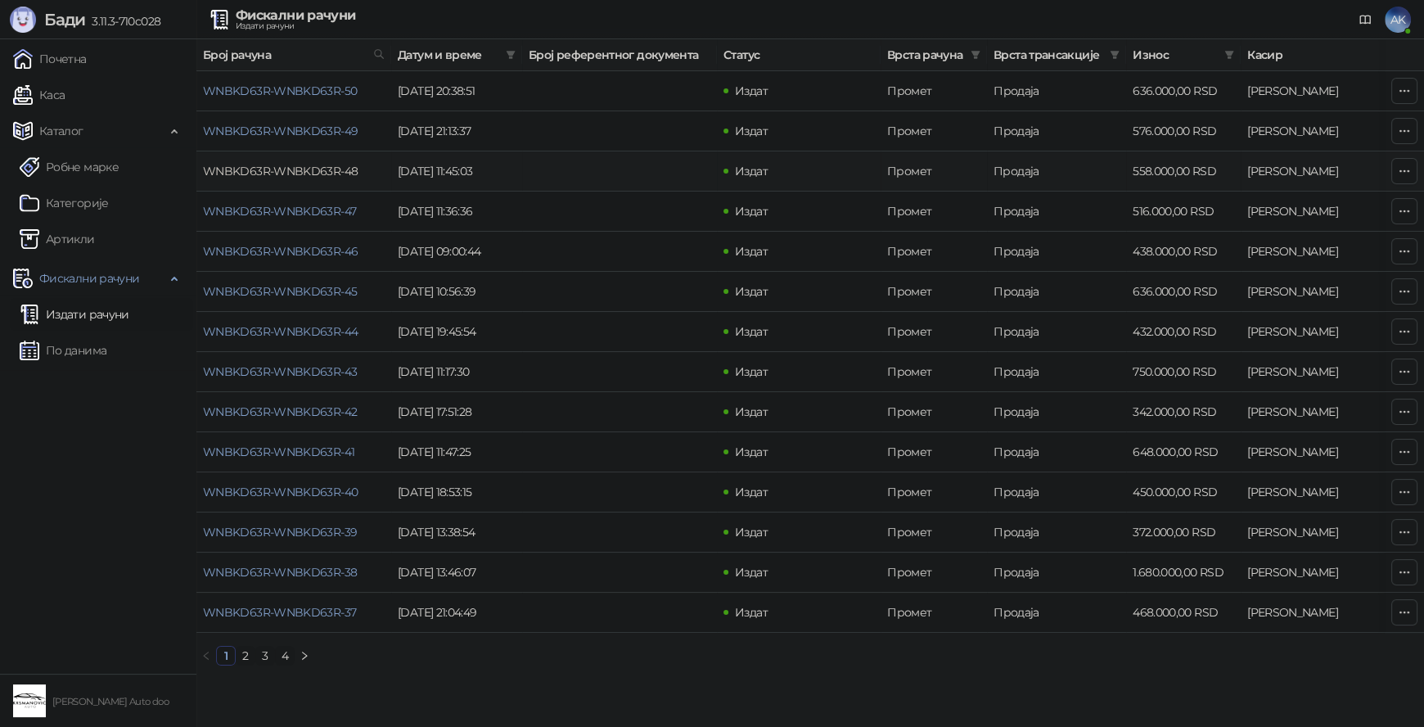
click at [298, 170] on link "WNBKD63R-WNBKD63R-48" at bounding box center [280, 171] width 155 height 15
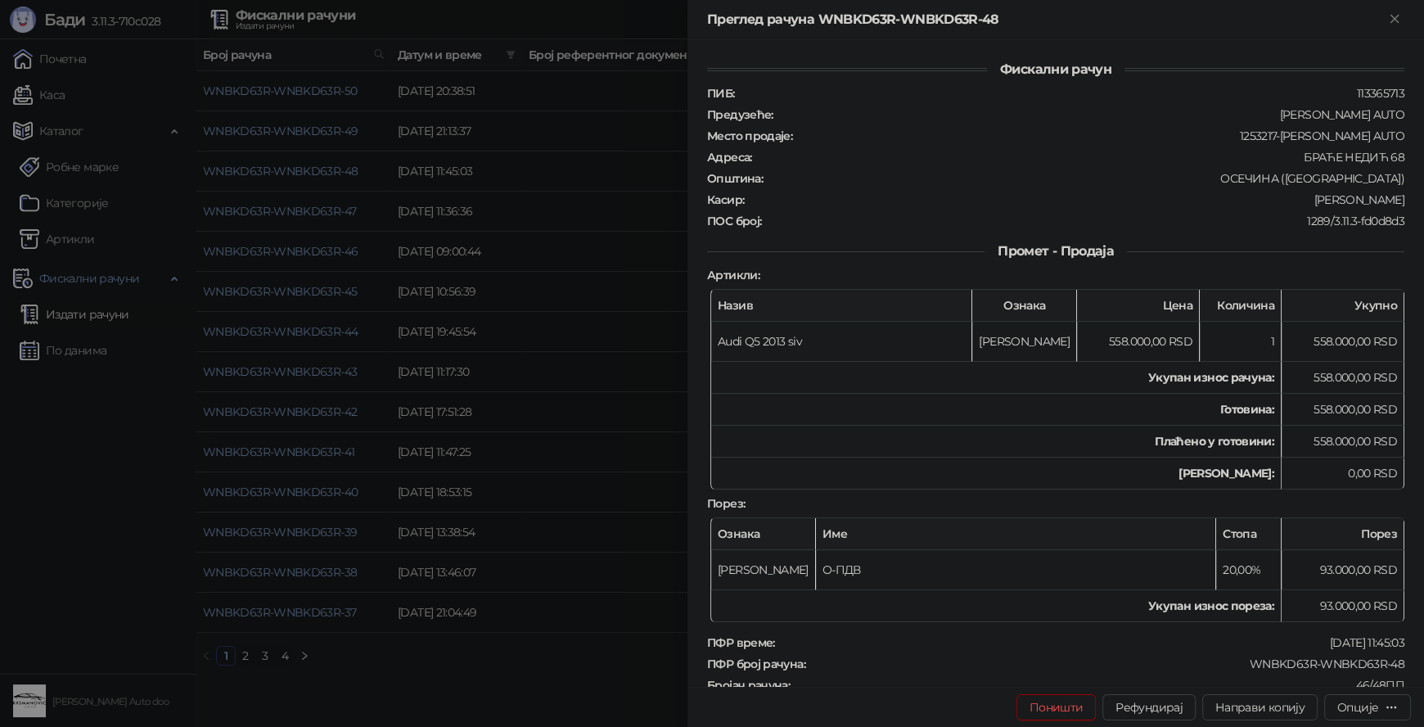
click at [524, 677] on div at bounding box center [712, 363] width 1424 height 727
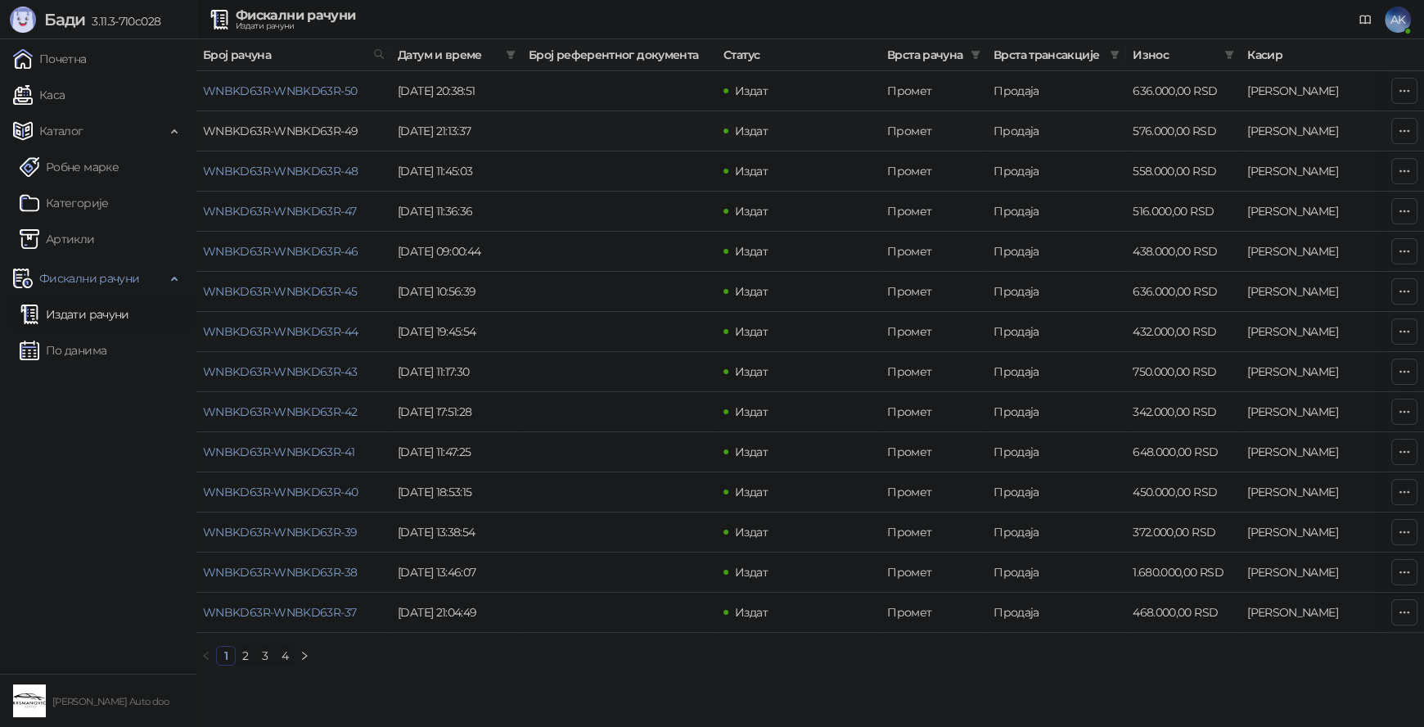
click at [299, 130] on link "WNBKD63R-WNBKD63R-49" at bounding box center [280, 131] width 155 height 15
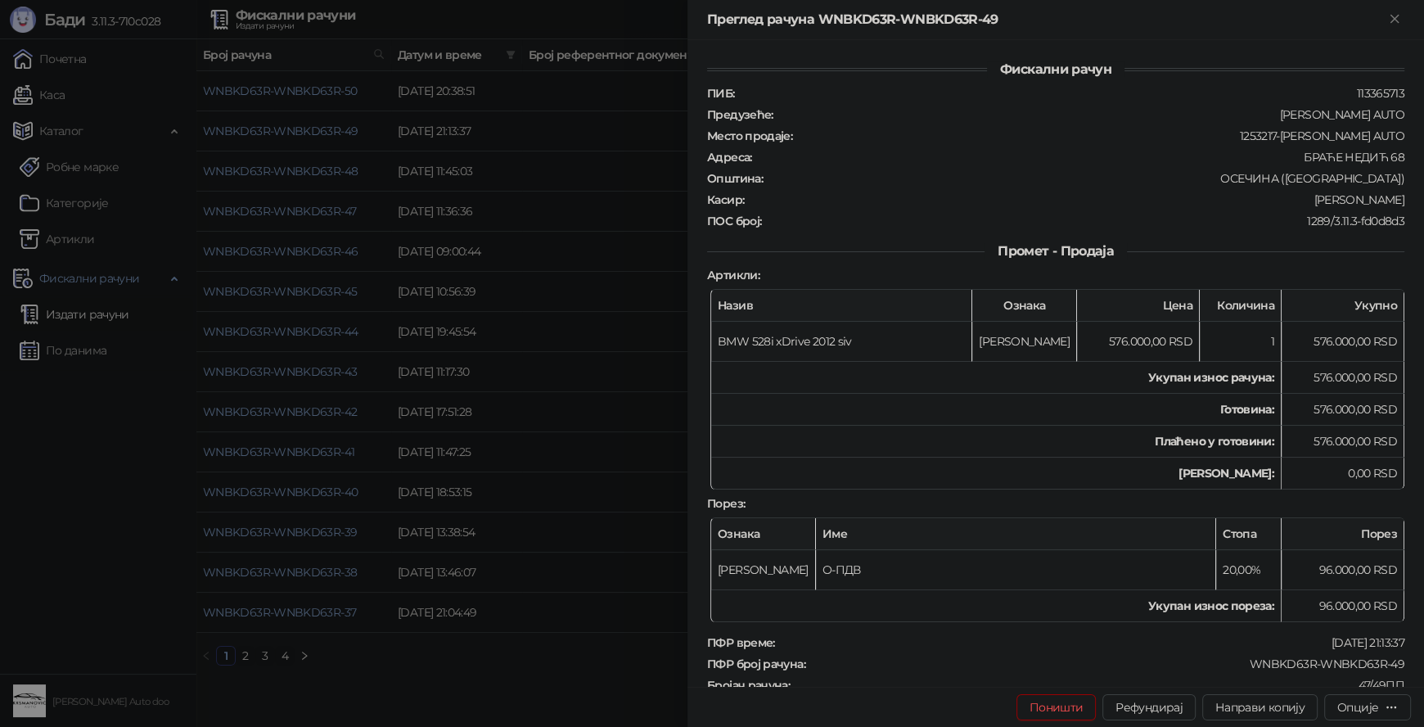
click at [516, 686] on div at bounding box center [712, 363] width 1424 height 727
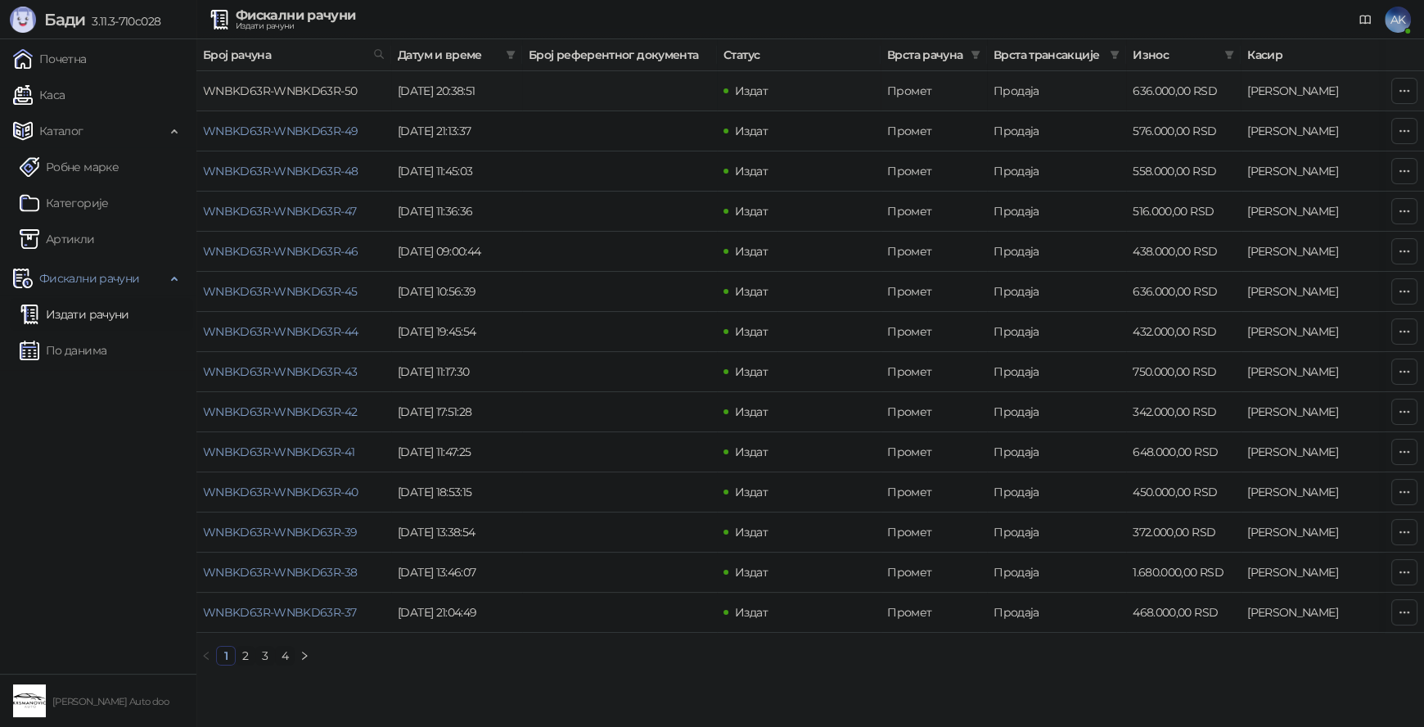
click at [265, 88] on link "WNBKD63R-WNBKD63R-50" at bounding box center [280, 90] width 154 height 15
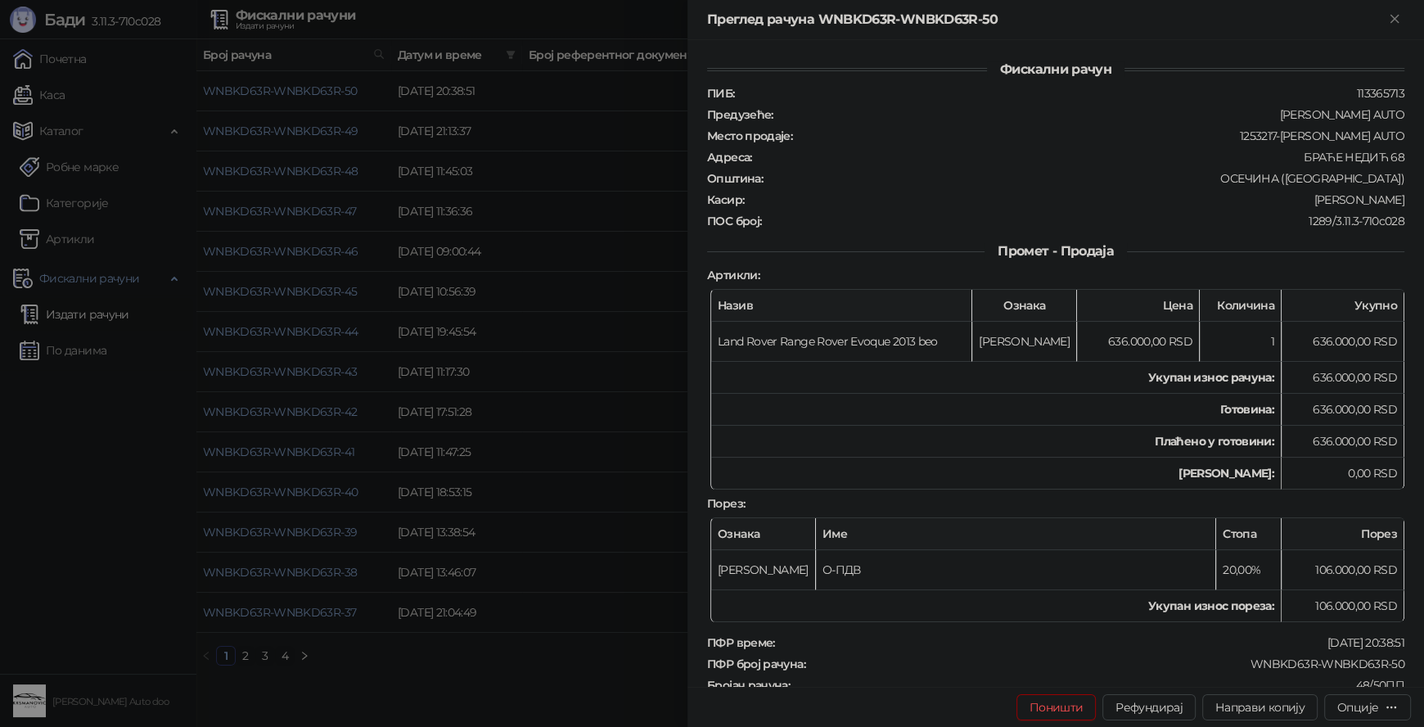
click at [491, 652] on div at bounding box center [712, 363] width 1424 height 727
